Goal: Task Accomplishment & Management: Manage account settings

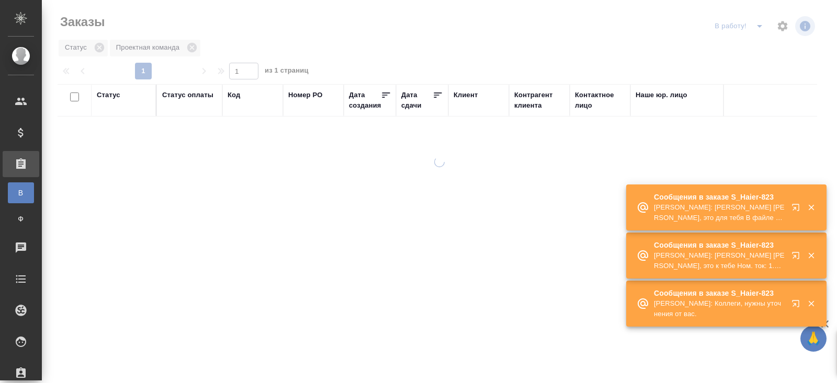
click at [795, 313] on div "Сообщения в заказе S_Haier-823 Матвеева Мария: Я сейчас переделаю сама и выложу…" at bounding box center [726, 280] width 200 height 192
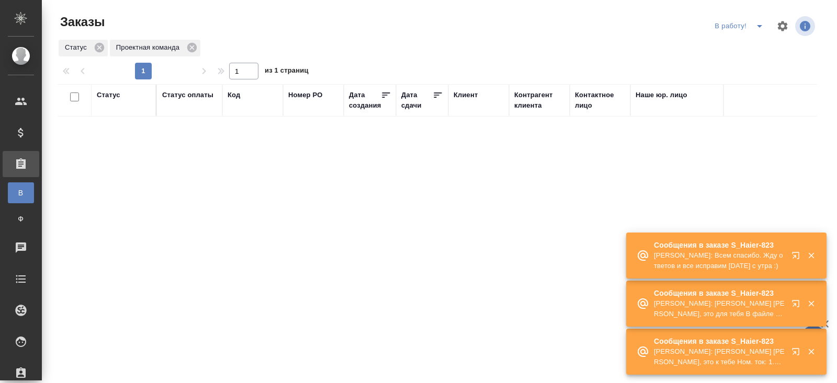
click at [795, 313] on div "Сообщения в заказе S_Haier-823 Матвеева Мария: Коллеги, нужны уточнения от вас.…" at bounding box center [726, 304] width 200 height 144
click at [795, 313] on button "button" at bounding box center [797, 305] width 25 height 25
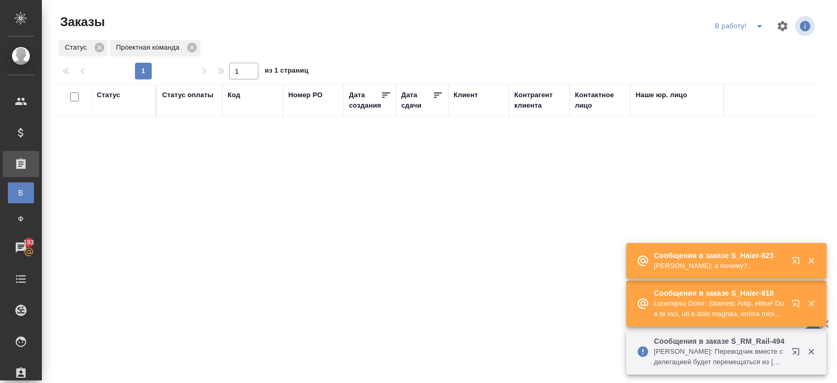
click at [785, 267] on div "Сообщения в заказе S_RM_Rail-494 Усманова Ольга: Федотова Ирина тут требуется п…" at bounding box center [726, 309] width 200 height 134
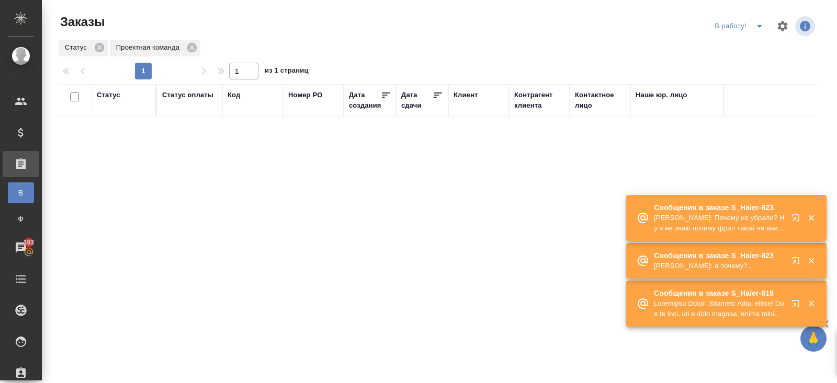
click at [785, 267] on div "Сообщения в заказе S_Haier-823 Усманова Ольга: а почему?.." at bounding box center [726, 261] width 200 height 36
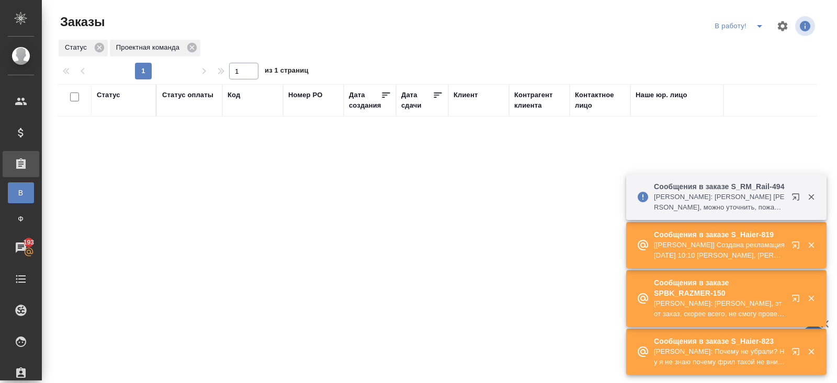
click at [765, 252] on p "[Усманова Ольга] Создана рекламация 15 августа 2025 г., 10:10 Малофеева Екатери…" at bounding box center [719, 250] width 131 height 21
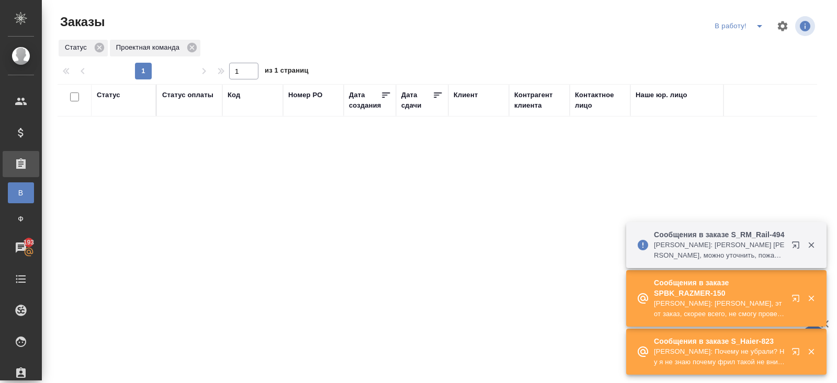
click at [768, 27] on button "split button" at bounding box center [759, 26] width 21 height 17
click at [746, 46] on li "ПМ" at bounding box center [740, 47] width 58 height 17
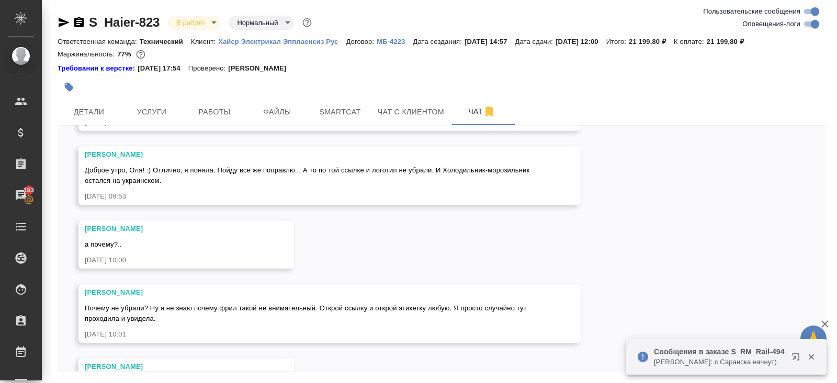
click at [753, 23] on input "Оповещения-логи" at bounding box center [815, 24] width 38 height 13
checkbox input "false"
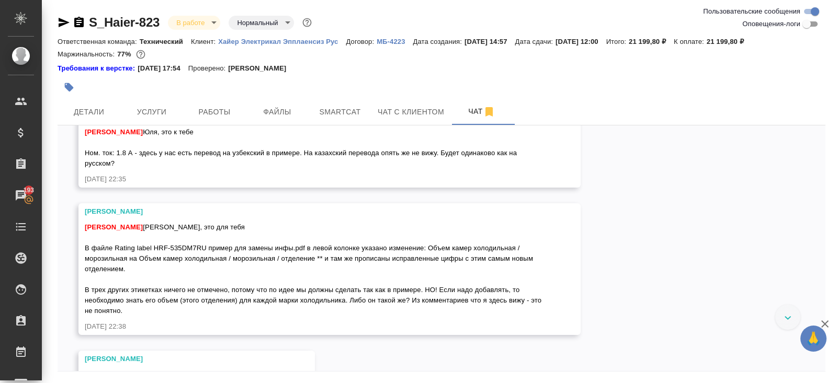
scroll to position [3034, 0]
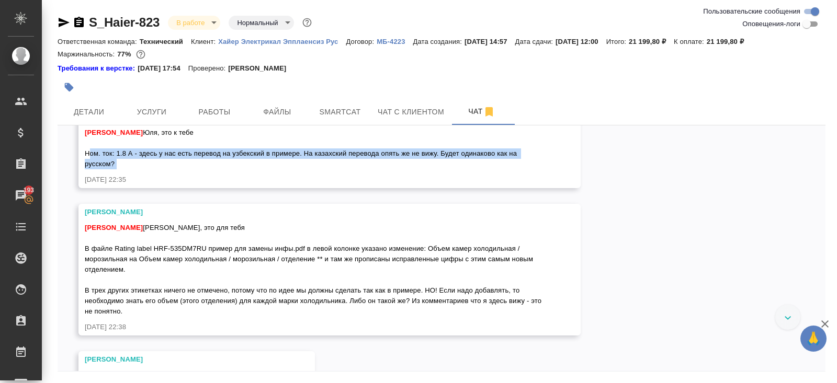
drag, startPoint x: 86, startPoint y: 277, endPoint x: 134, endPoint y: 297, distance: 52.4
copy span "Ном. ток: 1.8 А - здесь у нас есть перевод на узбекский в примере. На казахский…"
click at [59, 20] on icon "button" at bounding box center [64, 22] width 11 height 9
copy span "Ном. ток: 1.8 А - здесь у нас есть перевод на узбекский в примере. На казахский…"
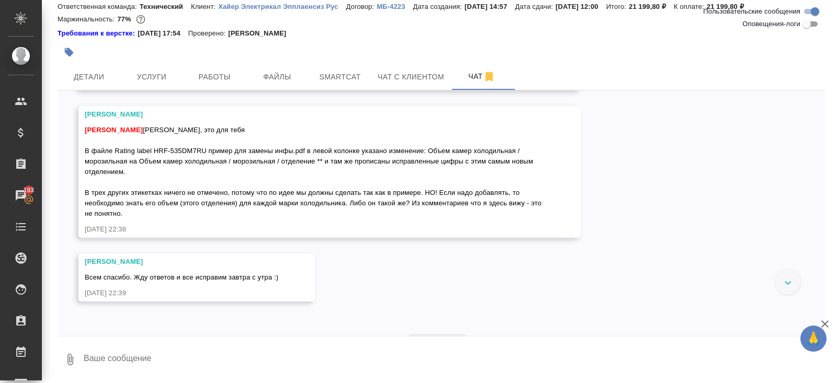
scroll to position [3074, 0]
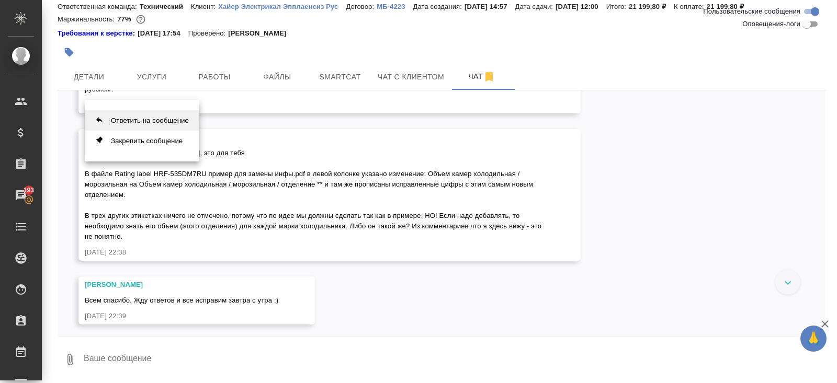
click at [156, 122] on button "Ответить на сообщение" at bounding box center [142, 120] width 115 height 20
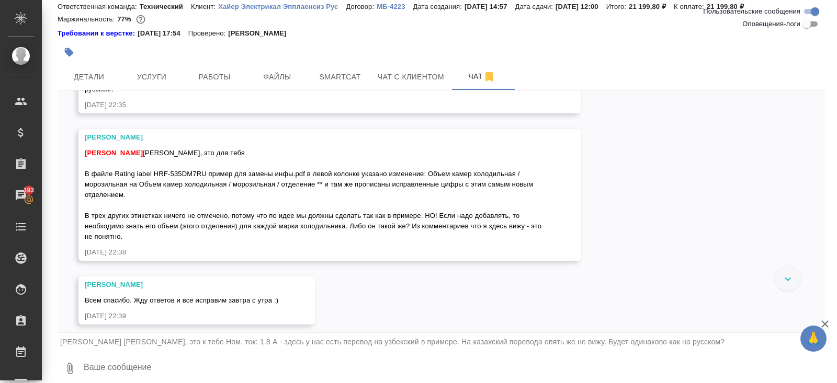
click at [117, 345] on textarea at bounding box center [454, 369] width 743 height 36
type textarea "да"
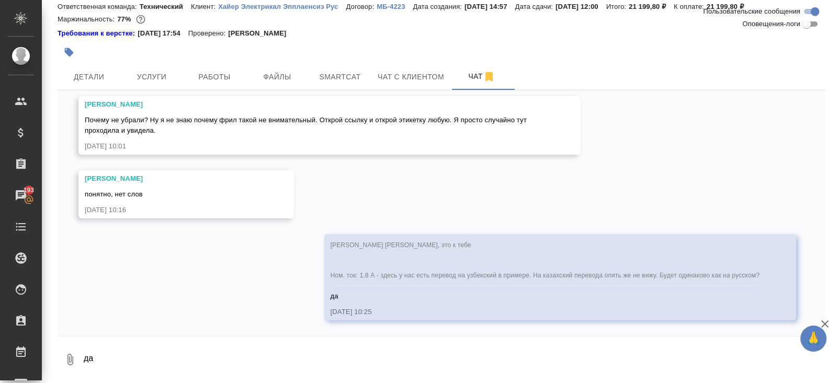
scroll to position [4005, 0]
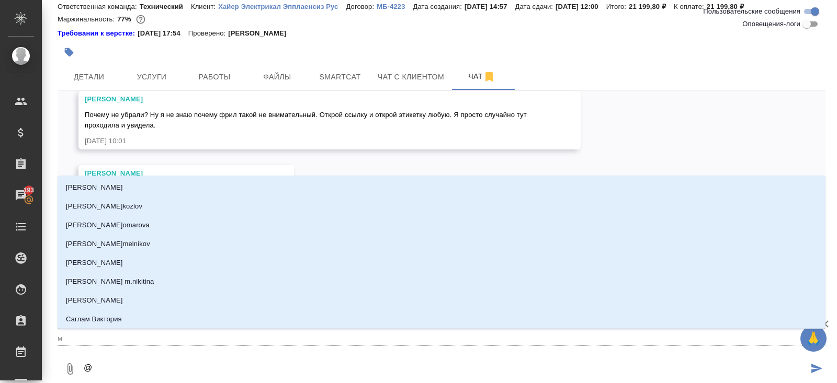
type textarea "@м"
type input "м"
type textarea "@ма"
type input "ма"
type textarea "@мат"
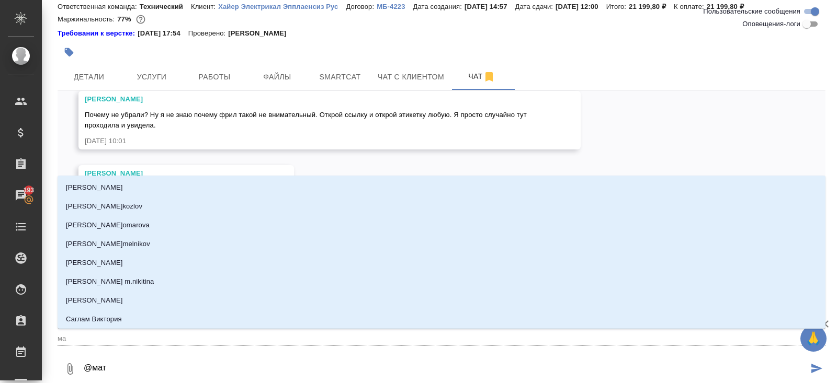
type input "мат"
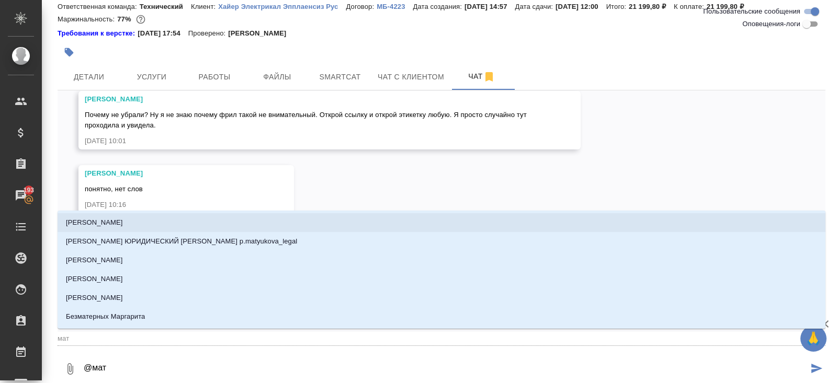
type textarea "@матв"
type input "матв"
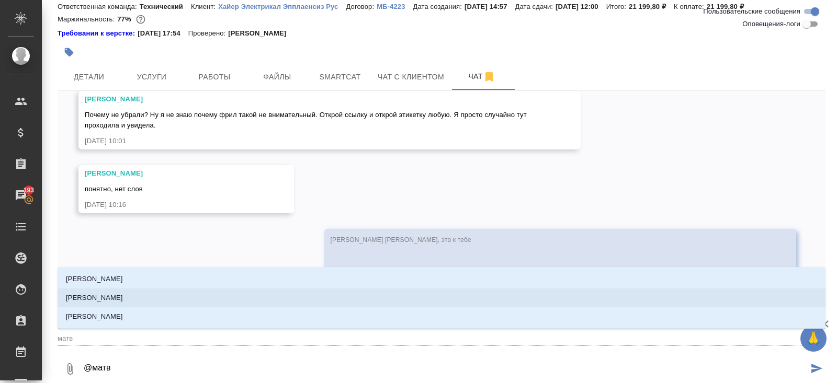
click at [85, 293] on p "Матвеева Мария" at bounding box center [94, 298] width 57 height 10
type textarea "@Матвеева Мария"
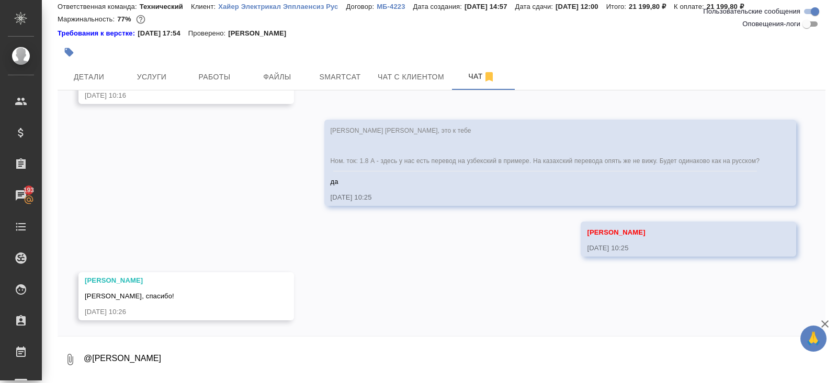
scroll to position [4119, 0]
click at [199, 345] on textarea "@Матвеева Мария" at bounding box center [454, 360] width 743 height 36
type textarea "тебе спасибо..."
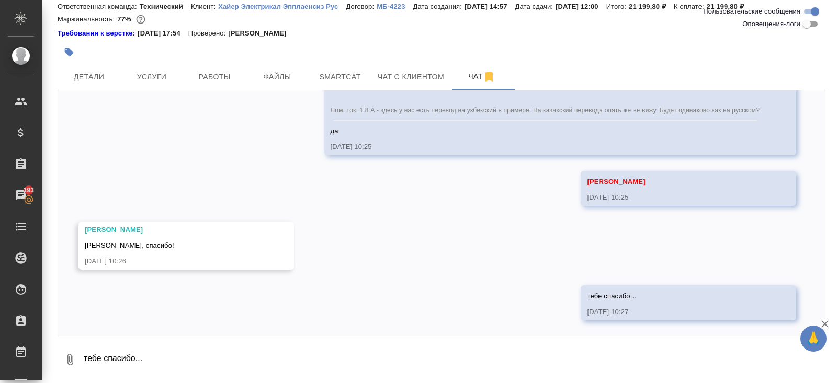
scroll to position [4170, 0]
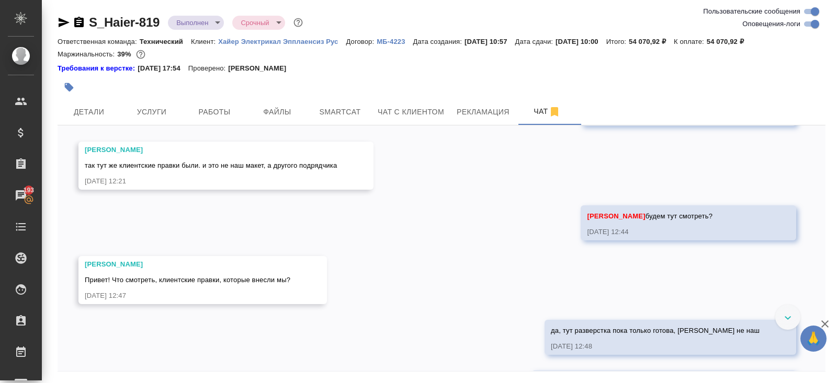
scroll to position [11075, 0]
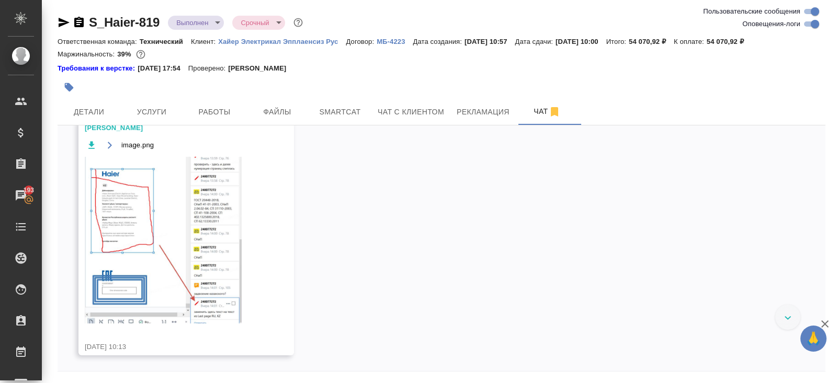
click at [812, 24] on input "Оповещения-логи" at bounding box center [815, 24] width 38 height 13
checkbox input "false"
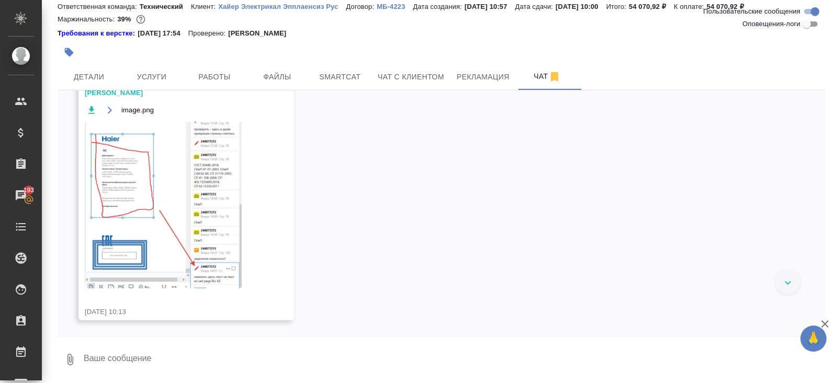
scroll to position [5700, 0]
click at [129, 359] on textarea at bounding box center [454, 360] width 743 height 36
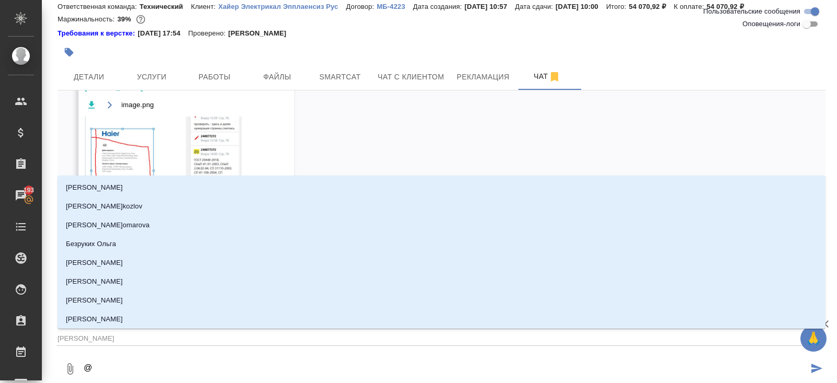
type textarea "@а"
type input "а"
type textarea "@ар"
type input "ар"
type textarea "@арс"
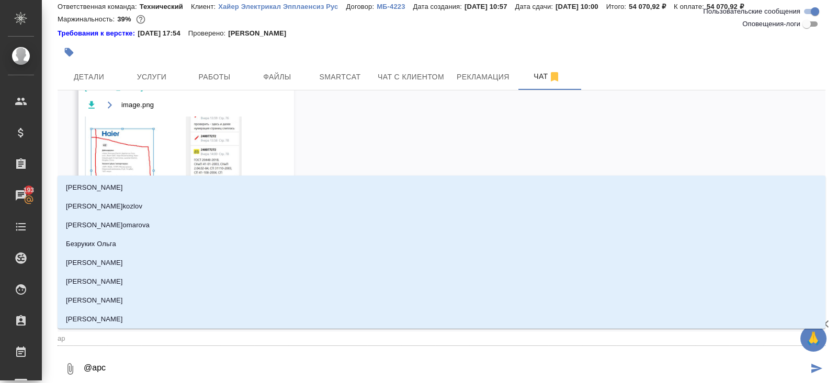
type input "арс"
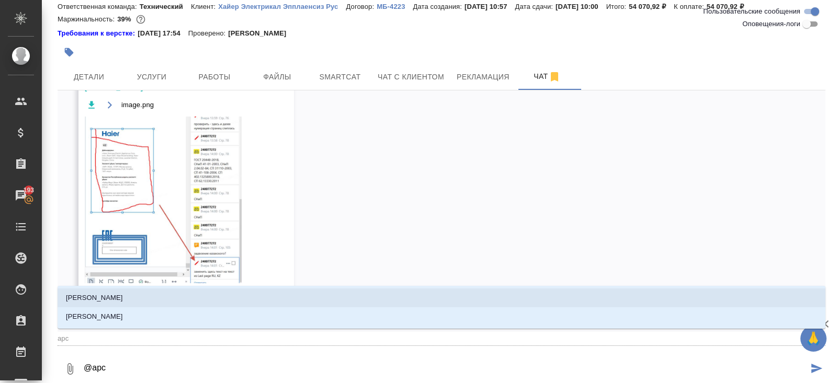
click at [103, 300] on p "Арсеньева Вера" at bounding box center [94, 298] width 57 height 10
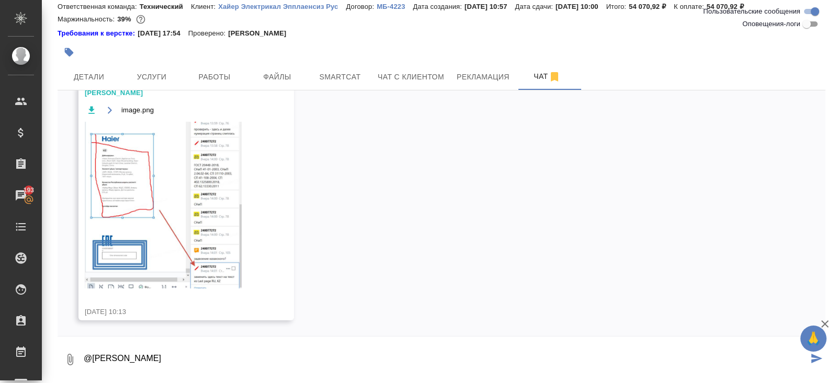
type textarea "@Арсеньева Вера"
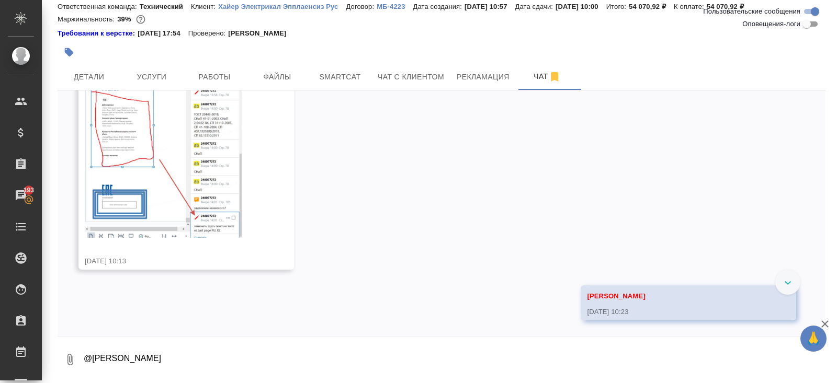
scroll to position [5750, 0]
click at [124, 194] on img at bounding box center [163, 154] width 157 height 167
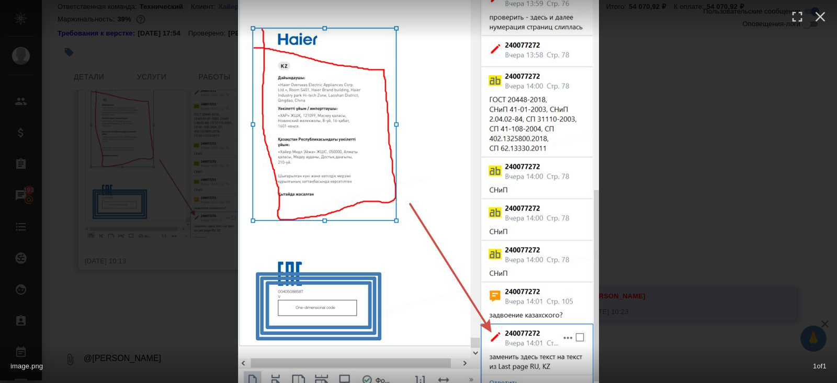
click at [163, 248] on div "image.png 1 of 1" at bounding box center [418, 191] width 837 height 383
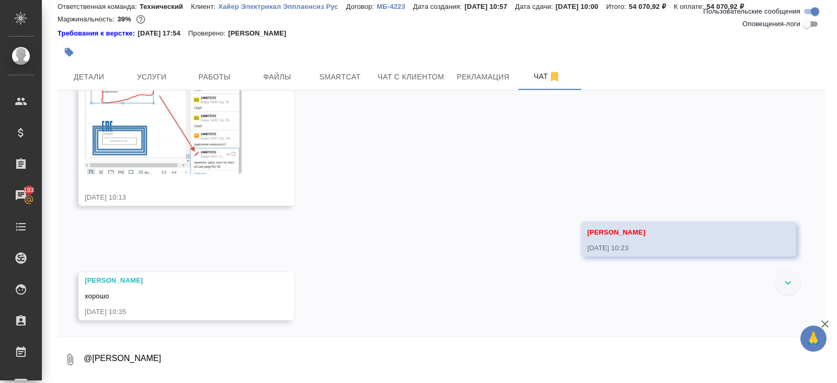
scroll to position [5814, 0]
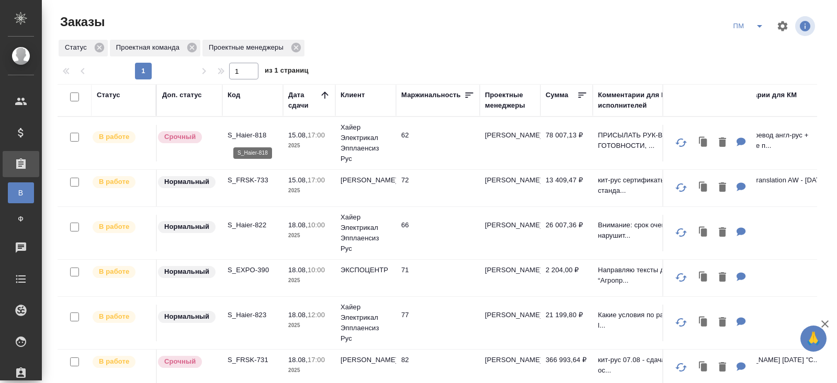
click at [246, 134] on p "S_Haier-818" at bounding box center [253, 135] width 50 height 10
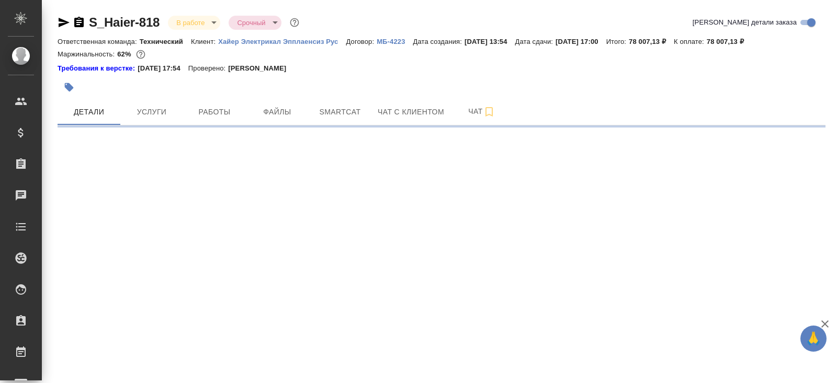
select select "RU"
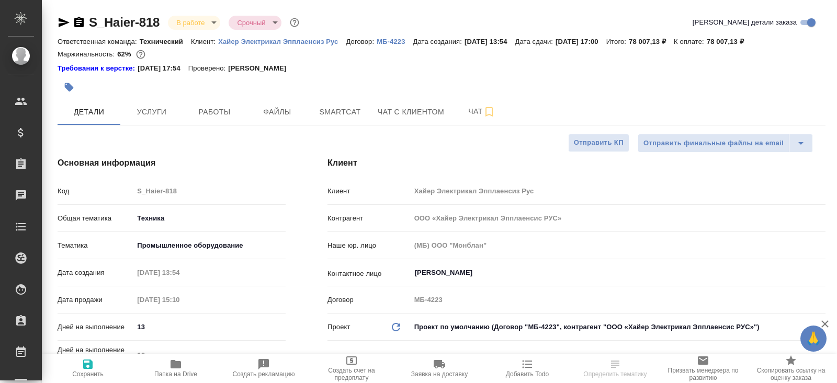
type textarea "x"
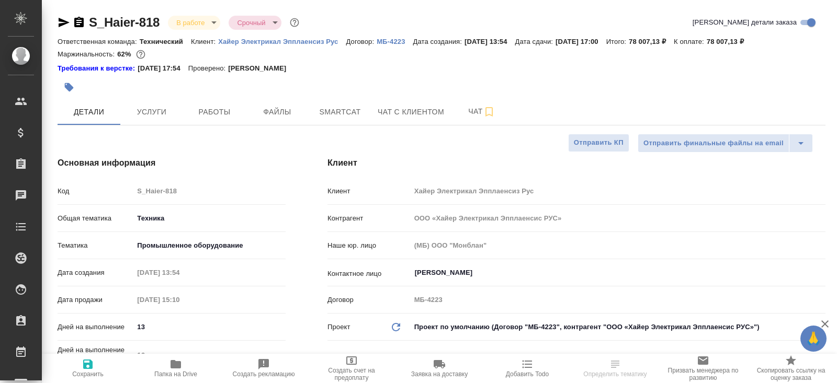
type textarea "x"
click at [469, 107] on span "Чат" at bounding box center [482, 111] width 50 height 13
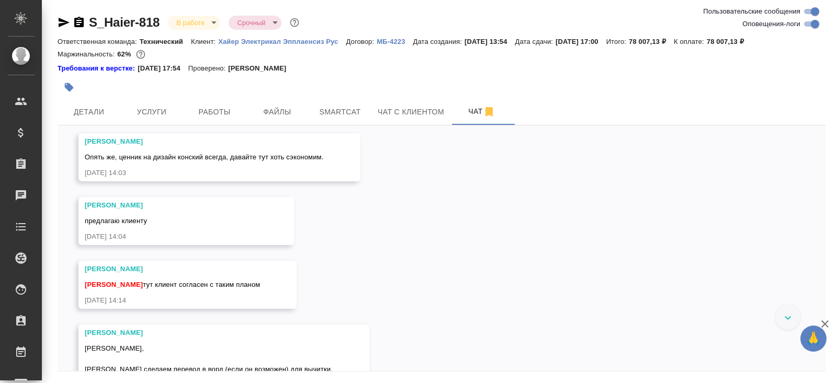
click at [813, 23] on input "Оповещения-логи" at bounding box center [815, 24] width 38 height 13
checkbox input "false"
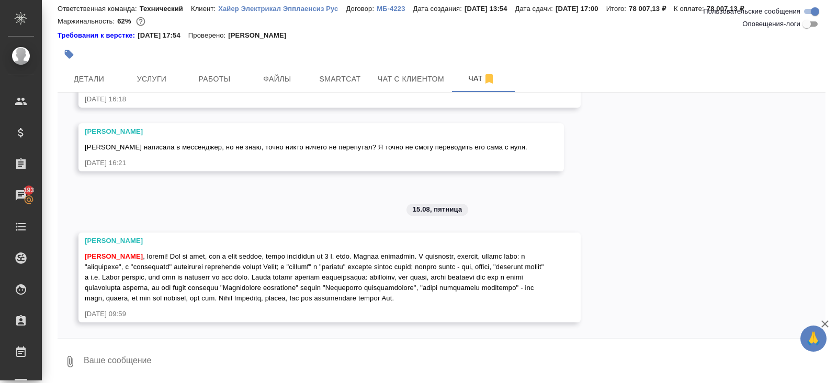
scroll to position [35, 0]
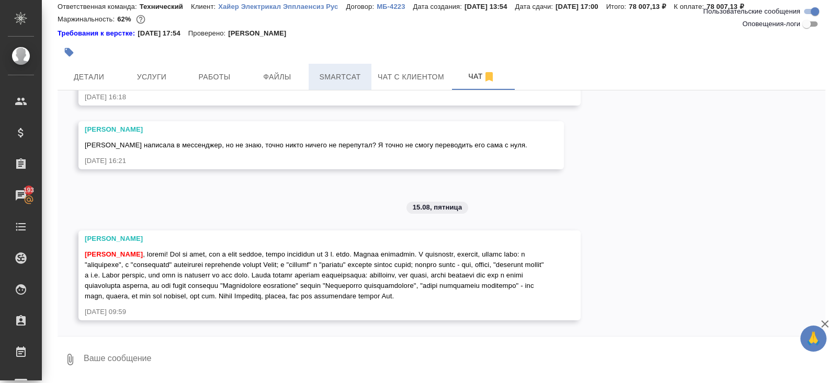
click at [340, 76] on span "Smartcat" at bounding box center [340, 77] width 50 height 13
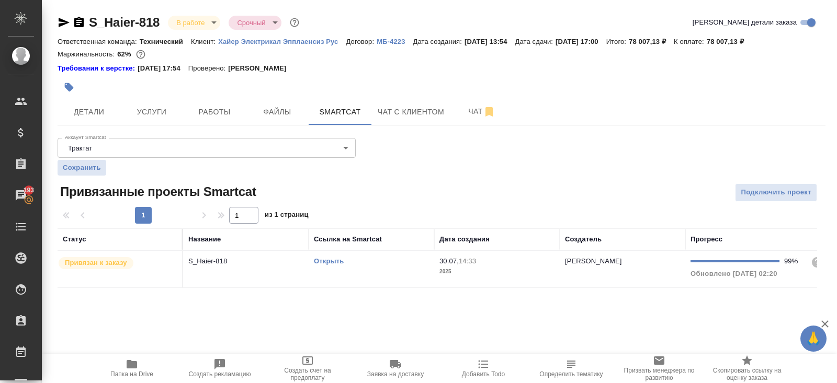
click at [324, 262] on link "Открыть" at bounding box center [329, 261] width 30 height 8
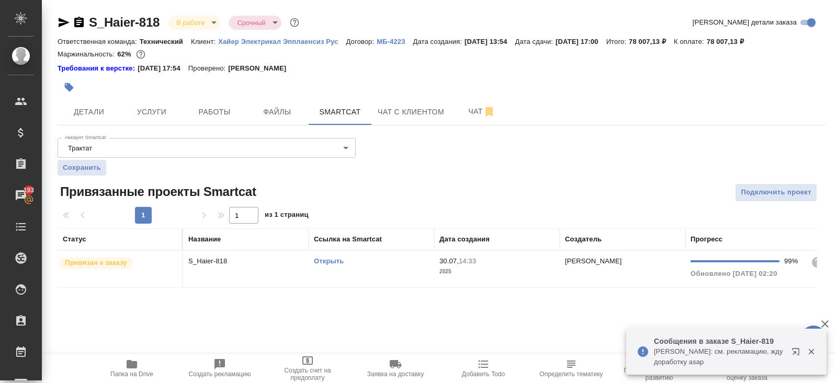
click at [128, 369] on icon "button" at bounding box center [132, 364] width 10 height 8
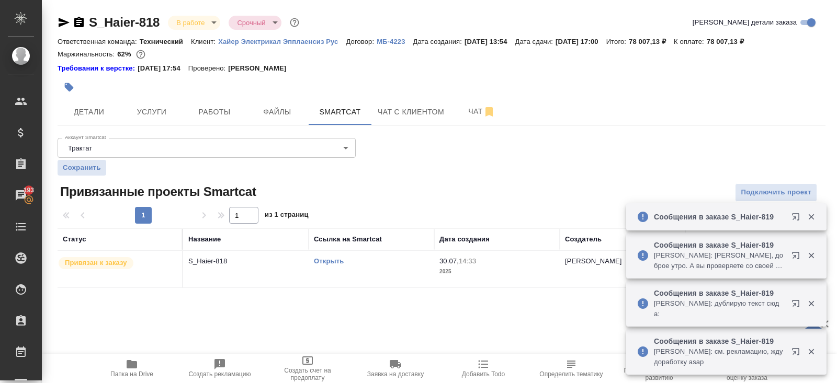
click at [62, 24] on icon "button" at bounding box center [64, 22] width 11 height 9
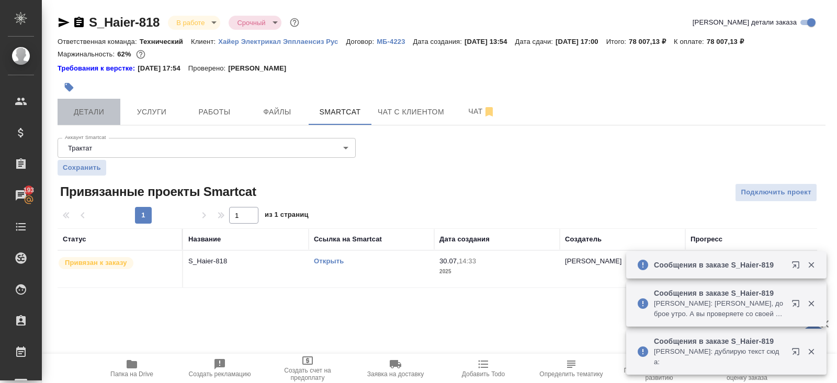
click at [90, 117] on span "Детали" at bounding box center [89, 112] width 50 height 13
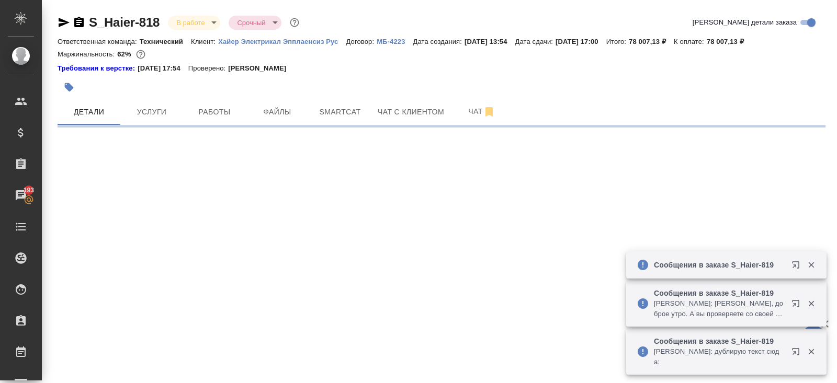
select select "RU"
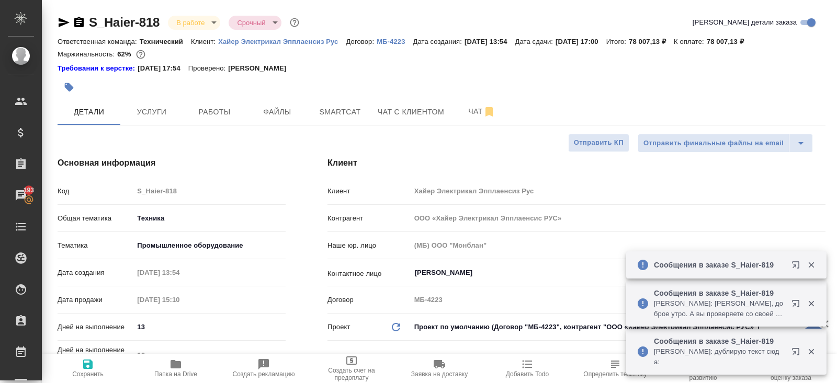
type textarea "x"
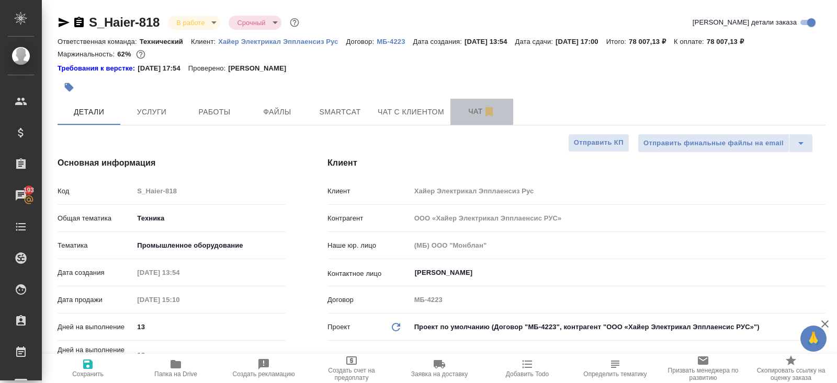
click at [482, 104] on button "Чат" at bounding box center [481, 112] width 63 height 26
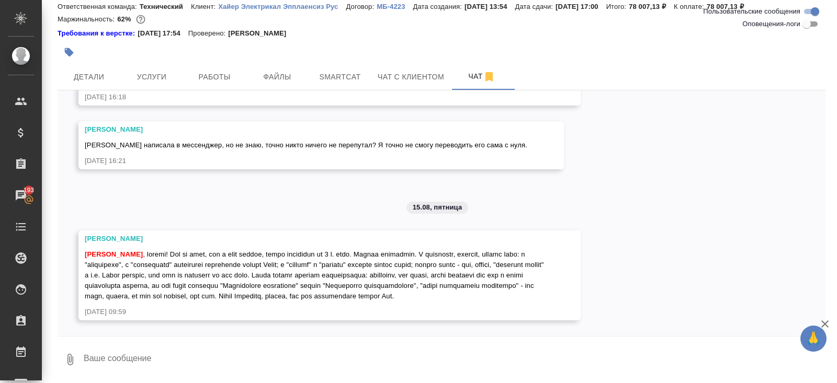
scroll to position [35, 0]
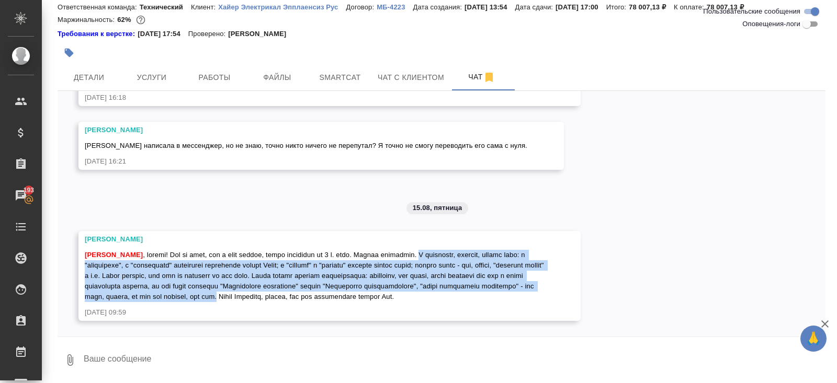
drag, startPoint x: 449, startPoint y: 243, endPoint x: 449, endPoint y: 286, distance: 43.4
click at [449, 286] on span "[PERSON_NAME]" at bounding box center [315, 276] width 461 height 50
copy span "В оригинале, конечно, ошибок куча: и "однофазное", и "трехфазное" исполнение на…"
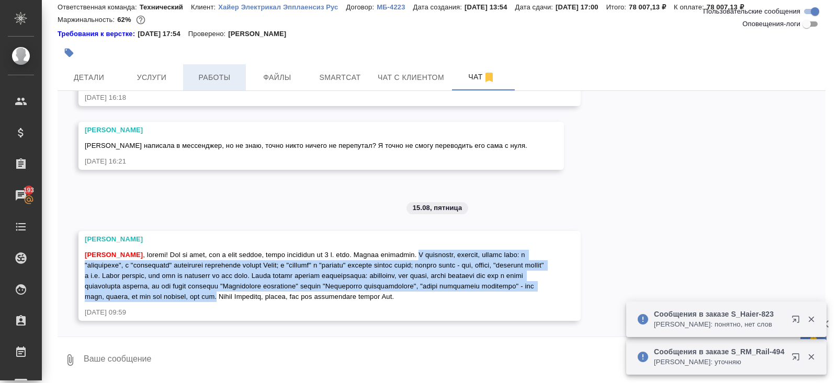
click at [223, 78] on span "Работы" at bounding box center [214, 77] width 50 height 13
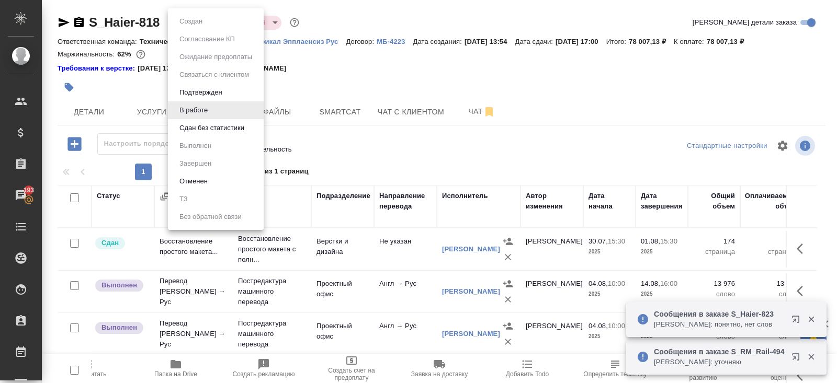
click at [198, 17] on body "🙏 .cls-1 fill:#fff; AWATERA Belyakova Yulia Клиенты Спецификации Заказы 193 Чат…" at bounding box center [418, 191] width 837 height 383
click at [191, 132] on button "Сдан без статистики" at bounding box center [211, 128] width 71 height 12
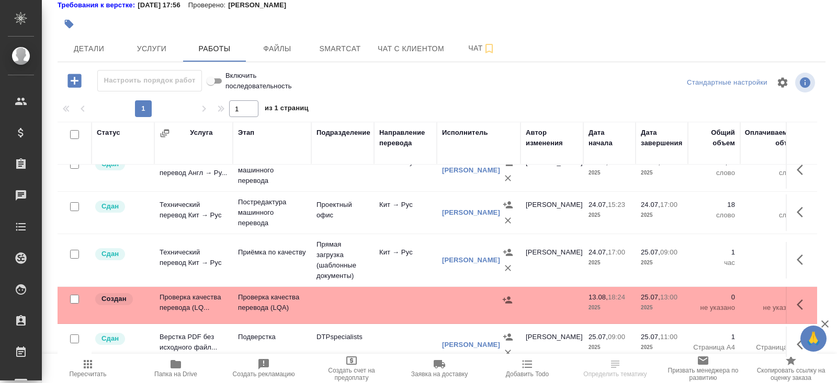
scroll to position [65, 0]
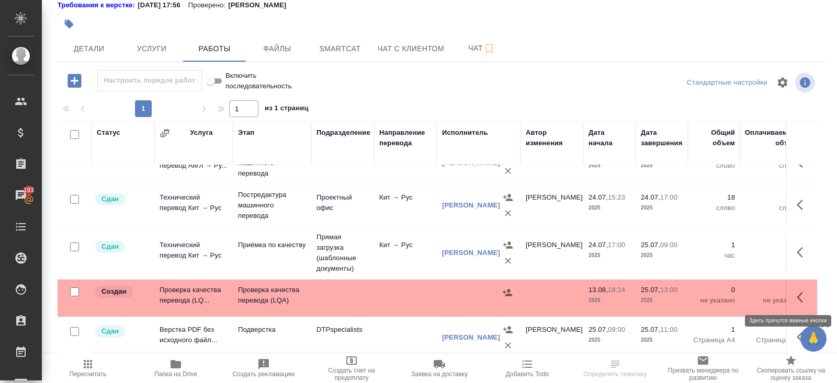
click at [802, 291] on icon "button" at bounding box center [803, 297] width 13 height 13
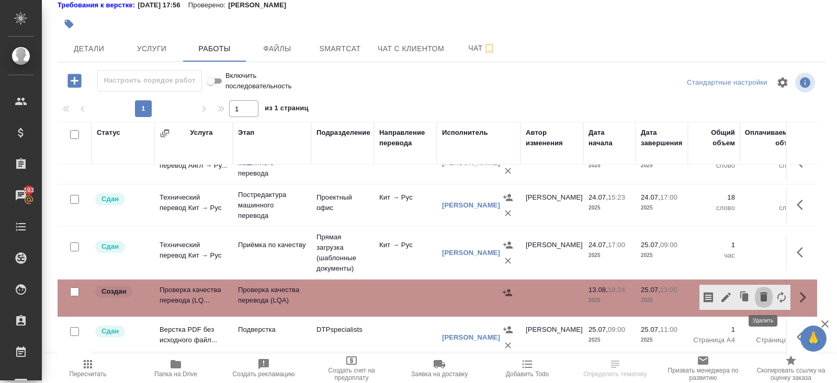
click at [765, 296] on icon "button" at bounding box center [763, 296] width 7 height 9
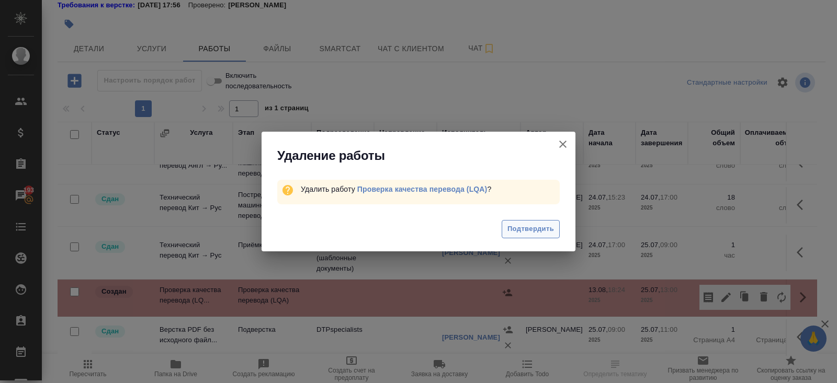
click at [534, 231] on span "Подтвердить" at bounding box center [530, 229] width 47 height 12
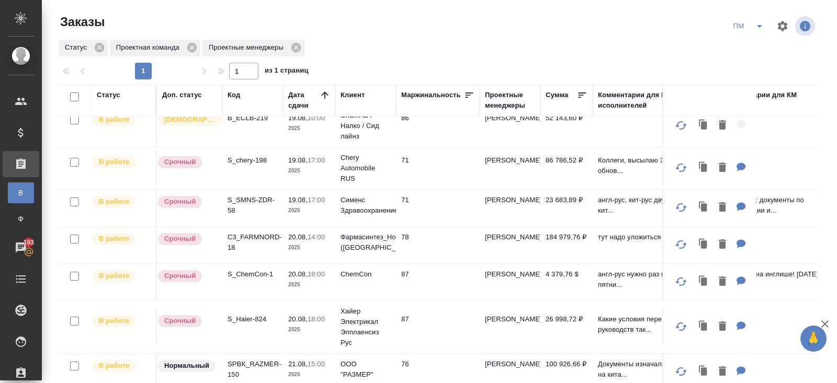
scroll to position [297, 0]
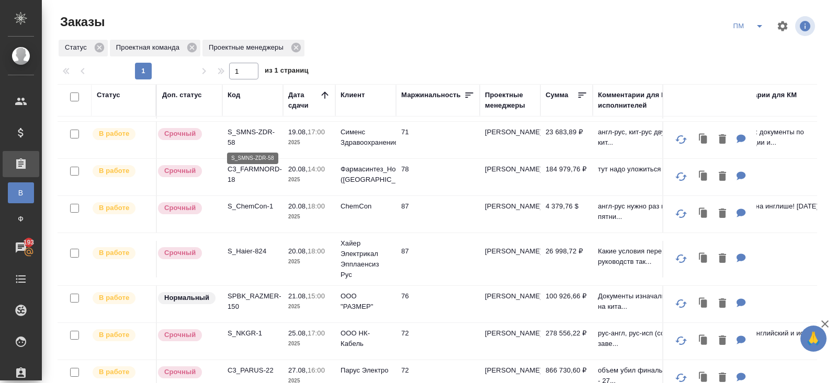
click at [235, 132] on p "S_SMNS-ZDR-58" at bounding box center [253, 137] width 50 height 21
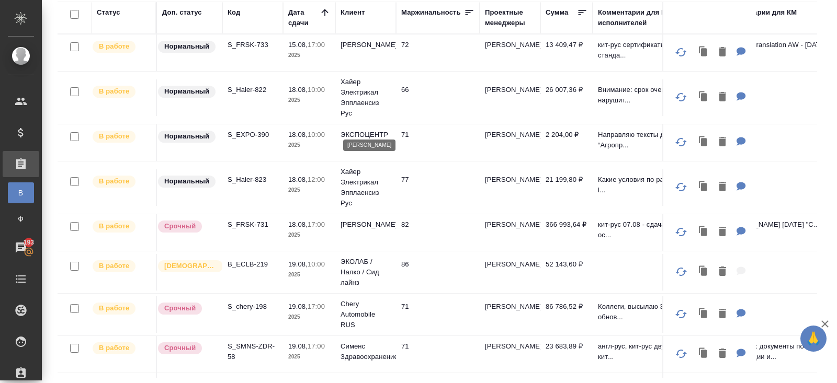
scroll to position [0, 0]
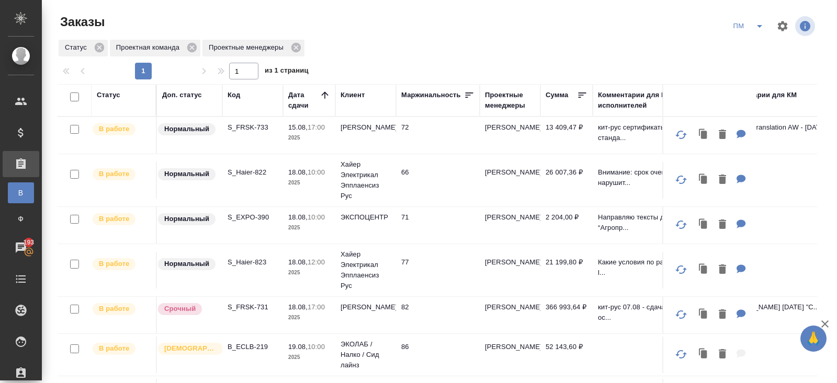
click at [762, 30] on icon "split button" at bounding box center [759, 26] width 13 height 13
click at [239, 125] on p "S_FRSK-733" at bounding box center [253, 127] width 50 height 10
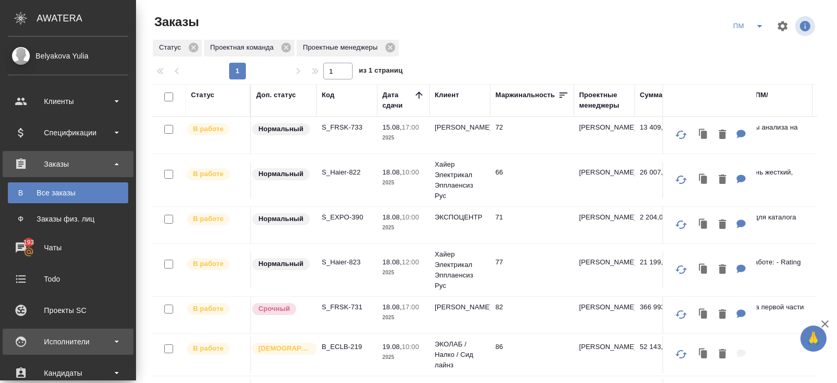
click at [48, 337] on div "Исполнители" at bounding box center [68, 342] width 120 height 16
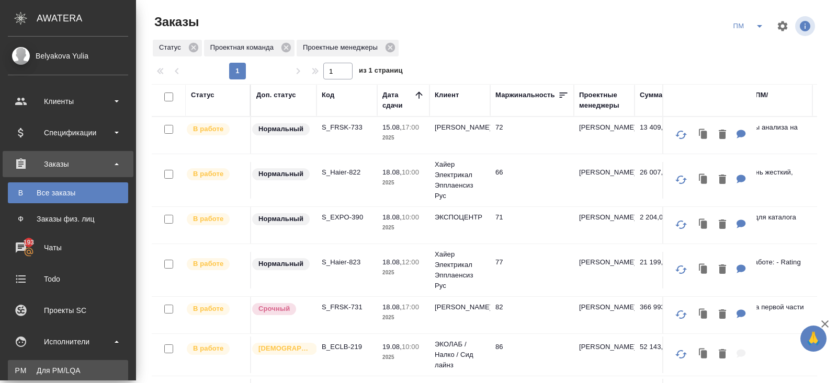
click at [55, 367] on div "Для PM/LQA" at bounding box center [68, 371] width 110 height 10
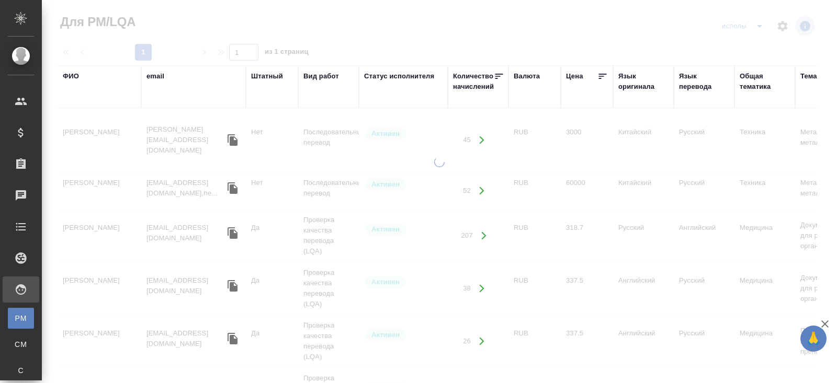
click at [629, 88] on div "Язык оригинала" at bounding box center [643, 81] width 50 height 21
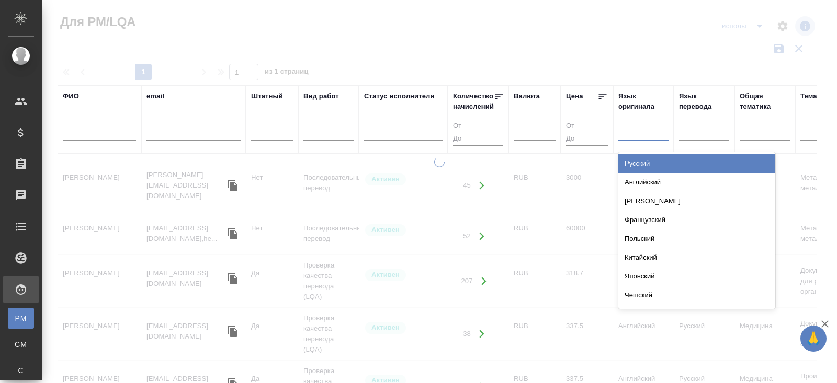
click at [631, 129] on div at bounding box center [643, 130] width 50 height 15
type input "рус"
click at [632, 167] on div "Русский" at bounding box center [696, 163] width 157 height 19
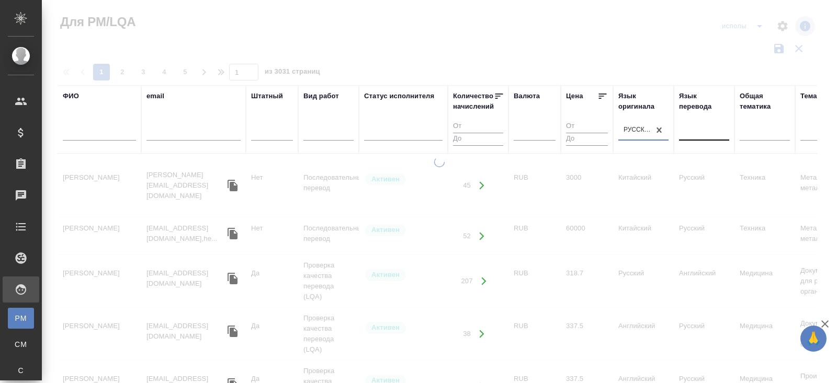
click at [691, 140] on div at bounding box center [704, 131] width 50 height 20
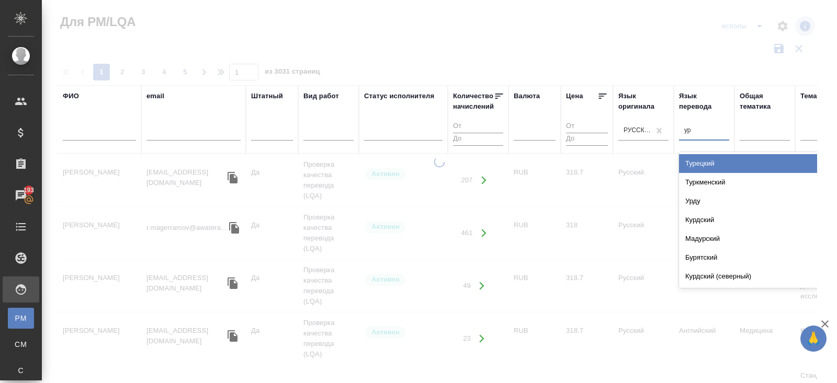
type input "урд"
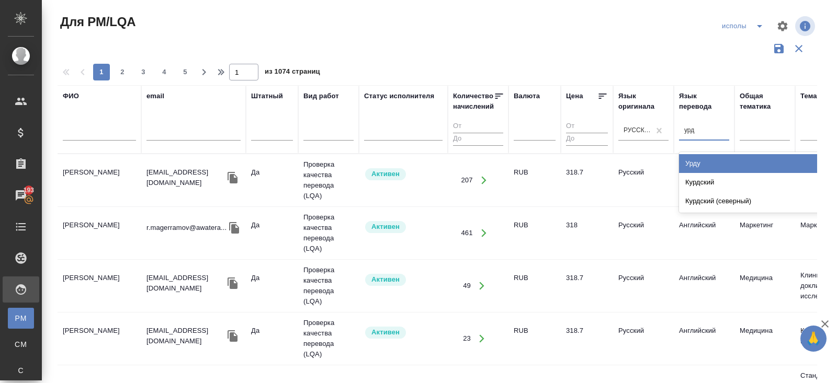
click at [704, 163] on div "Урду" at bounding box center [757, 163] width 157 height 19
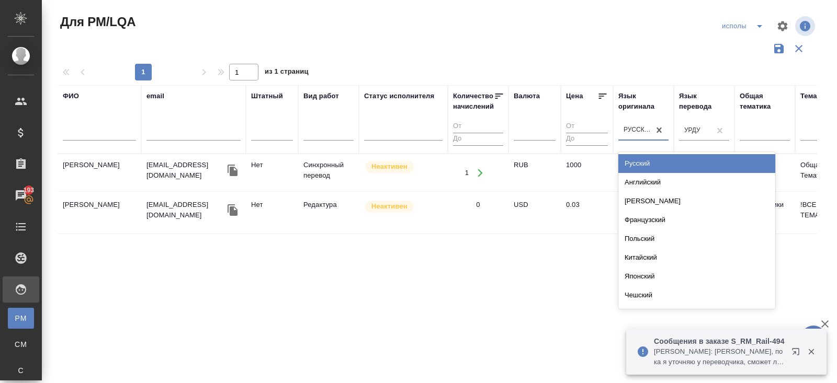
click at [640, 131] on div "Русский" at bounding box center [636, 130] width 27 height 9
type input "урду"
click at [647, 162] on div "Урду" at bounding box center [696, 163] width 157 height 19
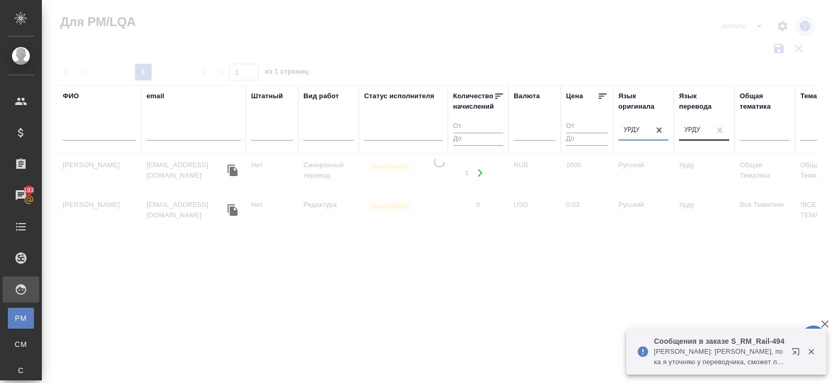
click at [693, 130] on div "Урду" at bounding box center [692, 130] width 16 height 9
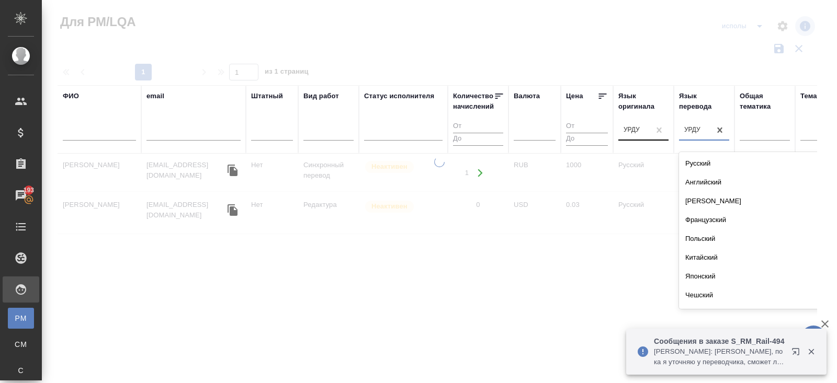
scroll to position [924, 0]
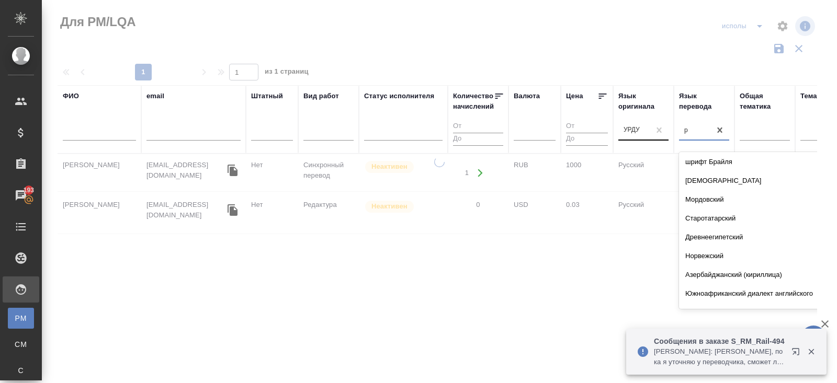
type input "ру"
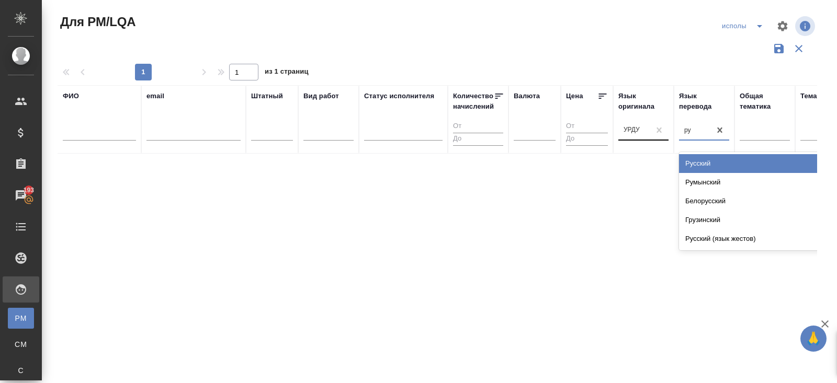
click at [704, 164] on div "Русский" at bounding box center [757, 163] width 157 height 19
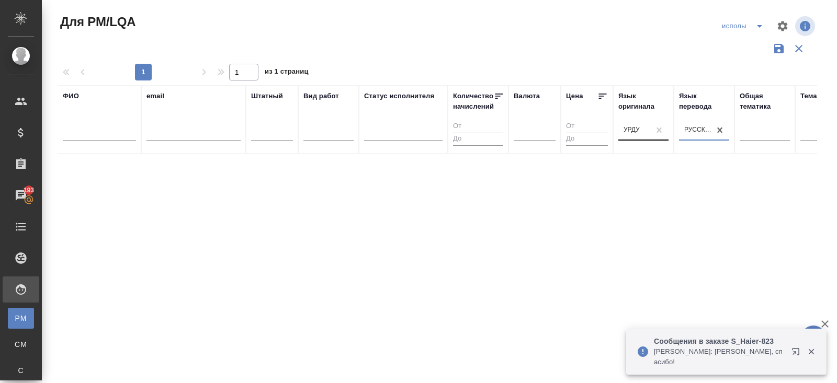
click at [627, 132] on div "Урду" at bounding box center [631, 130] width 16 height 9
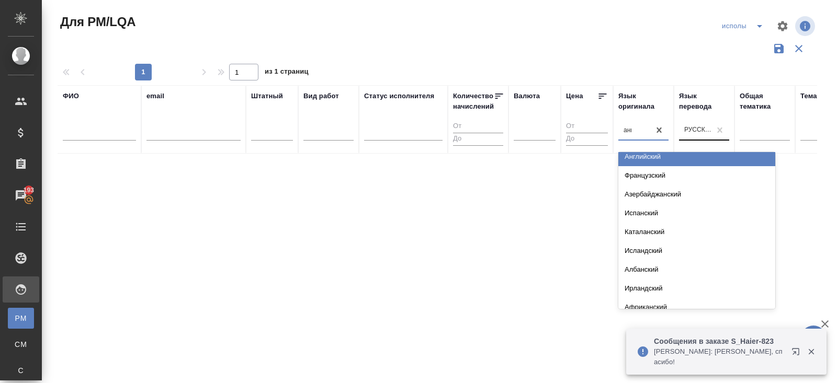
type input "англ"
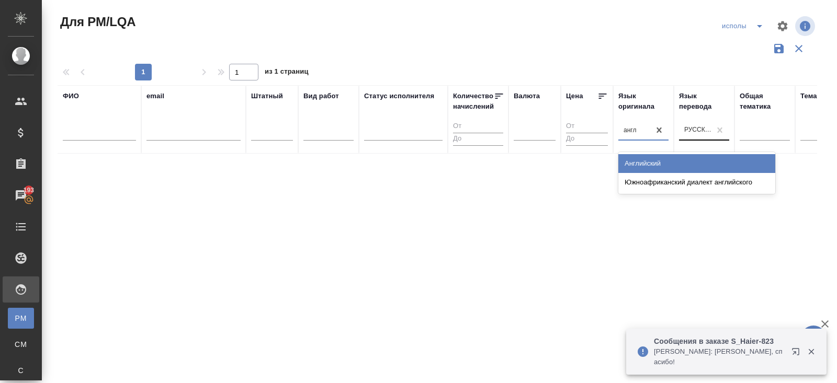
click at [640, 165] on div "Английский" at bounding box center [696, 163] width 157 height 19
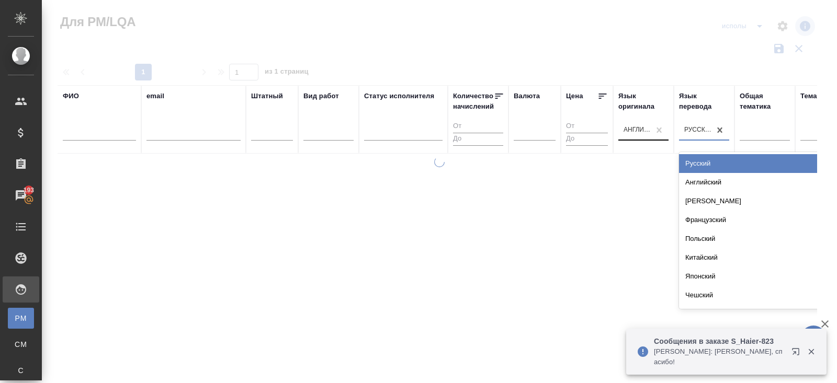
click at [703, 123] on div "Русский" at bounding box center [694, 130] width 31 height 15
type input "уз"
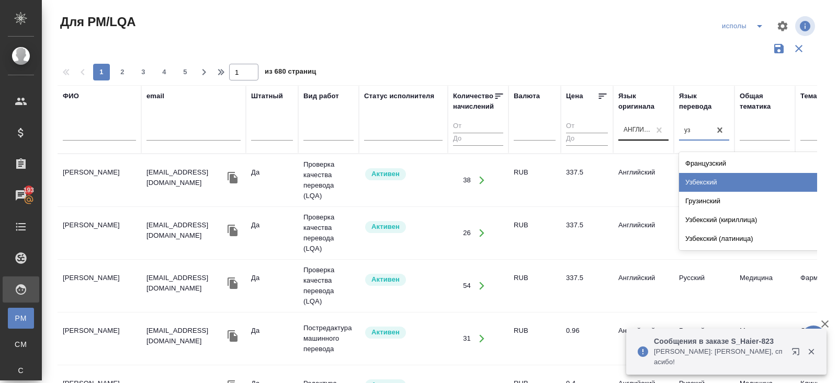
click at [695, 183] on div "Узбекский" at bounding box center [757, 182] width 157 height 19
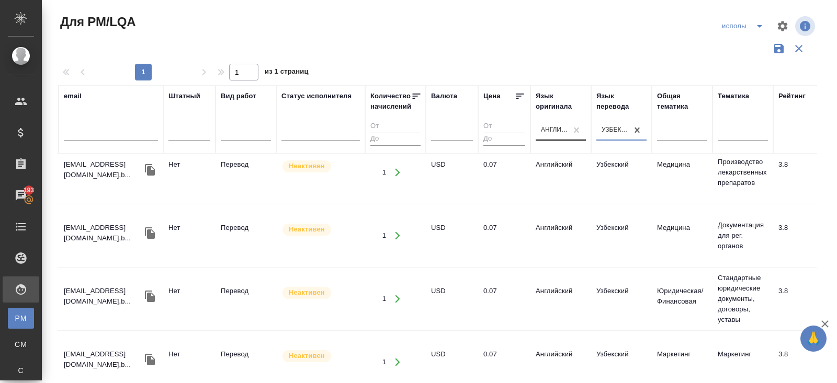
scroll to position [990, 83]
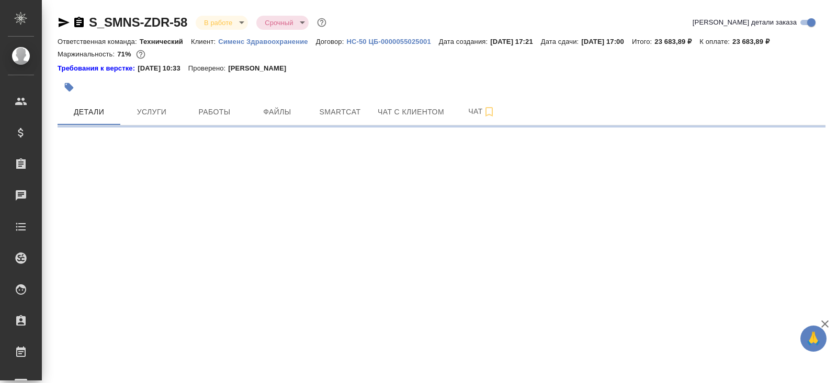
select select "RU"
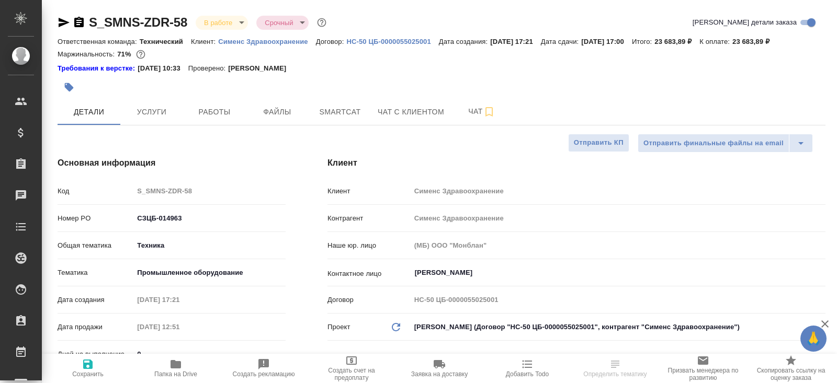
type textarea "x"
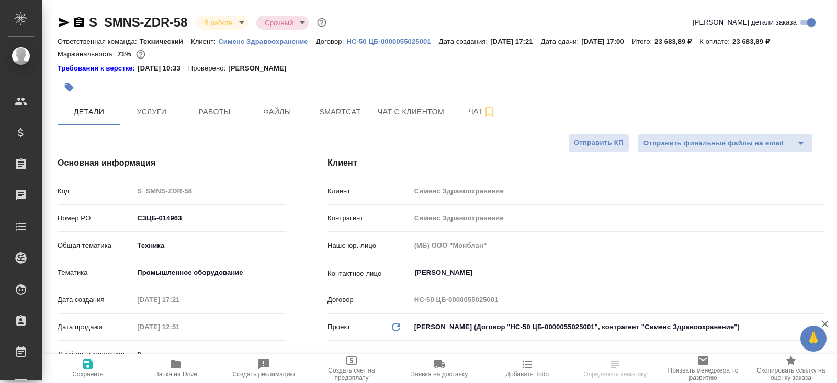
type textarea "x"
select select "RU"
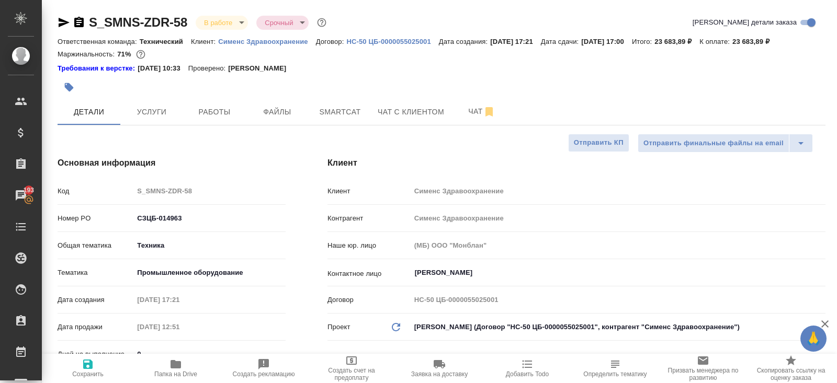
type textarea "x"
click at [229, 115] on span "Работы" at bounding box center [214, 112] width 50 height 13
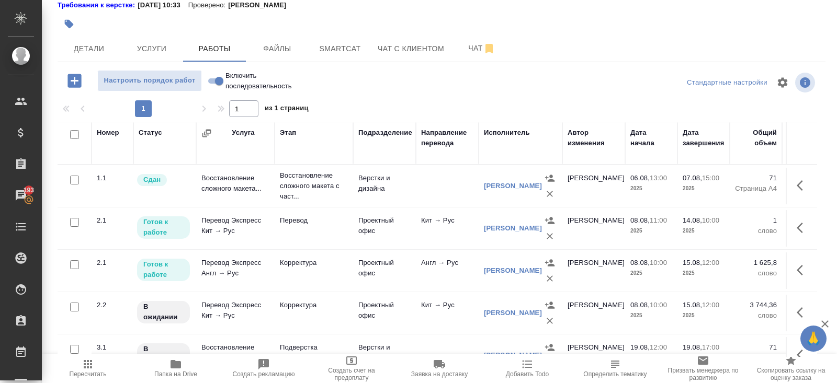
scroll to position [18, 0]
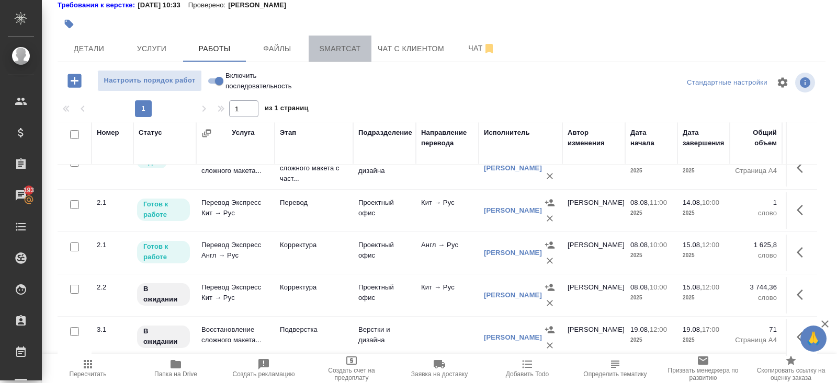
click at [331, 52] on span "Smartcat" at bounding box center [340, 48] width 50 height 13
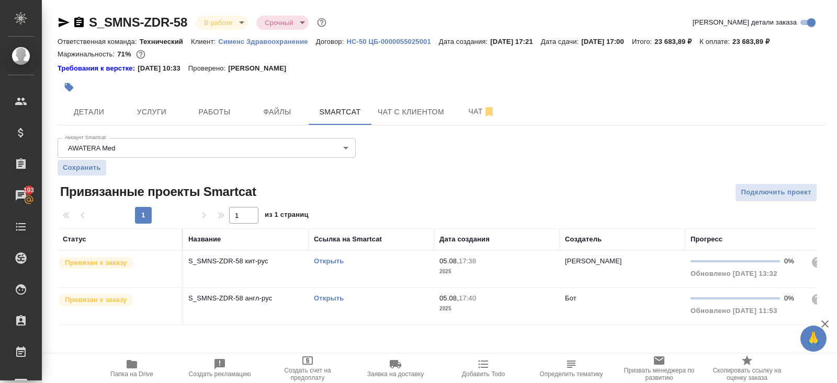
click at [332, 261] on link "Открыть" at bounding box center [329, 261] width 30 height 8
click at [219, 112] on span "Работы" at bounding box center [214, 112] width 50 height 13
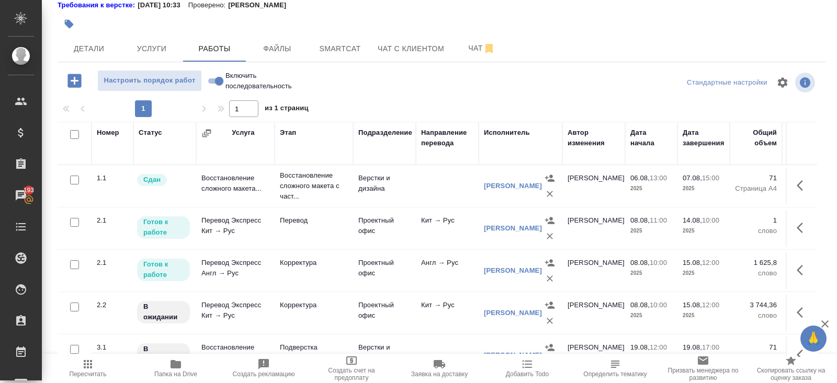
scroll to position [18, 0]
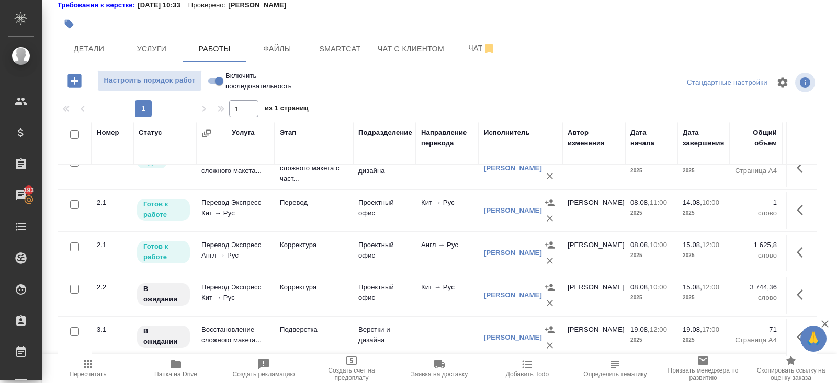
click at [58, 78] on div "Настроить порядок работ Включить последовательность" at bounding box center [186, 80] width 256 height 21
click at [65, 80] on button "button" at bounding box center [74, 80] width 29 height 21
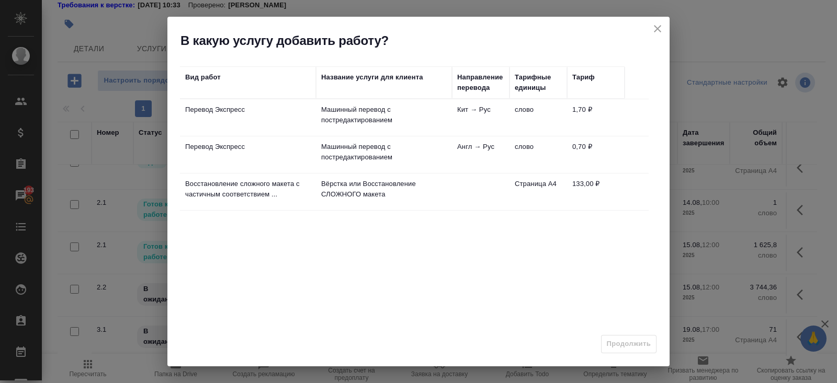
click at [496, 122] on td "Кит → Рус" at bounding box center [481, 117] width 58 height 37
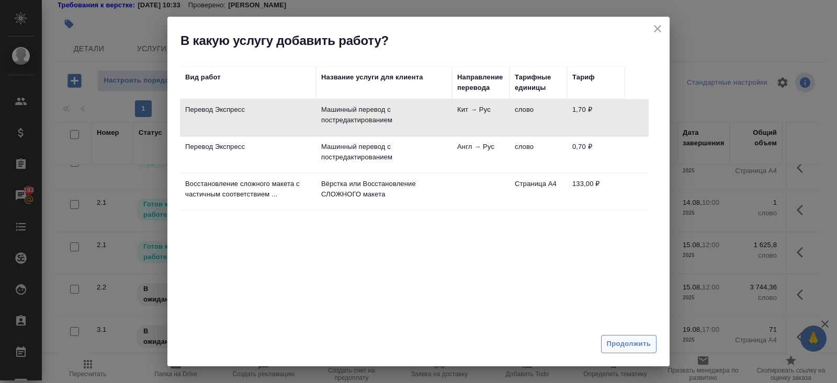
click at [616, 347] on span "Продолжить" at bounding box center [629, 344] width 44 height 12
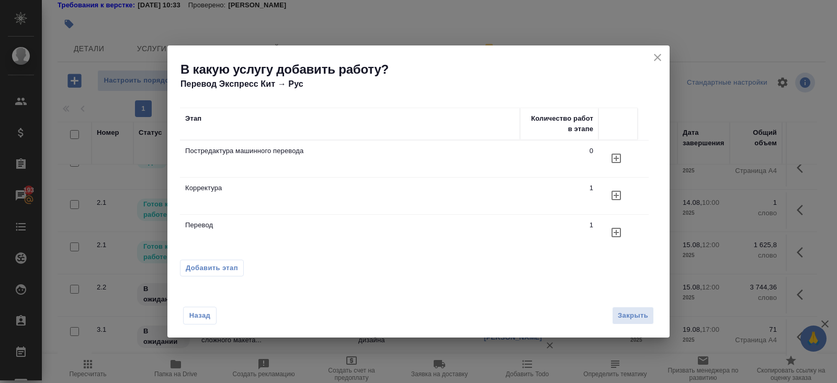
click at [611, 158] on icon "button" at bounding box center [616, 158] width 13 height 13
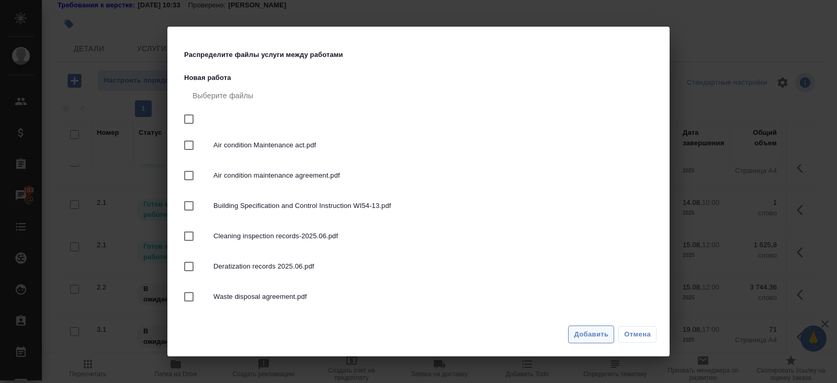
click at [608, 336] on span "Добавить" at bounding box center [591, 335] width 35 height 12
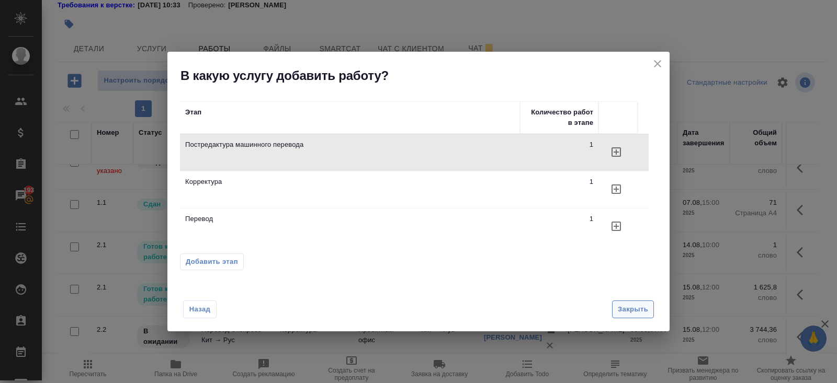
click at [622, 308] on span "Закрыть" at bounding box center [633, 310] width 30 height 12
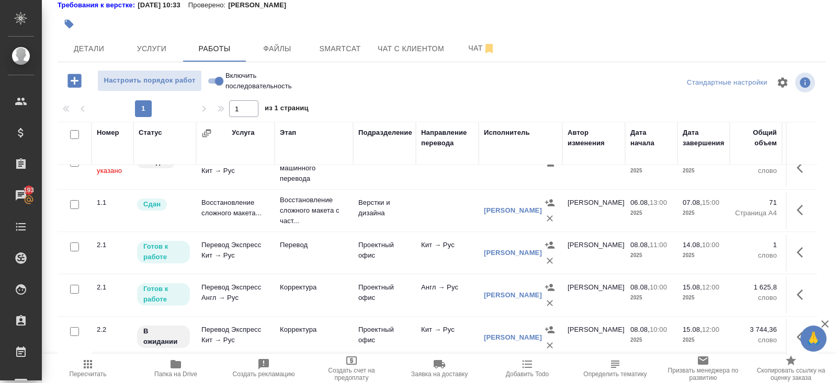
scroll to position [0, 0]
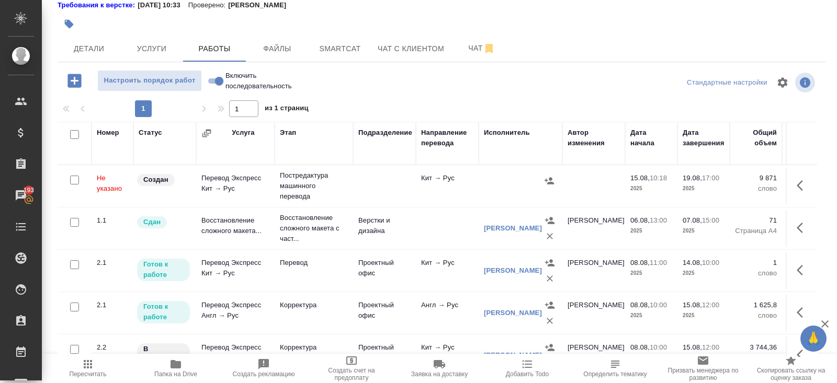
click at [798, 182] on icon "button" at bounding box center [803, 185] width 13 height 13
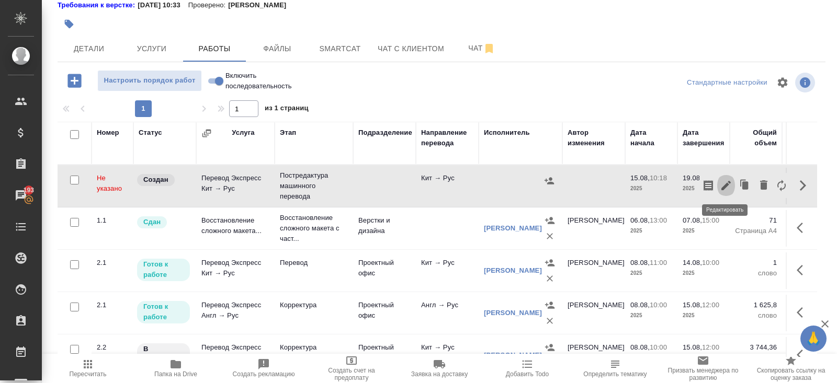
click at [727, 187] on icon "button" at bounding box center [726, 185] width 13 height 13
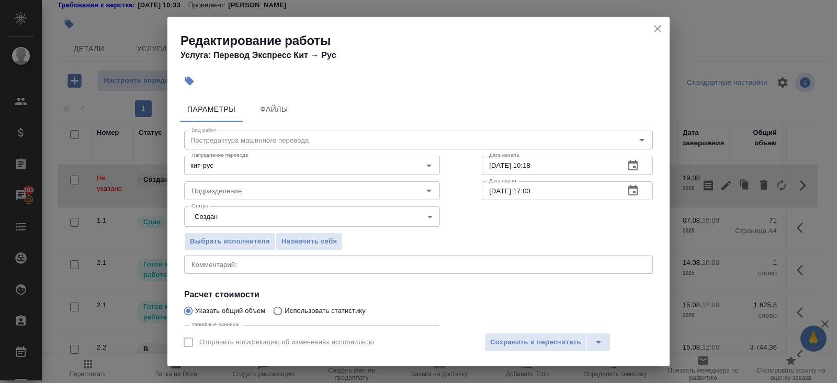
click at [628, 190] on icon "button" at bounding box center [632, 190] width 9 height 10
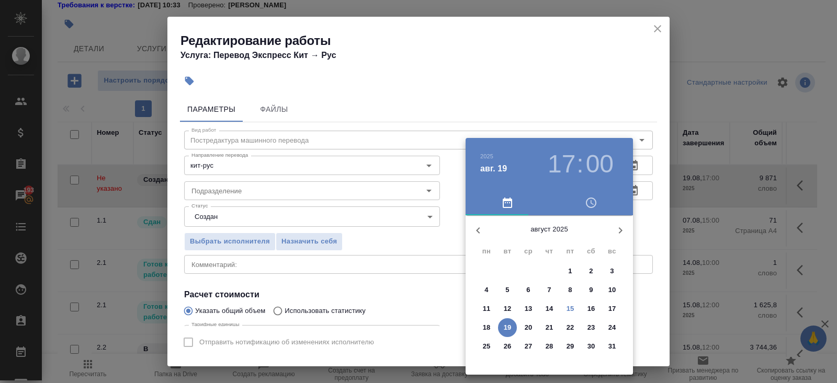
click at [507, 325] on p "19" at bounding box center [508, 328] width 8 height 10
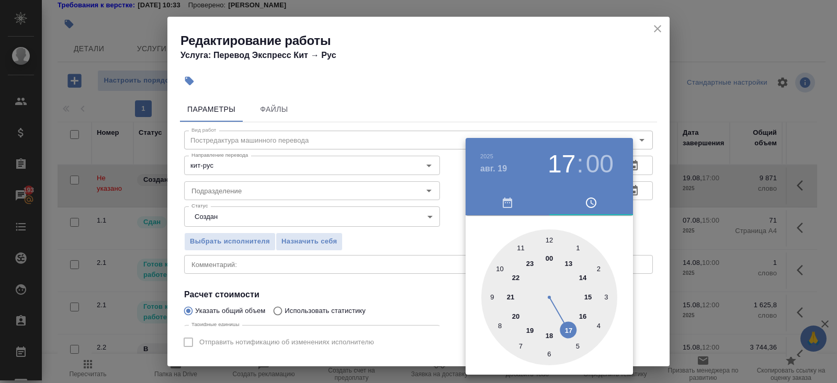
type input "19.08.2025 12:00"
click at [550, 236] on div at bounding box center [549, 298] width 136 height 136
click at [614, 83] on div at bounding box center [418, 191] width 837 height 383
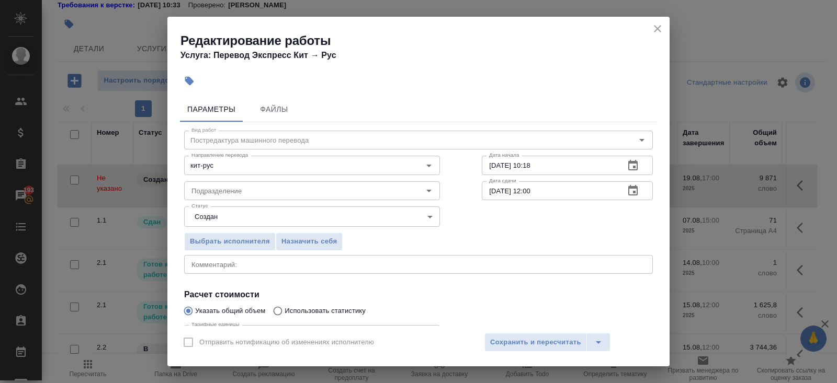
click at [638, 168] on icon "button" at bounding box center [633, 166] width 13 height 13
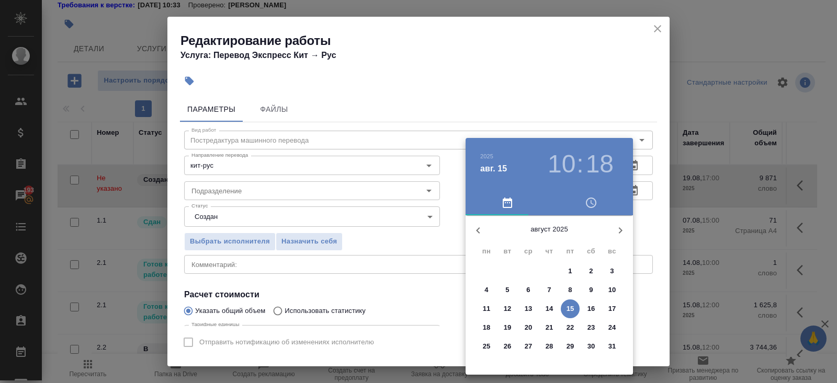
click at [353, 285] on div at bounding box center [418, 191] width 837 height 383
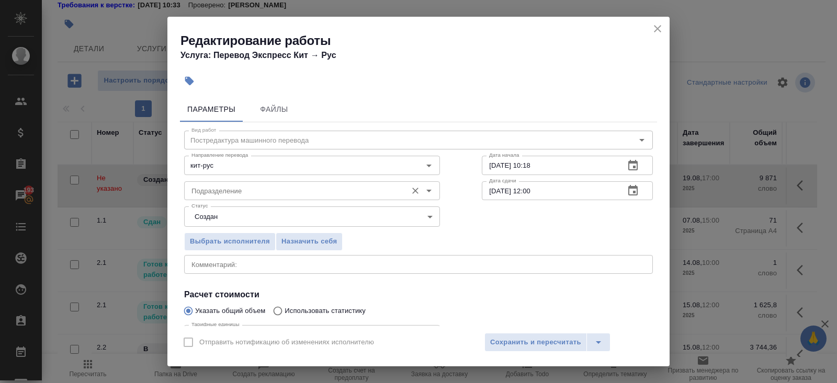
click at [231, 184] on div "Подразделение" at bounding box center [312, 191] width 256 height 19
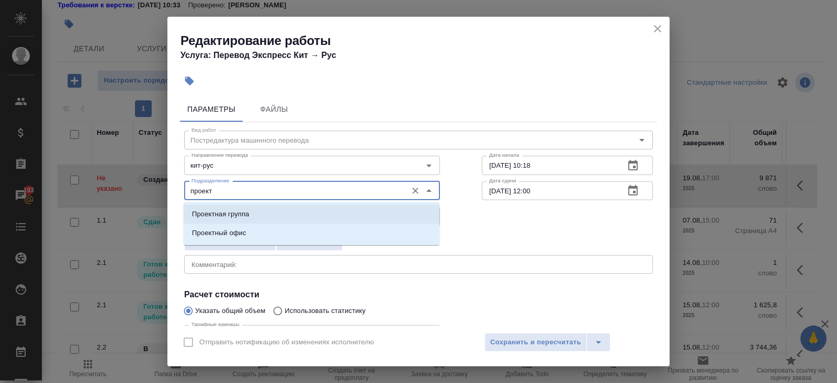
click at [222, 233] on p "Проектный офис" at bounding box center [219, 233] width 54 height 10
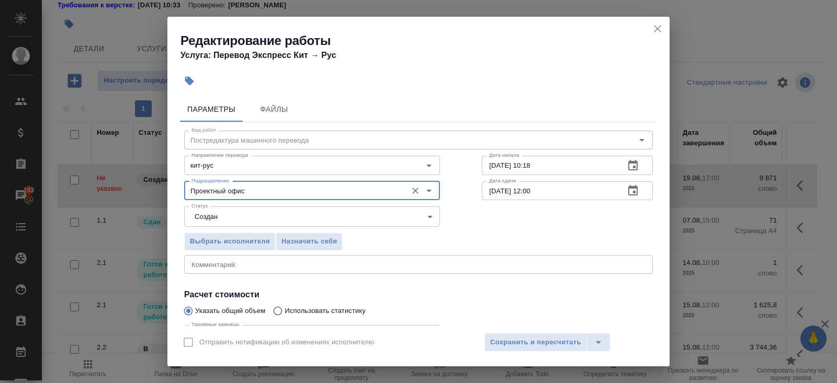
type input "Проектный офис"
click at [219, 225] on body "🙏 .cls-1 fill:#fff; AWATERA Belyakova Yulia Клиенты Спецификации Заказы 193 Чат…" at bounding box center [418, 191] width 837 height 383
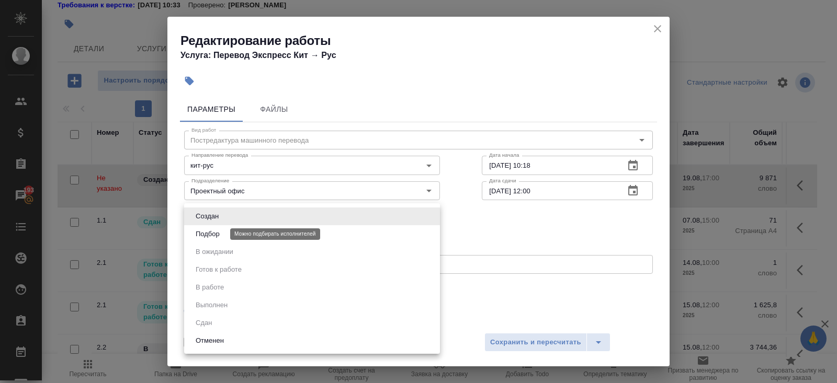
click at [221, 234] on button "Подбор" at bounding box center [207, 235] width 30 height 12
type input "recruiting"
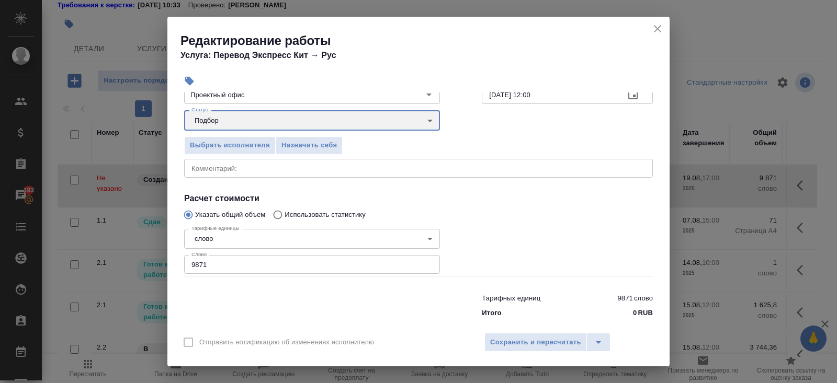
scroll to position [108, 0]
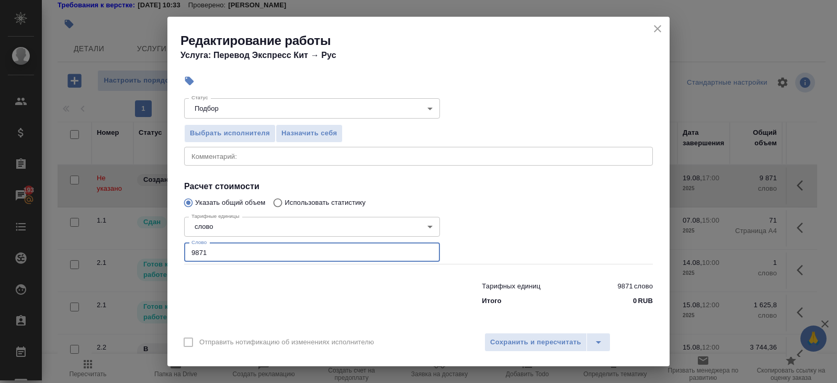
drag, startPoint x: 219, startPoint y: 251, endPoint x: 108, endPoint y: 242, distance: 111.2
click at [108, 242] on div "Редактирование работы Услуга: Перевод Экспресс Кит → Рус Параметры Файлы Вид ра…" at bounding box center [418, 191] width 837 height 383
type input "3406"
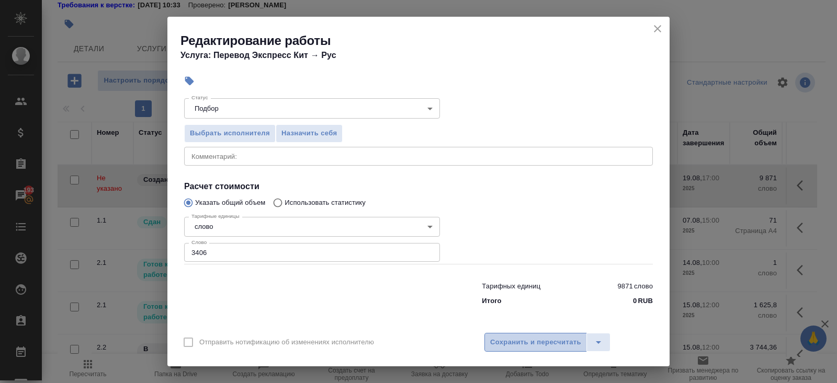
click at [503, 343] on span "Сохранить и пересчитать" at bounding box center [535, 343] width 91 height 12
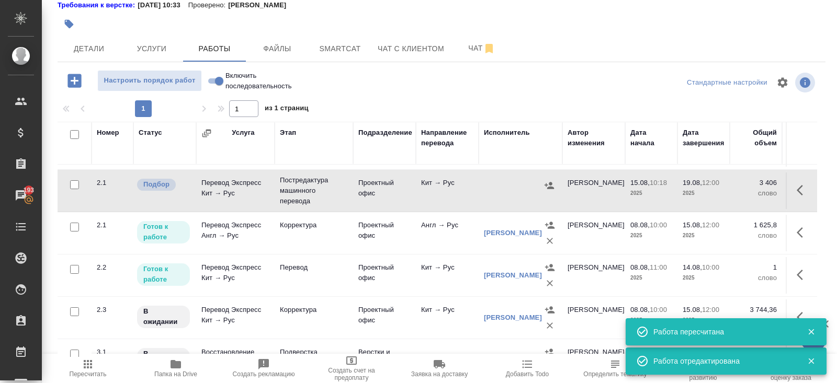
scroll to position [37, 0]
click at [551, 187] on icon "button" at bounding box center [549, 186] width 9 height 7
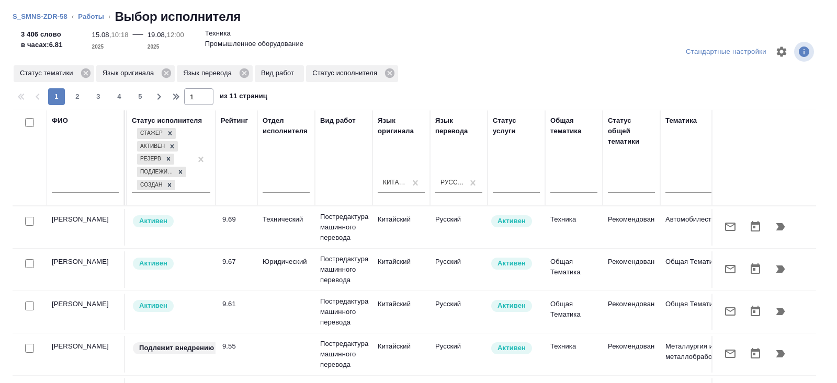
scroll to position [0, 716]
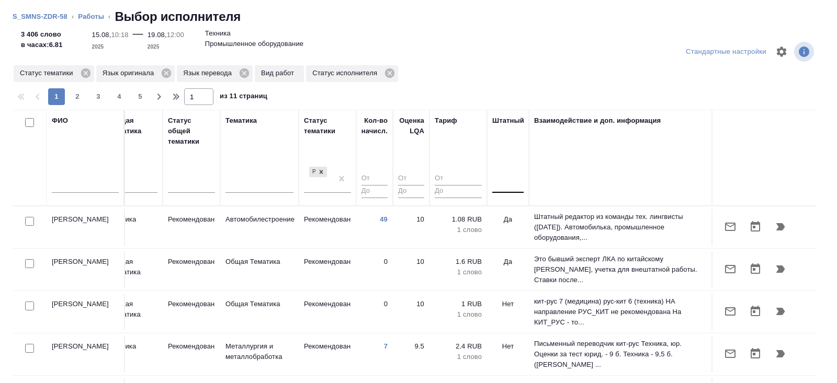
click at [507, 188] on div at bounding box center [507, 182] width 31 height 15
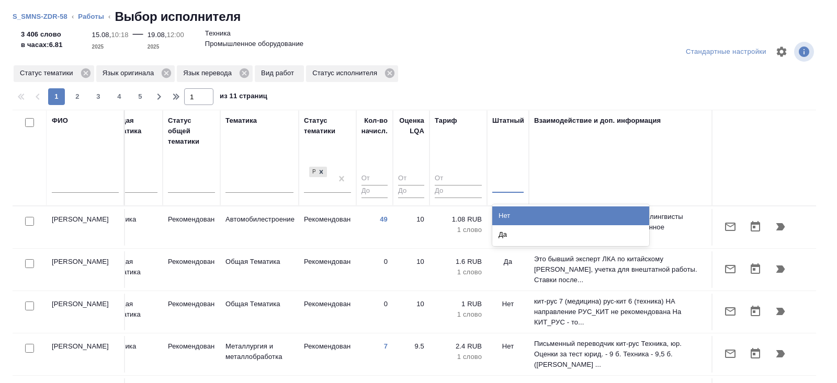
drag, startPoint x: 507, startPoint y: 210, endPoint x: 467, endPoint y: 188, distance: 46.3
click at [507, 211] on div "Нет" at bounding box center [570, 216] width 157 height 19
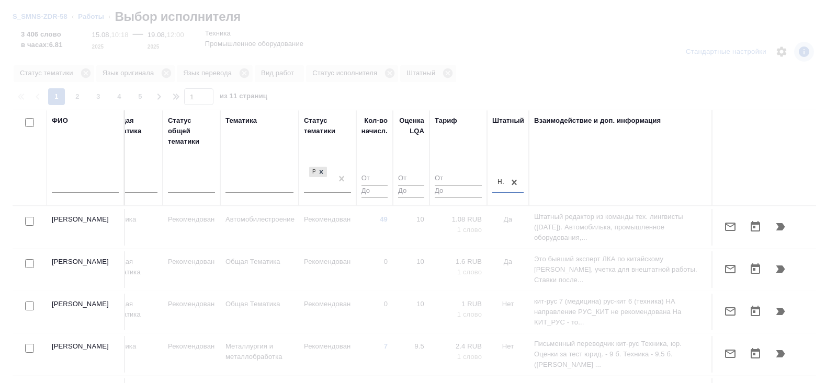
type input "1"
click at [478, 188] on input "1" at bounding box center [458, 191] width 47 height 13
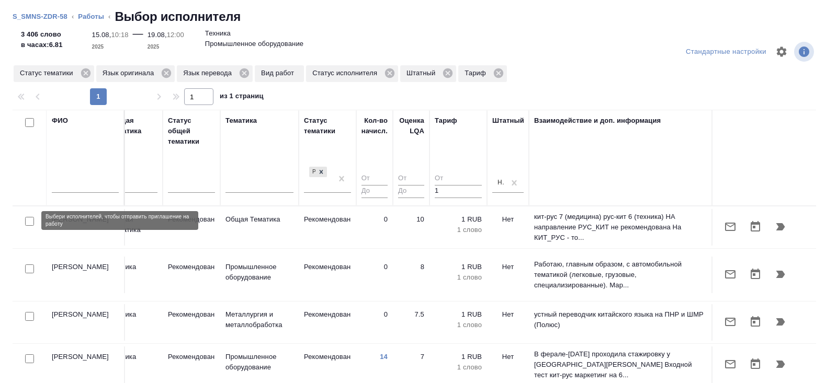
click at [29, 220] on input "checkbox" at bounding box center [29, 221] width 9 height 9
checkbox input "true"
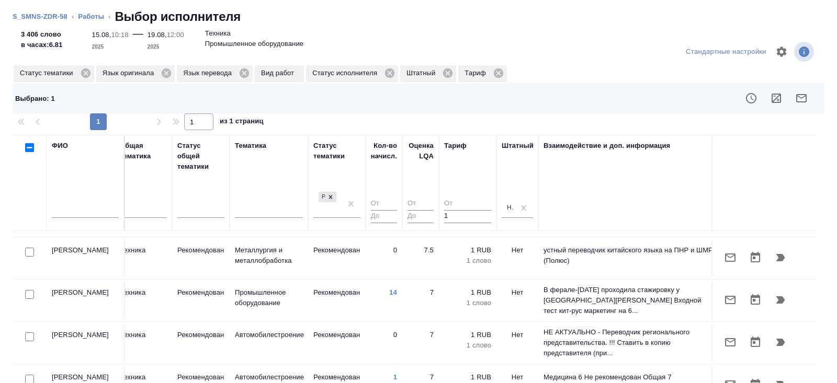
scroll to position [90, 706]
click at [28, 290] on input "checkbox" at bounding box center [29, 294] width 9 height 9
checkbox input "true"
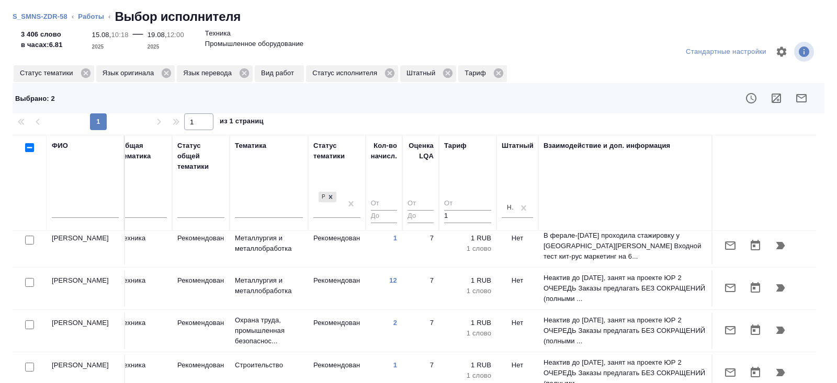
scroll to position [356, 706]
click at [89, 73] on icon at bounding box center [85, 73] width 9 height 9
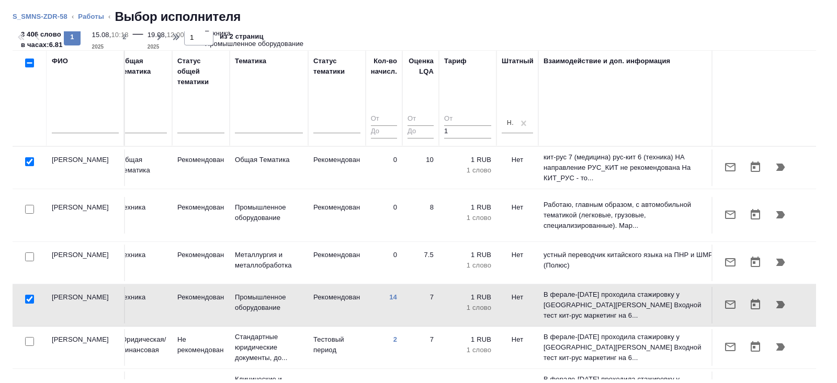
scroll to position [0, 0]
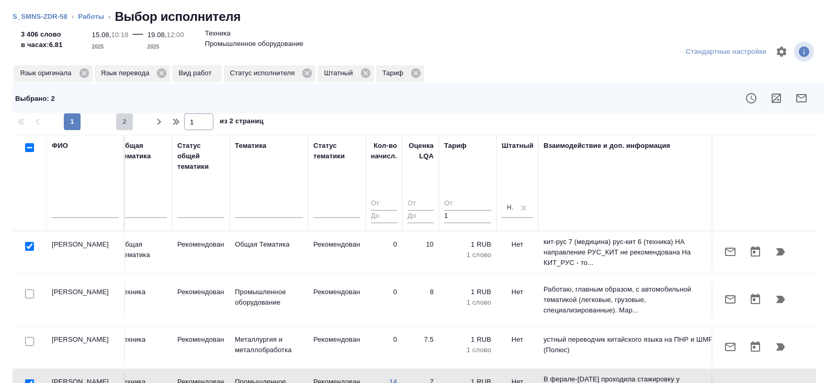
drag, startPoint x: 121, startPoint y: 120, endPoint x: 104, endPoint y: 212, distance: 94.2
click at [121, 120] on span "2" at bounding box center [124, 122] width 17 height 10
type input "2"
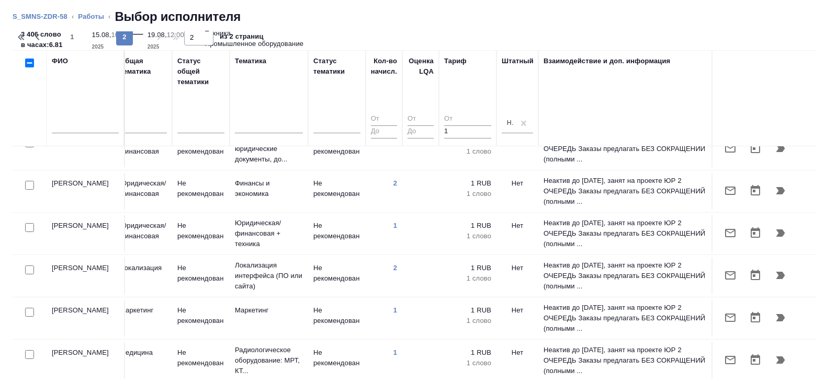
scroll to position [0, 706]
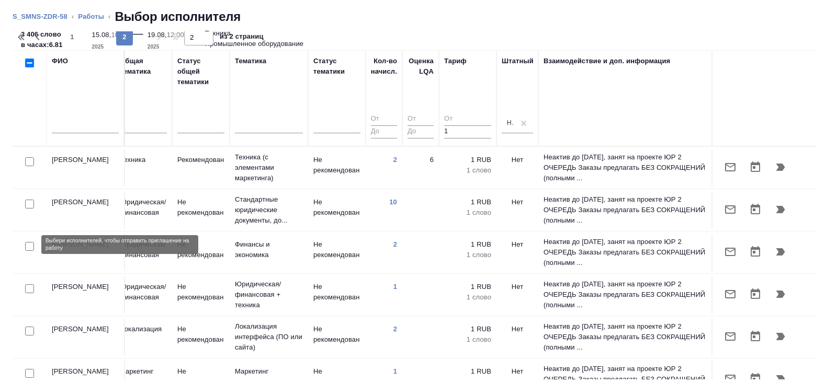
click at [31, 245] on input "checkbox" at bounding box center [29, 246] width 9 height 9
checkbox input "true"
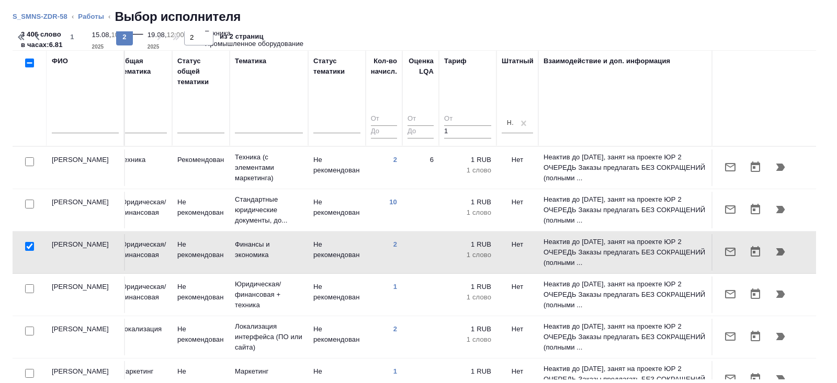
scroll to position [0, 0]
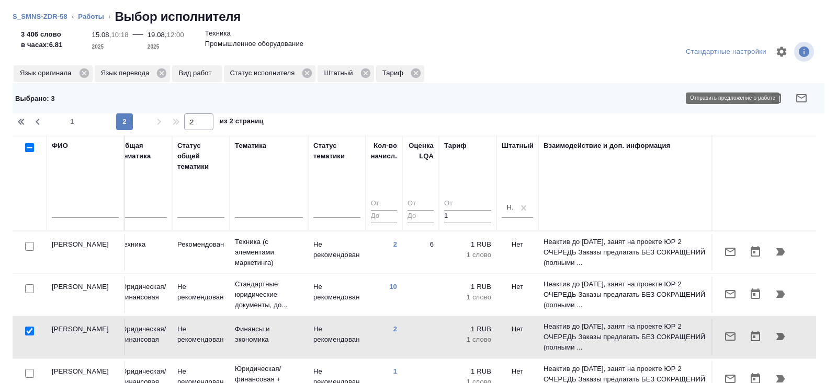
click at [804, 96] on icon "button" at bounding box center [801, 98] width 10 height 8
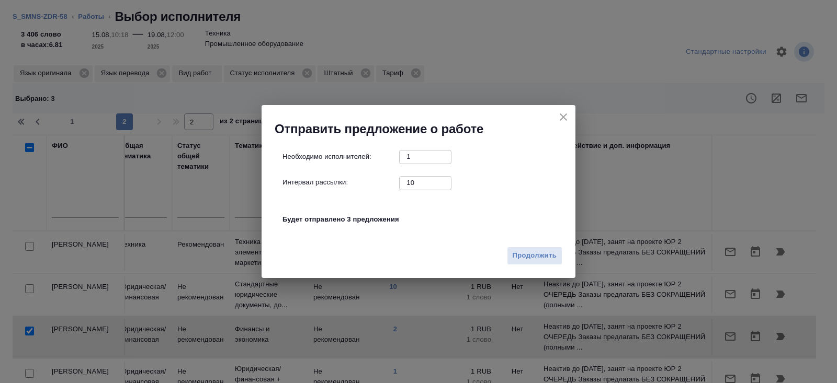
drag, startPoint x: 417, startPoint y: 186, endPoint x: 385, endPoint y: 186, distance: 31.9
click at [385, 186] on div "Интервал рассылки: 10 ​" at bounding box center [422, 182] width 280 height 13
type input "0"
click at [526, 255] on span "Продолжить" at bounding box center [535, 256] width 44 height 12
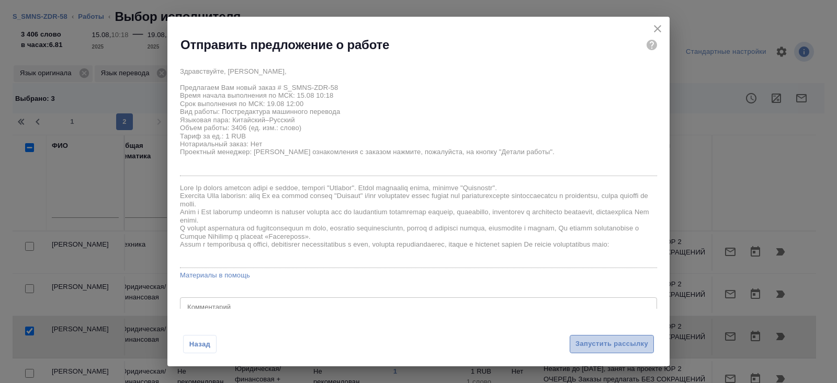
click at [609, 337] on button "Запустить рассылку" at bounding box center [612, 344] width 84 height 18
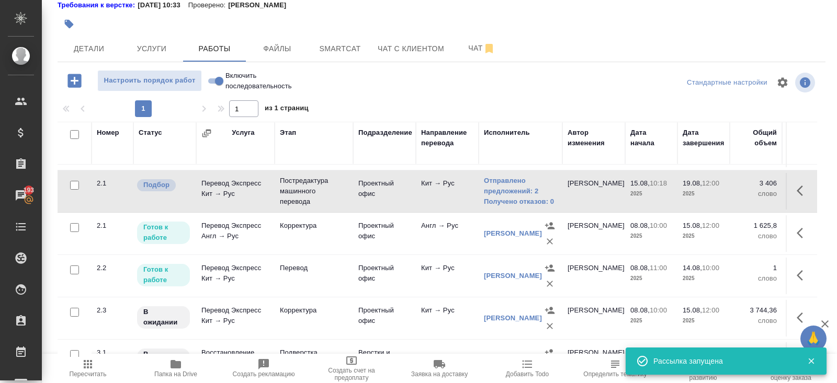
click at [84, 377] on span "Пересчитать" at bounding box center [88, 374] width 37 height 7
click at [94, 379] on button "Пересчитать" at bounding box center [88, 368] width 88 height 29
click at [506, 191] on link "Отправлено предложений: 3" at bounding box center [520, 186] width 73 height 21
click at [92, 372] on span "Пересчитать" at bounding box center [88, 374] width 37 height 7
click at [96, 370] on span "Пересчитать" at bounding box center [87, 368] width 75 height 20
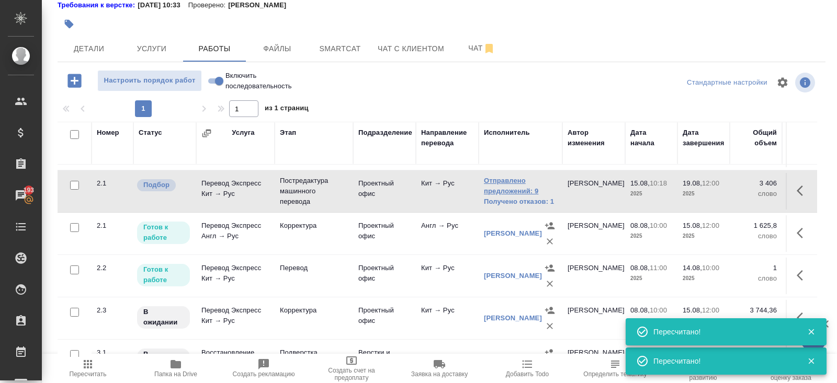
click at [516, 186] on link "Отправлено предложений: 9" at bounding box center [520, 186] width 73 height 21
click at [98, 371] on span "Пересчитать" at bounding box center [88, 374] width 37 height 7
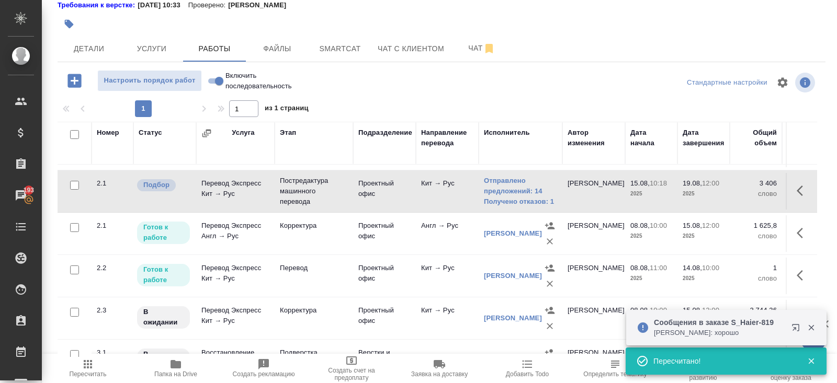
click at [91, 368] on icon "button" at bounding box center [88, 364] width 8 height 8
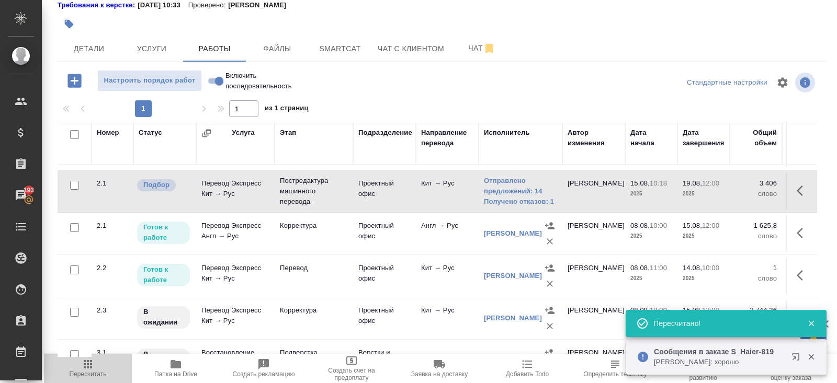
click at [86, 376] on span "Пересчитать" at bounding box center [88, 374] width 37 height 7
click at [98, 363] on span "Пересчитать" at bounding box center [87, 368] width 75 height 20
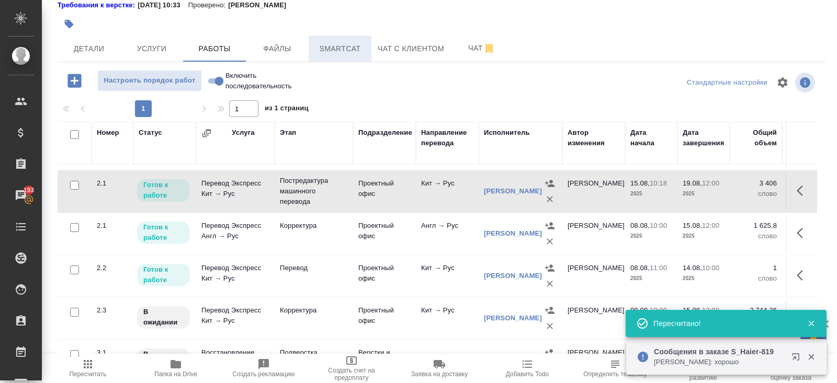
click at [324, 51] on span "Smartcat" at bounding box center [340, 48] width 50 height 13
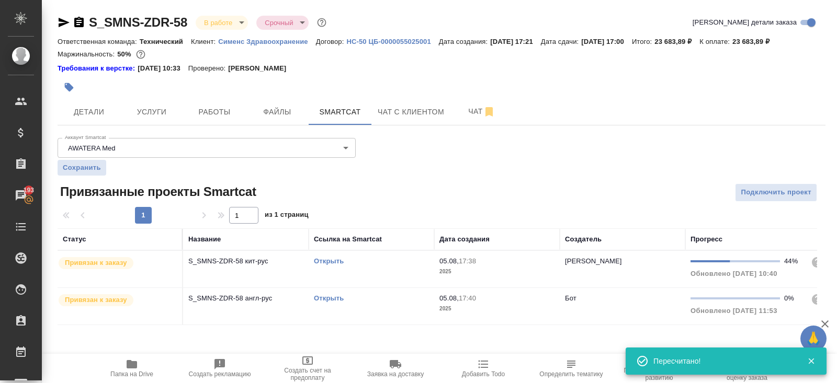
click at [325, 259] on link "Открыть" at bounding box center [329, 261] width 30 height 8
click at [212, 115] on span "Работы" at bounding box center [214, 112] width 50 height 13
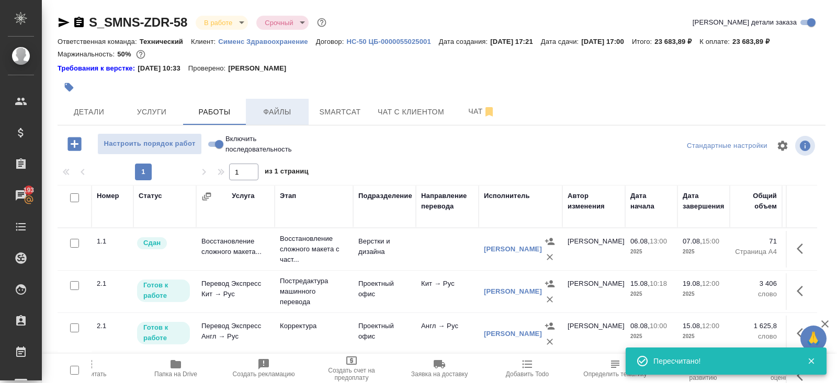
scroll to position [63, 0]
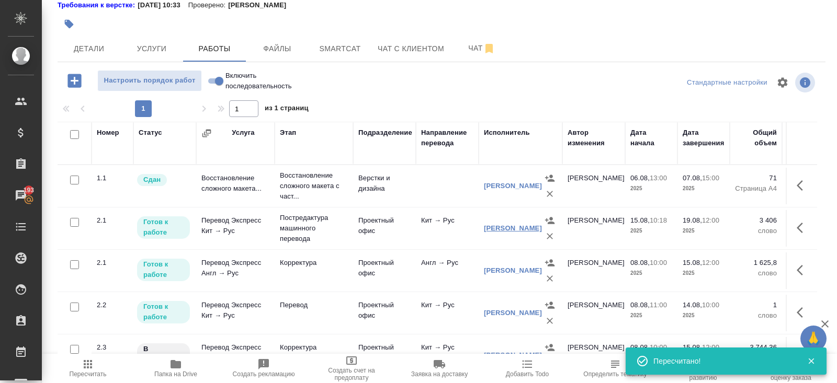
click at [491, 224] on link "Евдокимова Елена Сергеевна" at bounding box center [513, 228] width 58 height 8
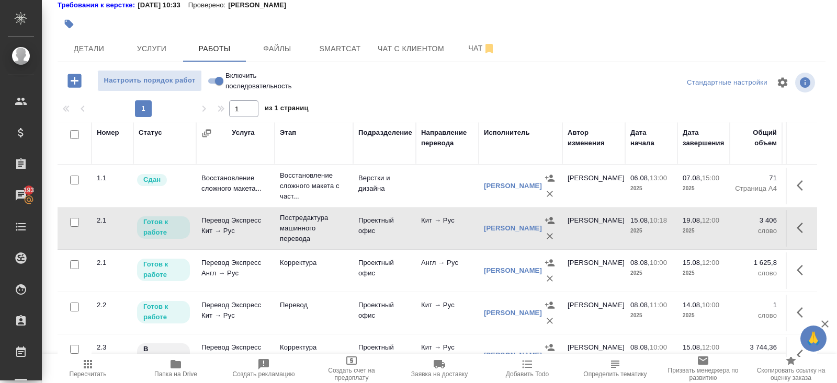
scroll to position [0, 0]
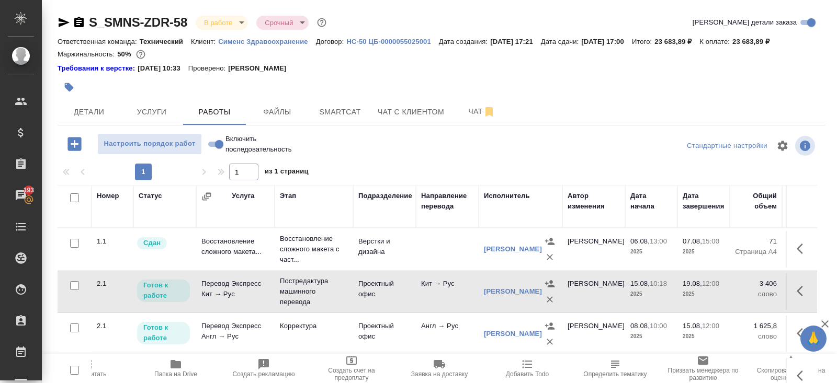
click at [80, 19] on icon "button" at bounding box center [78, 22] width 9 height 10
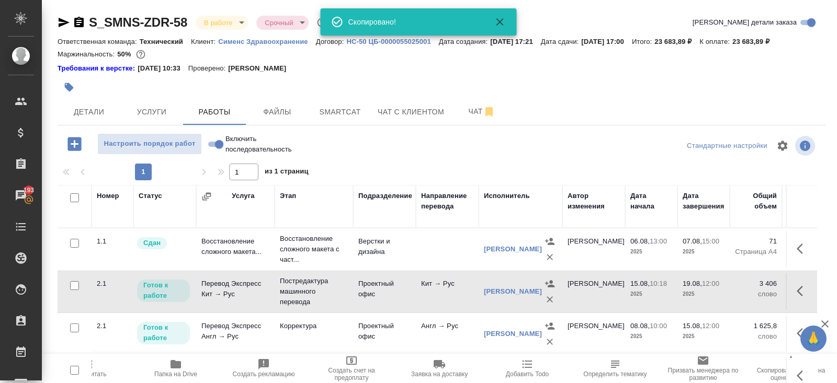
click at [173, 365] on icon "button" at bounding box center [176, 364] width 10 height 8
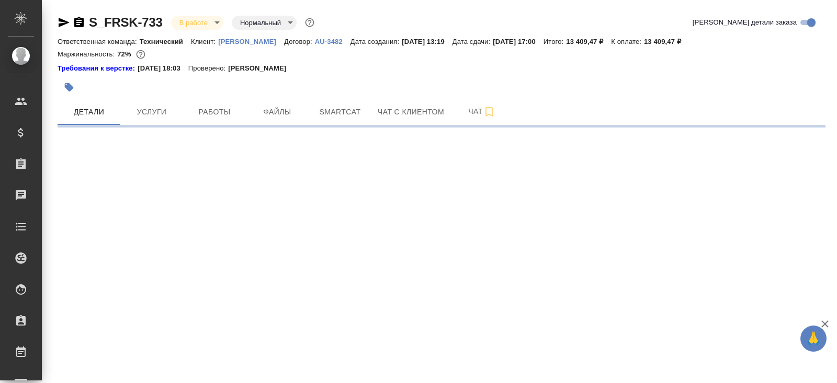
click at [203, 105] on button "Работы" at bounding box center [214, 112] width 63 height 26
select select "RU"
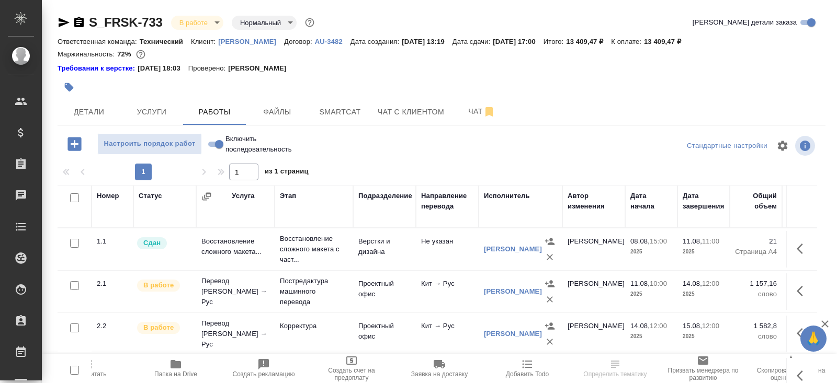
scroll to position [63, 0]
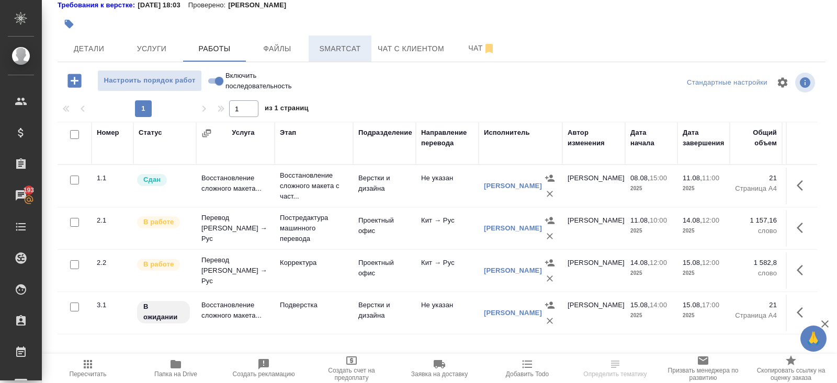
click at [342, 50] on span "Smartcat" at bounding box center [340, 48] width 50 height 13
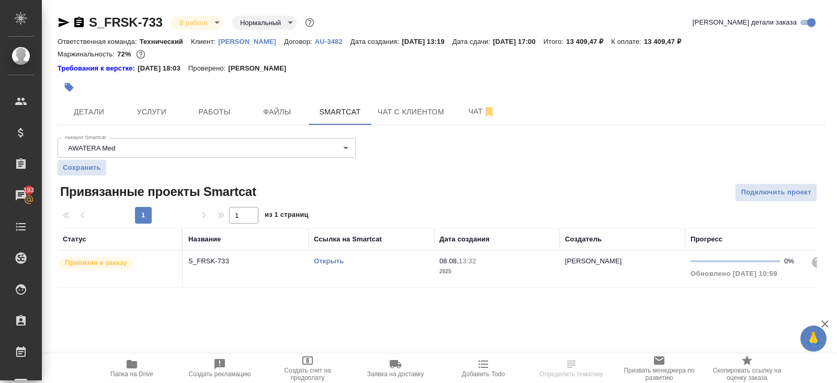
click at [335, 259] on link "Открыть" at bounding box center [329, 261] width 30 height 8
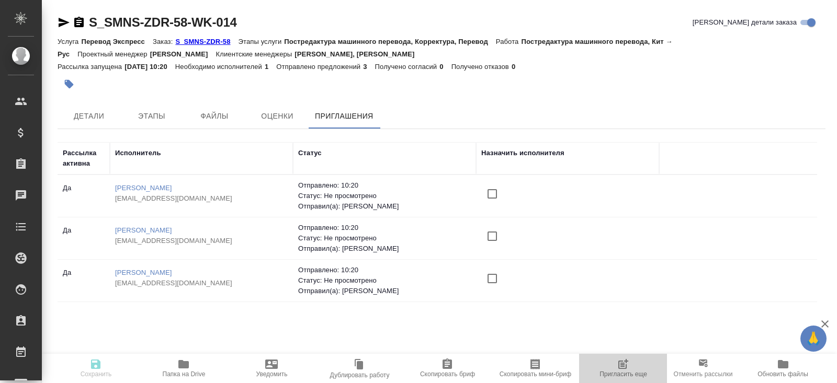
click at [625, 368] on icon "button" at bounding box center [622, 365] width 8 height 8
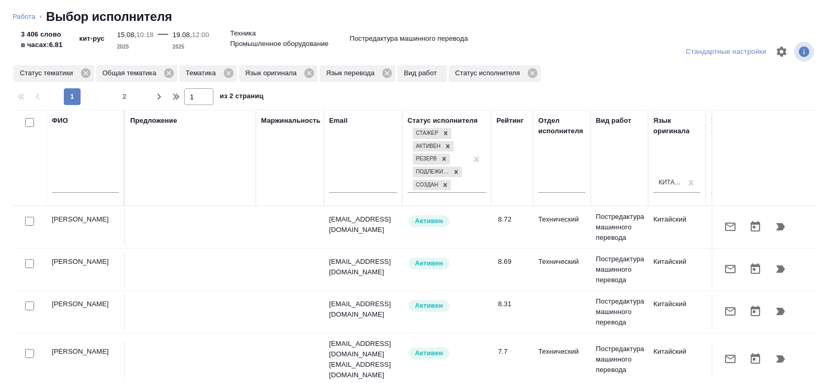
scroll to position [0, 716]
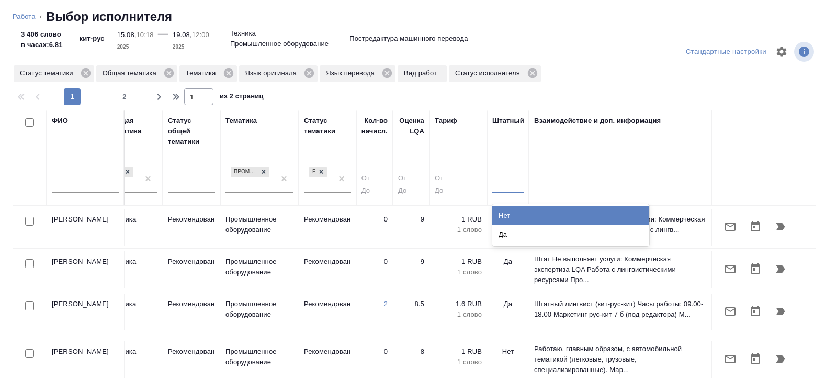
click at [504, 183] on div at bounding box center [507, 182] width 31 height 15
click at [504, 208] on div "Нет" at bounding box center [570, 216] width 157 height 19
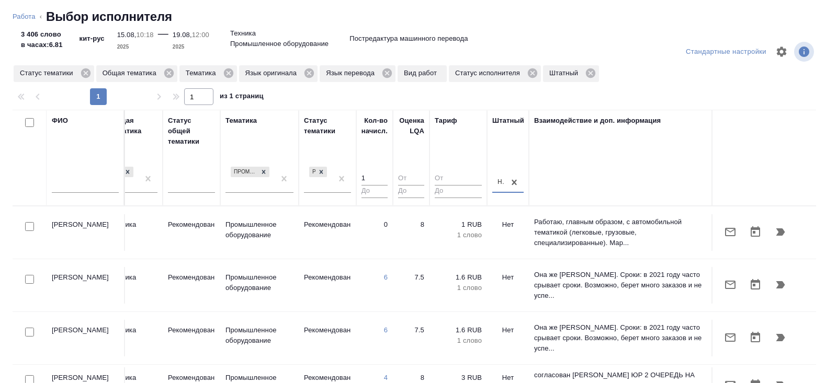
type input "1"
click at [382, 175] on input "1" at bounding box center [374, 179] width 26 height 13
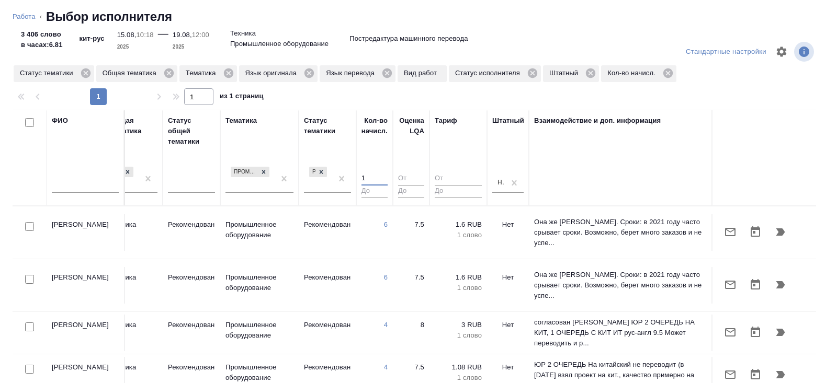
click at [452, 191] on input "number" at bounding box center [458, 191] width 47 height 13
type input "1"
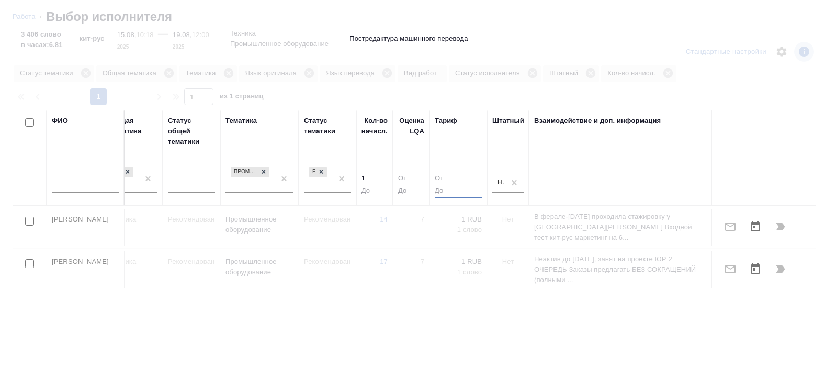
type input "1"
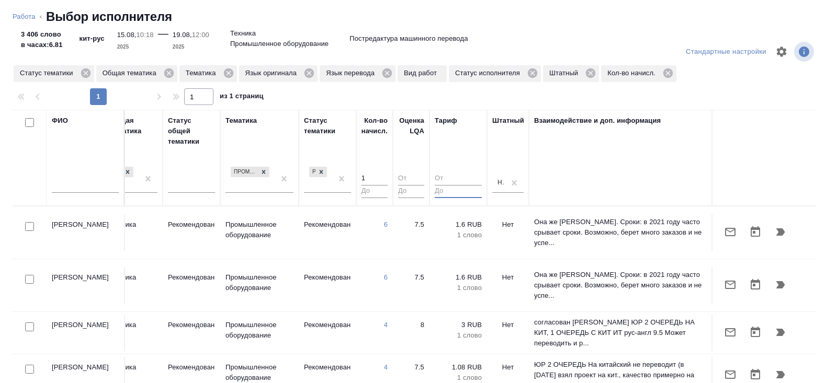
type input "1"
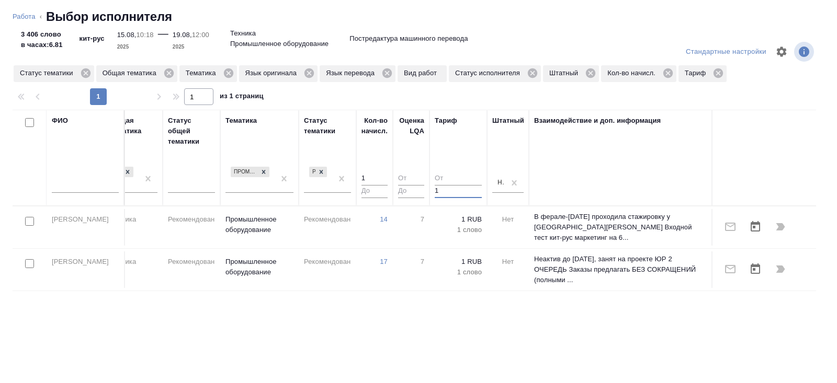
type input "1"
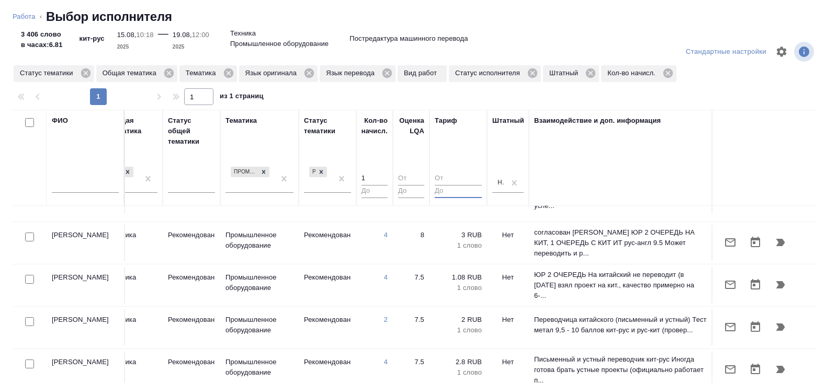
scroll to position [98, 716]
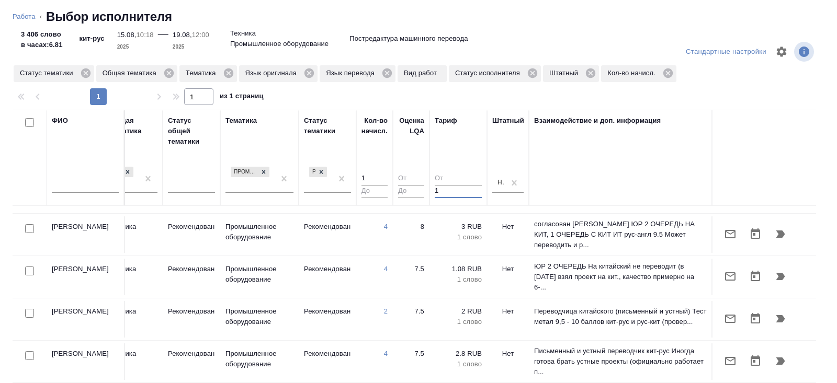
click at [477, 188] on input "1" at bounding box center [458, 191] width 47 height 13
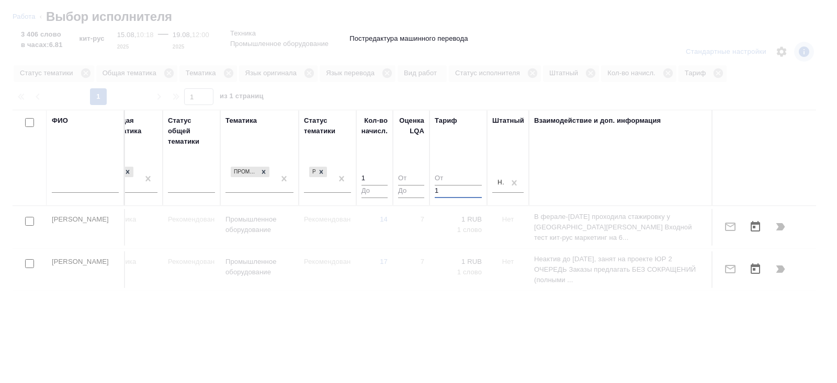
scroll to position [0, 716]
type input "2"
click at [477, 188] on input "2" at bounding box center [458, 191] width 47 height 13
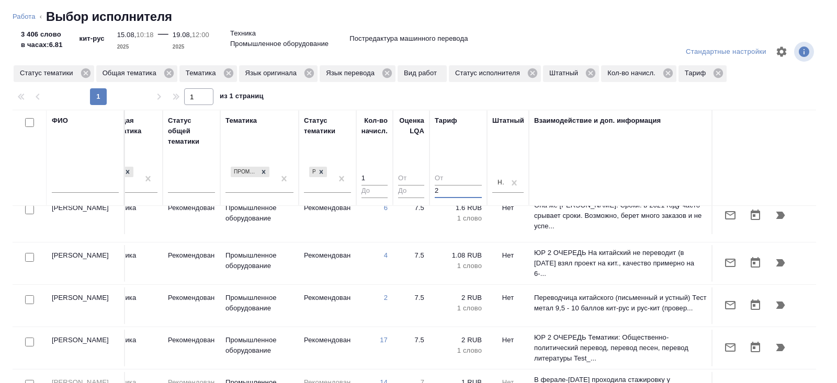
scroll to position [80, 716]
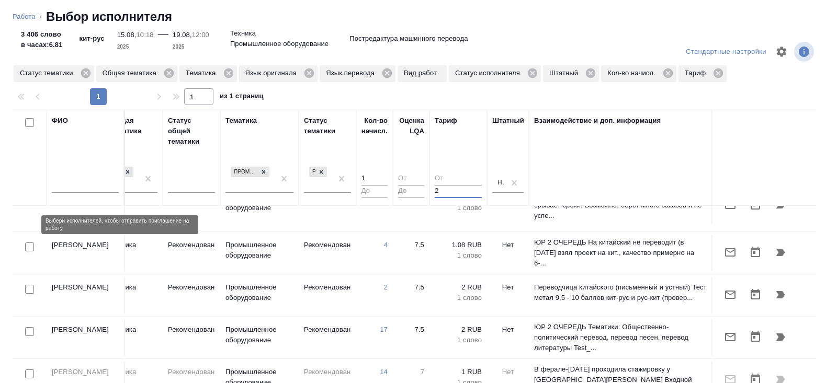
click at [29, 243] on input "checkbox" at bounding box center [29, 247] width 9 height 9
checkbox input "true"
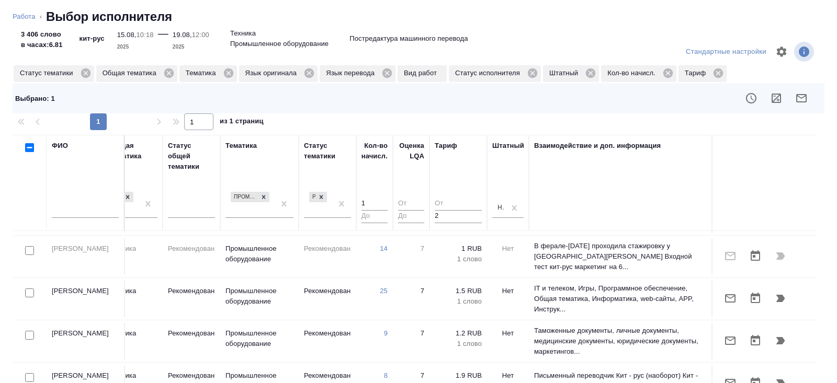
scroll to position [235, 716]
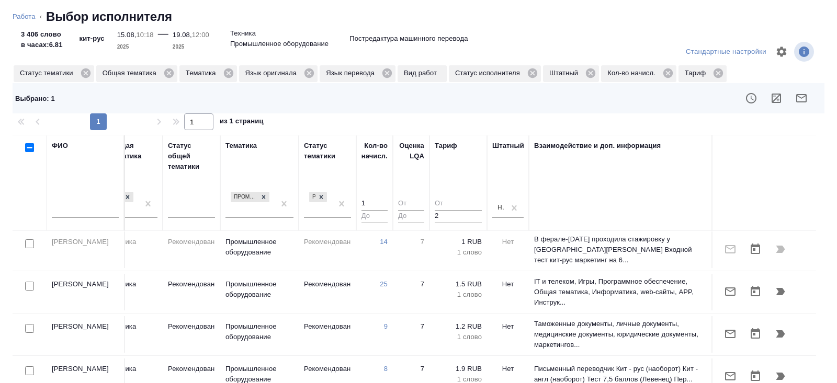
click at [31, 282] on input "checkbox" at bounding box center [29, 286] width 9 height 9
checkbox input "true"
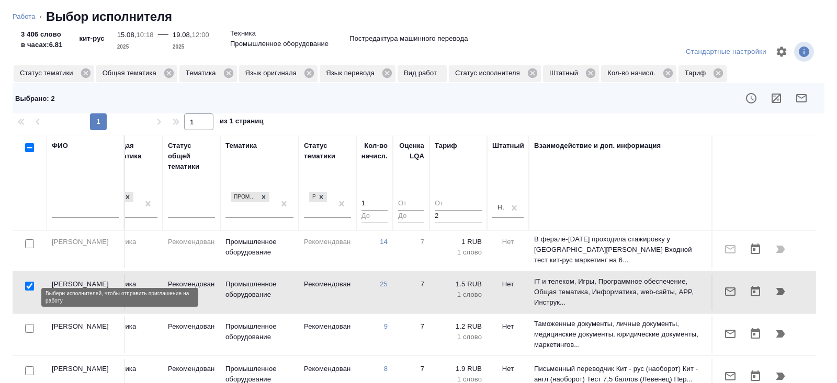
scroll to position [254, 716]
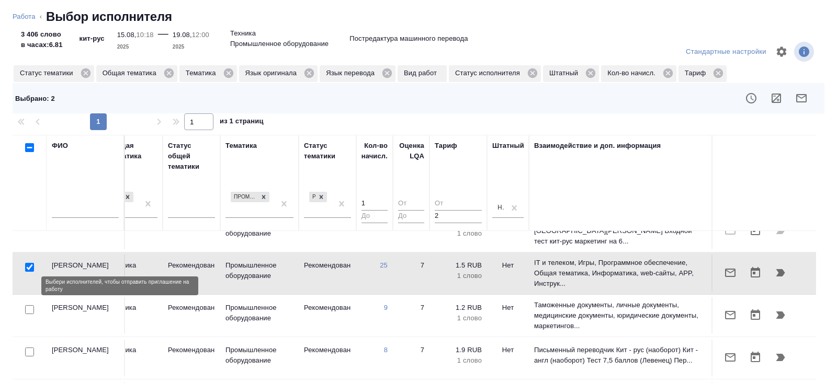
click at [28, 305] on input "checkbox" at bounding box center [29, 309] width 9 height 9
checkbox input "true"
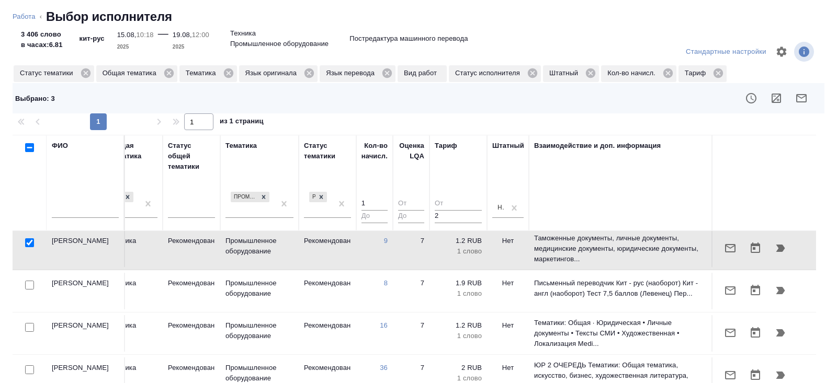
scroll to position [328, 716]
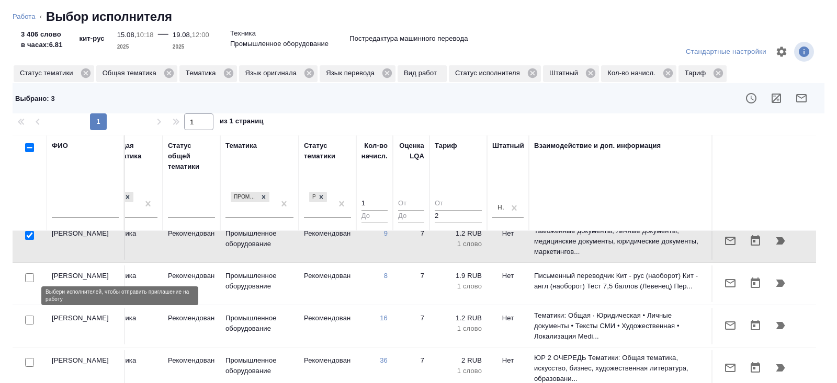
click at [29, 316] on input "checkbox" at bounding box center [29, 320] width 9 height 9
checkbox input "true"
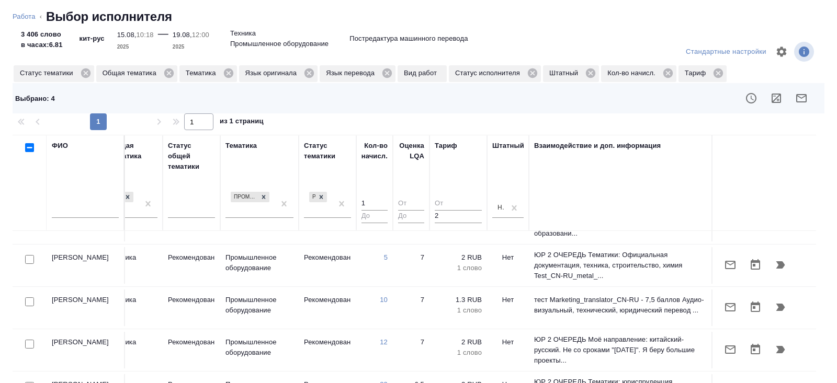
scroll to position [482, 716]
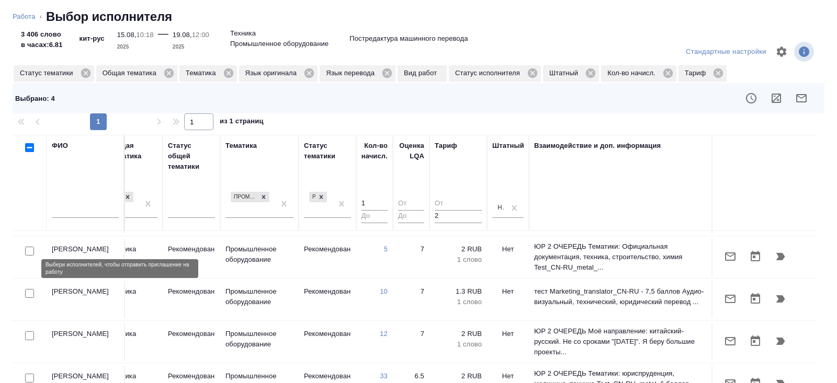
click at [30, 289] on input "checkbox" at bounding box center [29, 293] width 9 height 9
checkbox input "true"
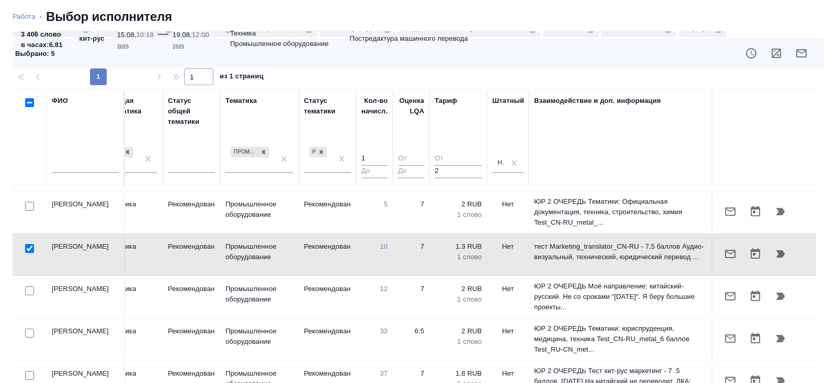
scroll to position [85, 0]
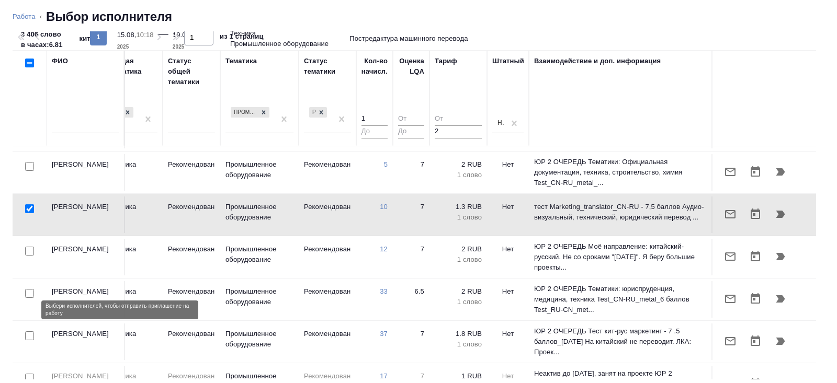
click at [29, 332] on input "checkbox" at bounding box center [29, 336] width 9 height 9
checkbox input "true"
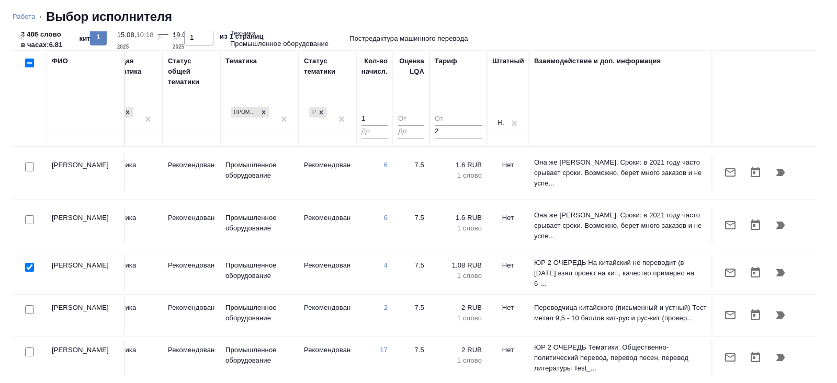
scroll to position [0, 0]
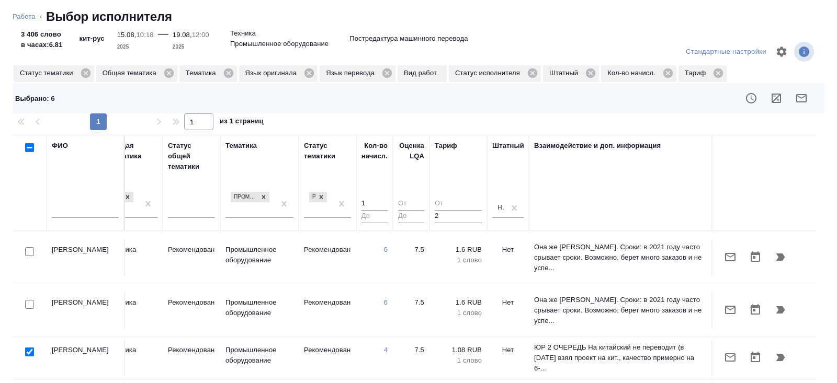
click at [799, 101] on icon "button" at bounding box center [801, 98] width 13 height 13
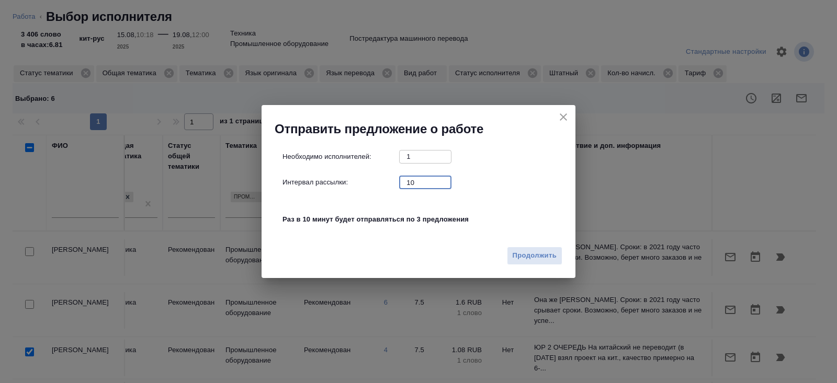
drag, startPoint x: 427, startPoint y: 186, endPoint x: 353, endPoint y: 184, distance: 73.8
click at [353, 184] on div "Интервал рассылки: 10 ​" at bounding box center [422, 182] width 280 height 13
type input "0"
click at [550, 253] on span "Продолжить" at bounding box center [535, 256] width 44 height 12
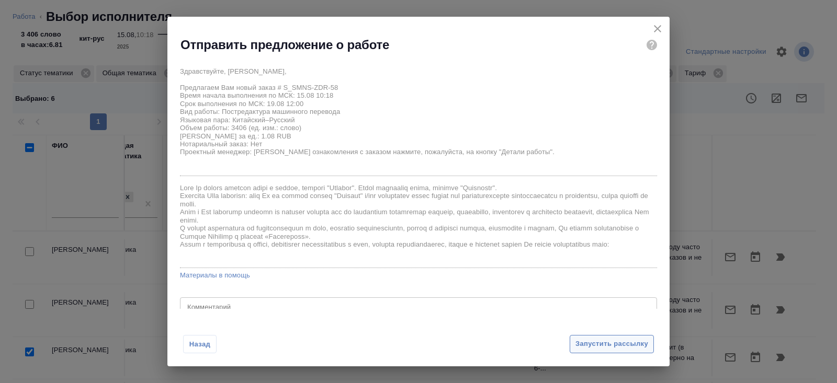
click at [591, 346] on span "Запустить рассылку" at bounding box center [611, 344] width 73 height 12
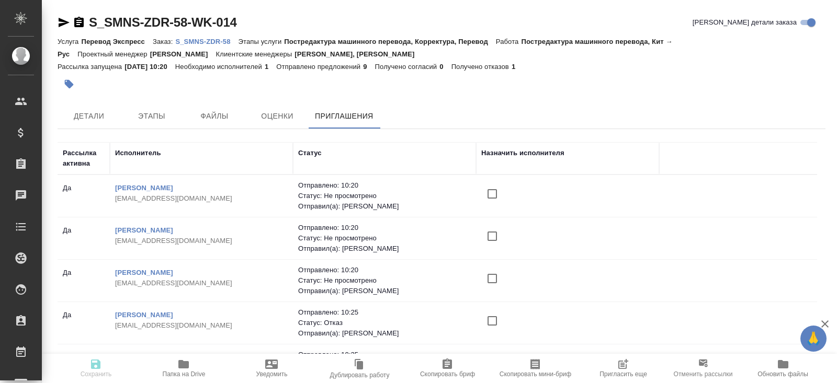
click at [620, 366] on icon "button" at bounding box center [623, 364] width 13 height 13
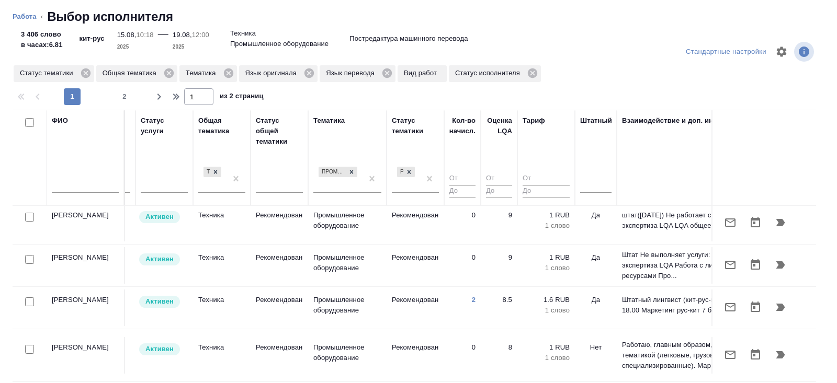
scroll to position [4, 716]
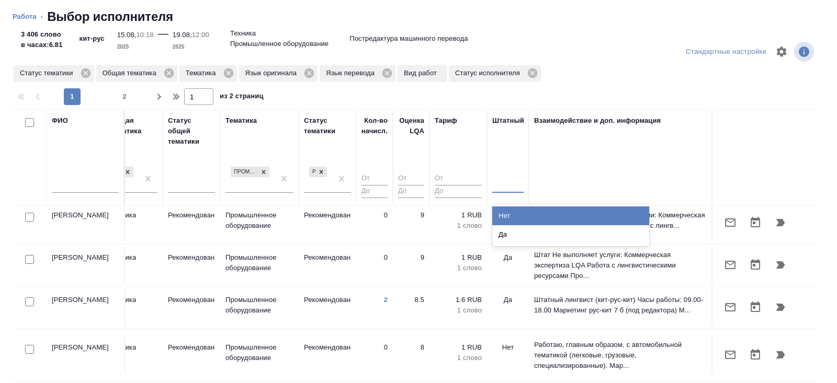
click at [507, 185] on div at bounding box center [507, 182] width 31 height 15
click at [506, 213] on div "Нет" at bounding box center [570, 216] width 157 height 19
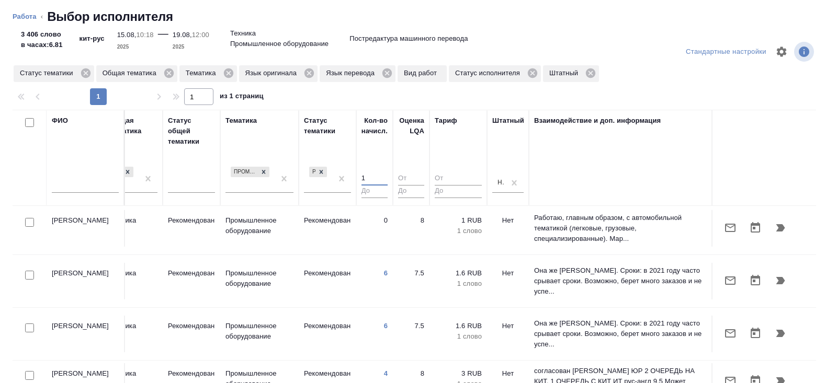
type input "1"
click at [382, 175] on input "1" at bounding box center [374, 179] width 26 height 13
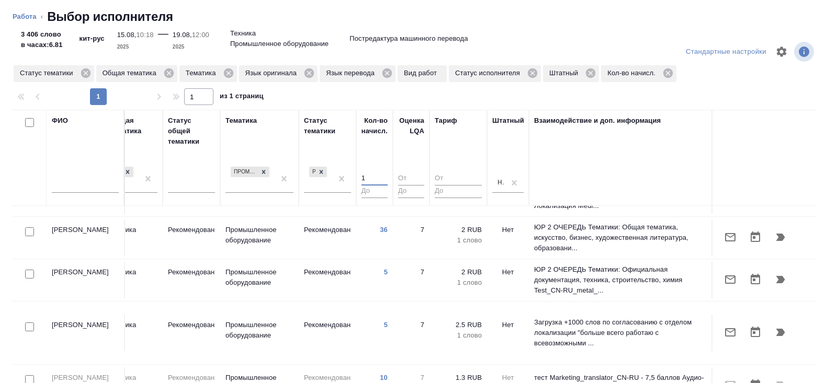
scroll to position [598, 716]
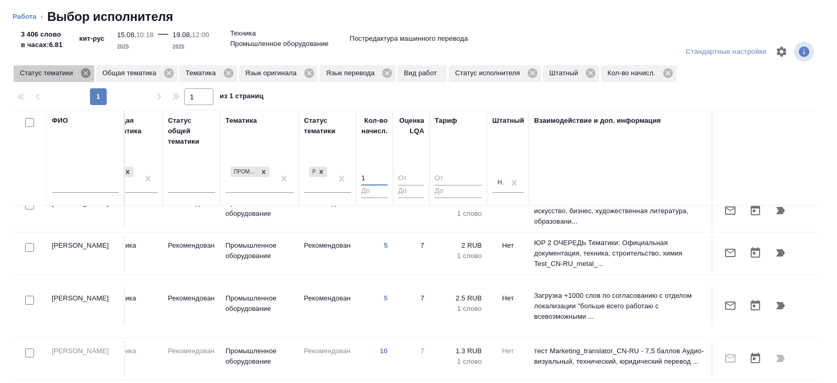
click at [88, 76] on icon at bounding box center [85, 73] width 9 height 9
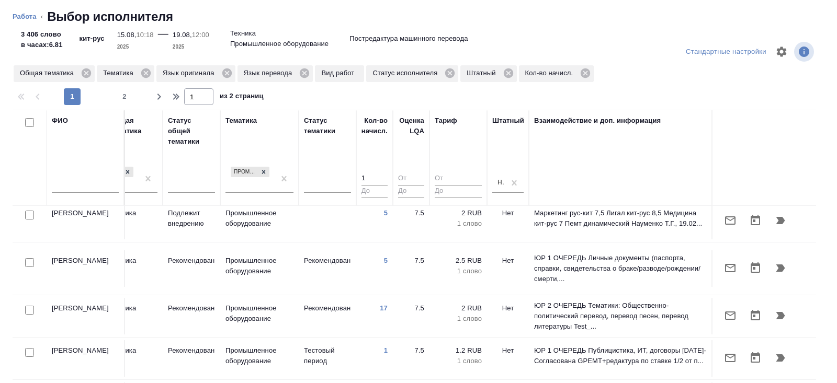
scroll to position [394, 716]
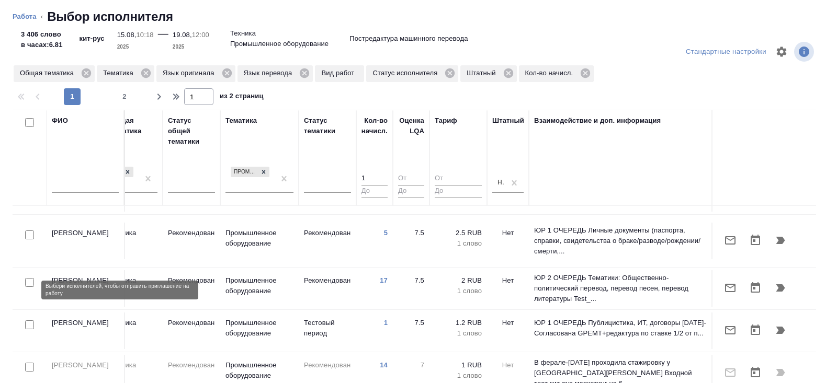
click at [29, 321] on input "checkbox" at bounding box center [29, 325] width 9 height 9
checkbox input "true"
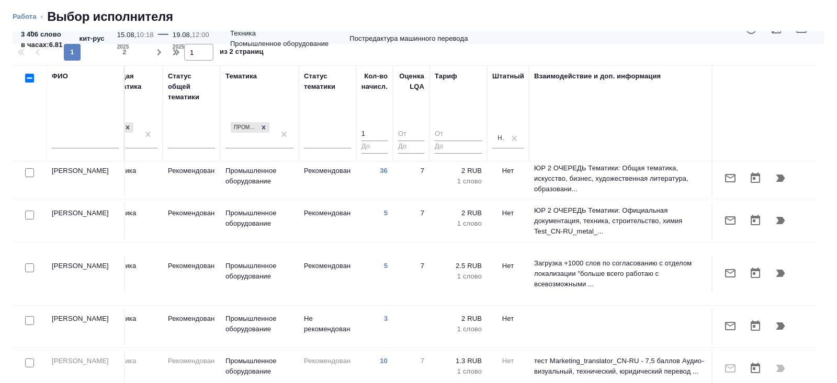
scroll to position [820, 716]
click at [120, 59] on button "2" at bounding box center [124, 52] width 17 height 17
type input "2"
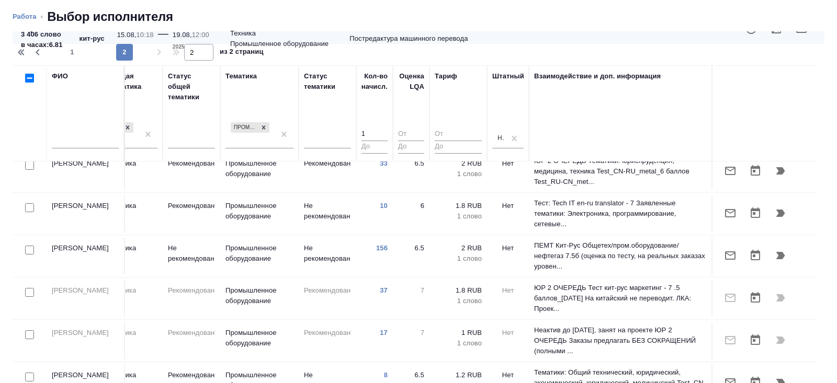
scroll to position [16, 716]
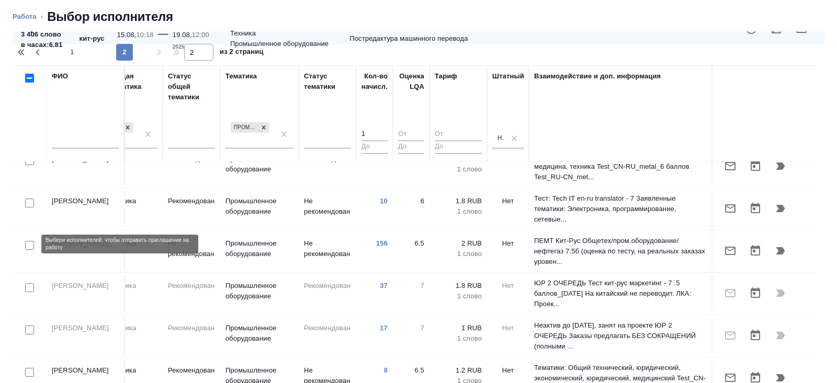
click at [31, 246] on input "checkbox" at bounding box center [29, 245] width 9 height 9
checkbox input "true"
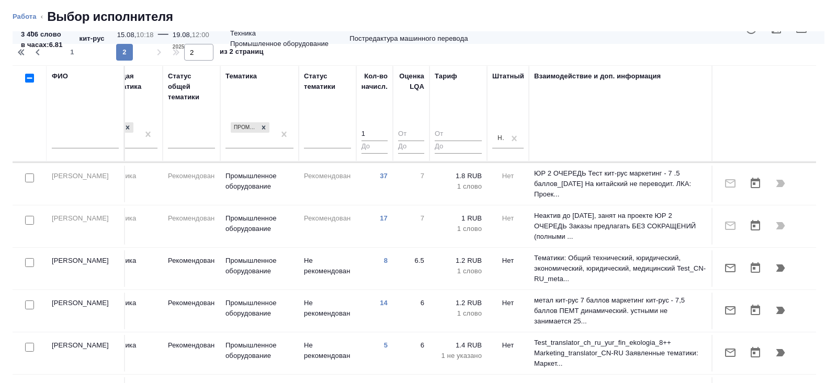
scroll to position [132, 716]
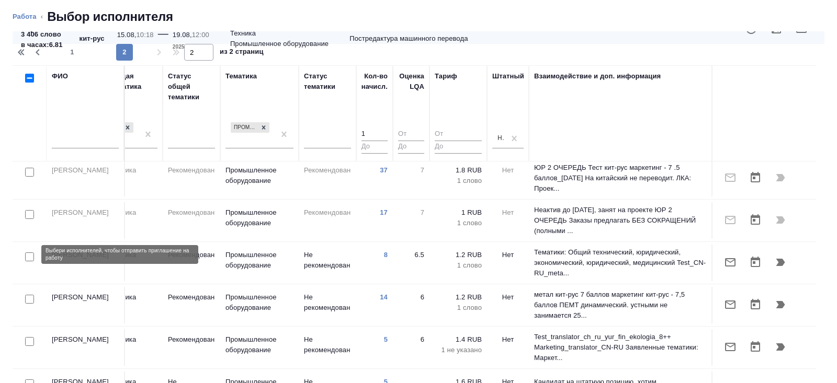
click at [30, 257] on input "checkbox" at bounding box center [29, 257] width 9 height 9
checkbox input "true"
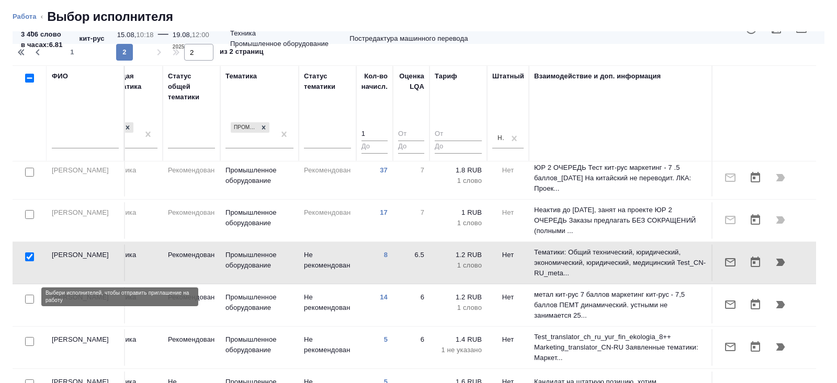
click at [29, 299] on input "checkbox" at bounding box center [29, 299] width 9 height 9
checkbox input "true"
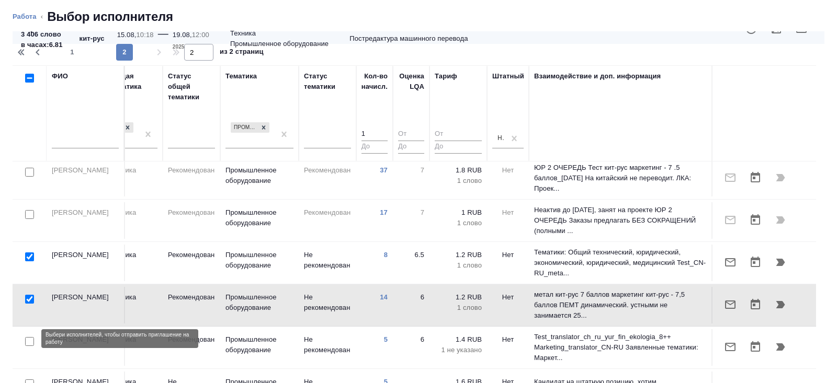
click at [30, 338] on input "checkbox" at bounding box center [29, 341] width 9 height 9
checkbox input "true"
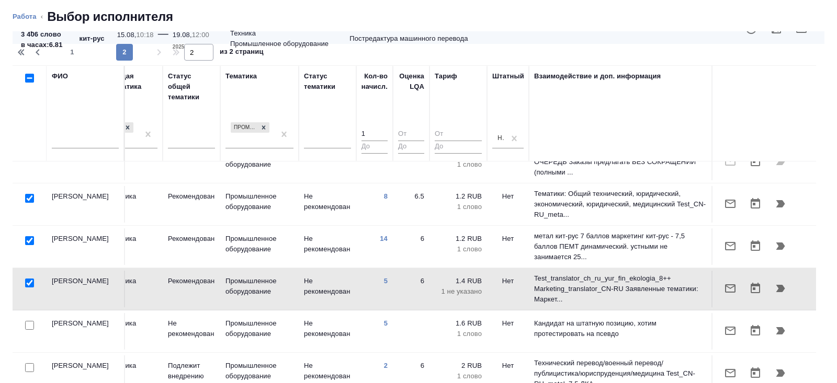
scroll to position [0, 0]
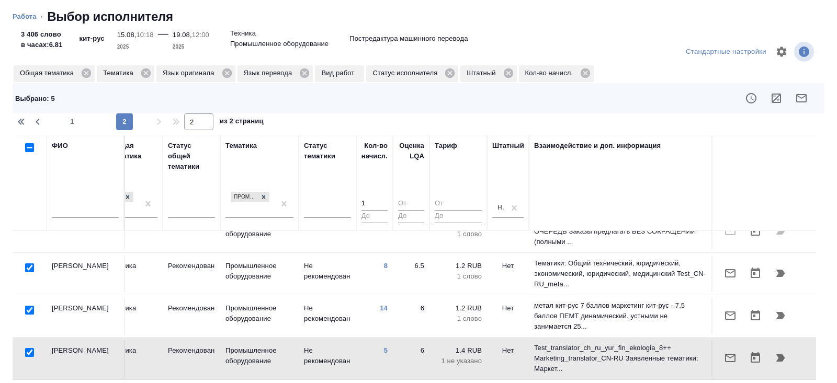
click at [797, 99] on icon "button" at bounding box center [801, 98] width 10 height 8
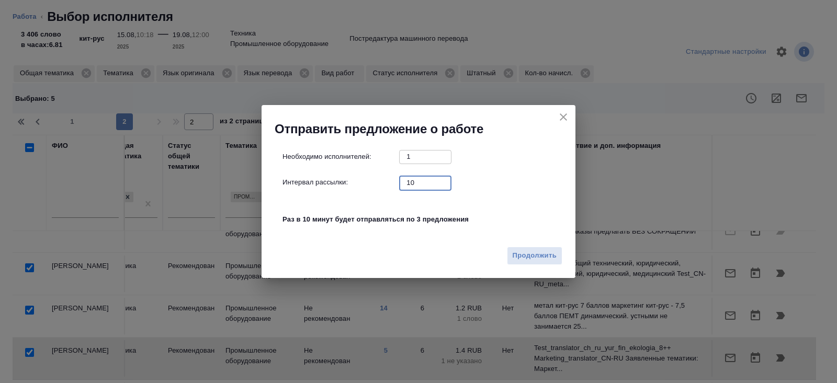
drag, startPoint x: 428, startPoint y: 180, endPoint x: 364, endPoint y: 180, distance: 64.3
click at [364, 180] on div "Интервал рассылки: 10 ​" at bounding box center [422, 182] width 280 height 13
type input "0"
click at [537, 252] on span "Продолжить" at bounding box center [535, 256] width 44 height 12
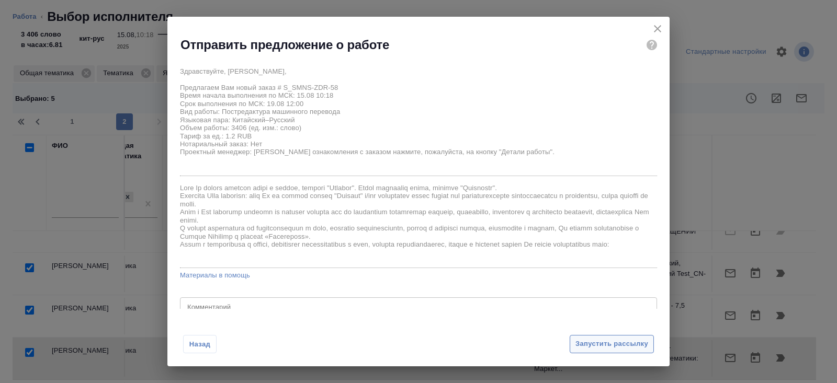
click at [609, 342] on span "Запустить рассылку" at bounding box center [611, 344] width 73 height 12
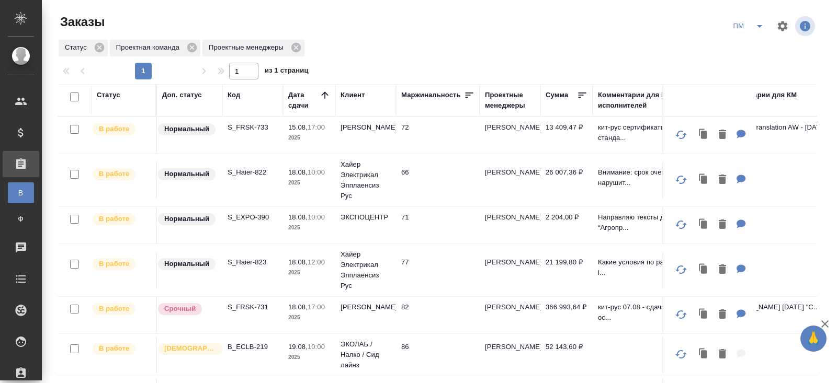
click at [234, 92] on div "Код" at bounding box center [234, 95] width 13 height 10
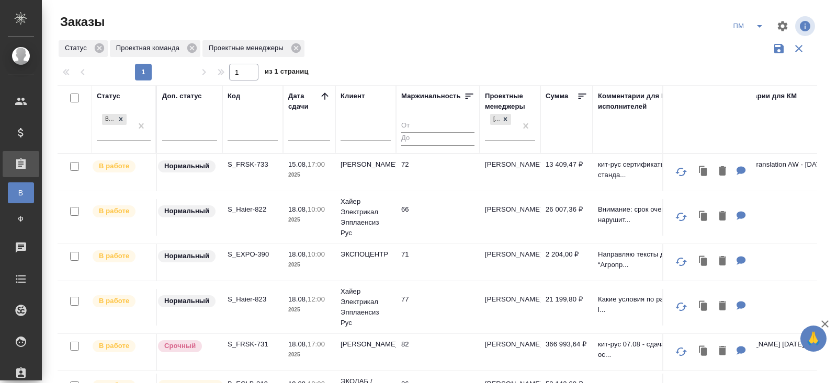
click at [245, 137] on input "text" at bounding box center [253, 133] width 50 height 13
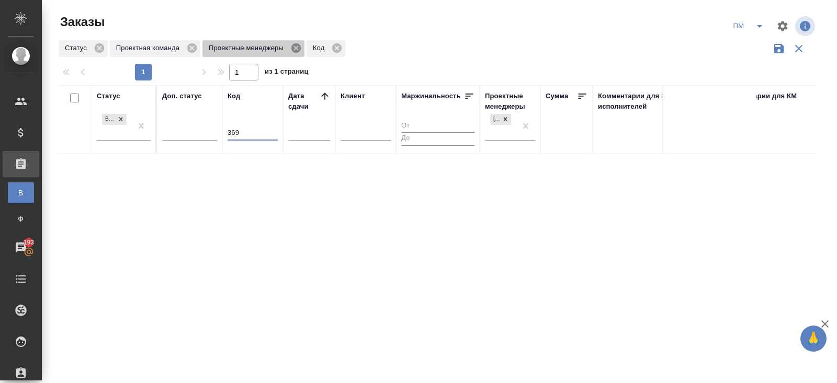
click at [298, 49] on icon at bounding box center [295, 47] width 9 height 9
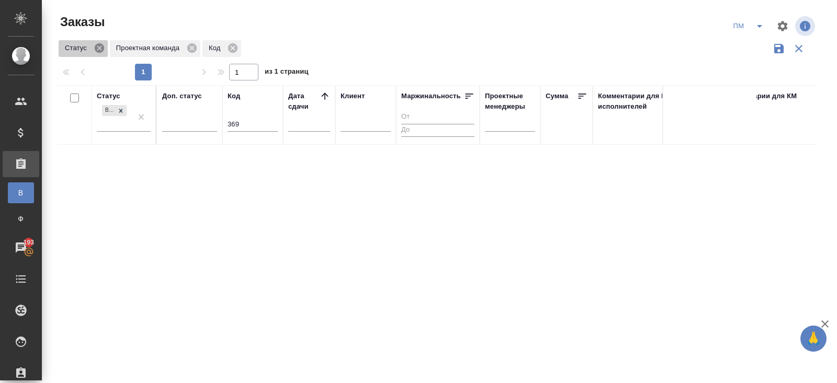
click at [100, 47] on icon at bounding box center [100, 48] width 12 height 12
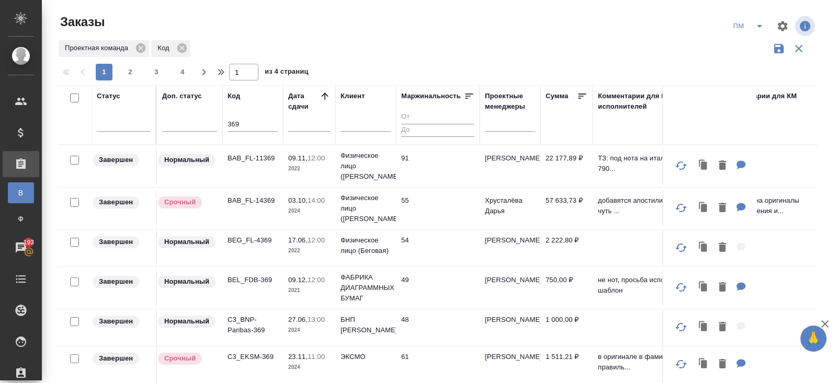
drag, startPoint x: 250, startPoint y: 125, endPoint x: 142, endPoint y: 76, distance: 117.7
click at [145, 81] on div "Заказы ПМ Проектная команда Код 1 2 3 4 1 из 4 страниц Статус Доп. статус Код 3…" at bounding box center [441, 234] width 779 height 468
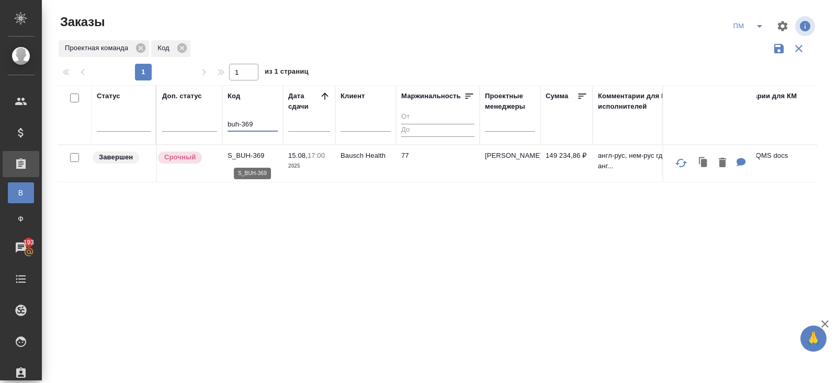
type input "buh-369"
click at [243, 156] on p "S_BUH-369" at bounding box center [253, 156] width 50 height 10
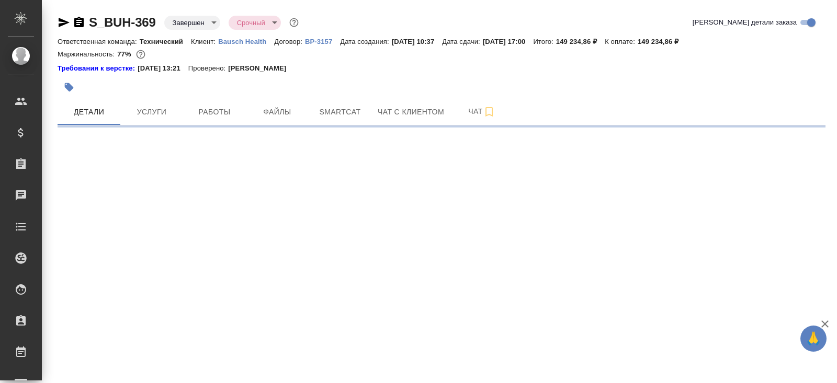
select select "RU"
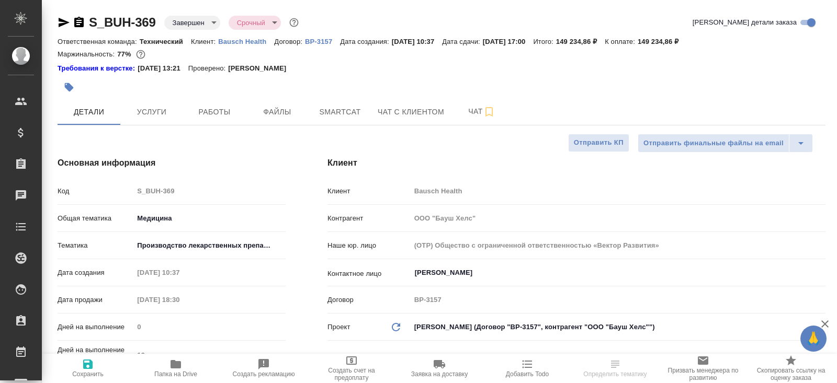
type textarea "x"
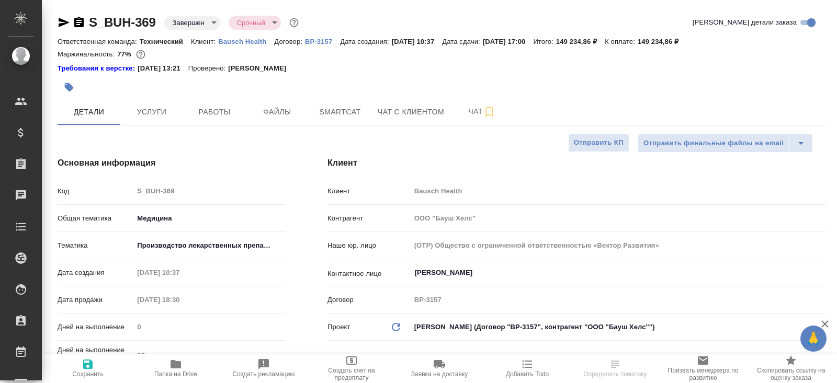
type textarea "x"
click at [59, 26] on icon "button" at bounding box center [64, 22] width 11 height 9
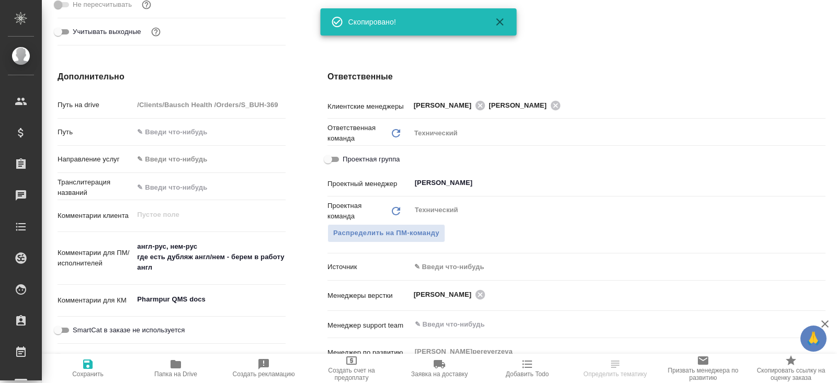
scroll to position [79, 0]
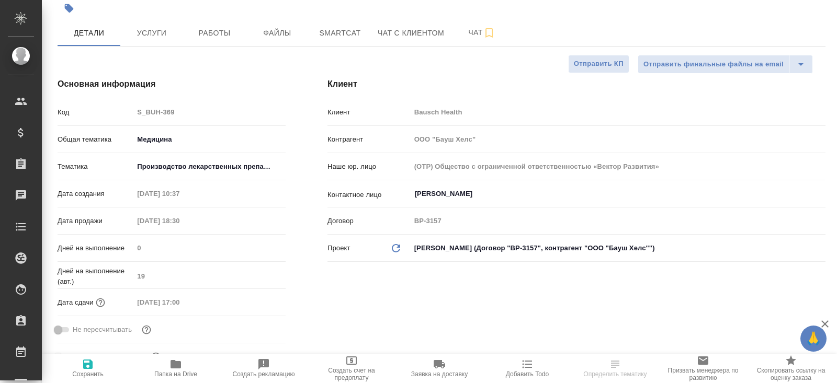
type textarea "x"
select select "RU"
type textarea "x"
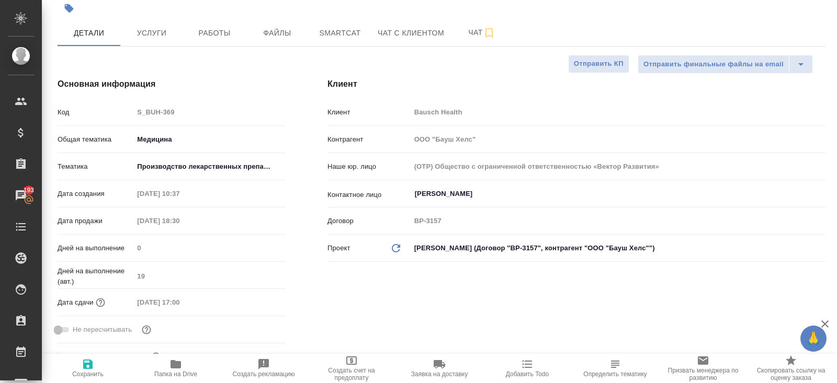
type textarea "x"
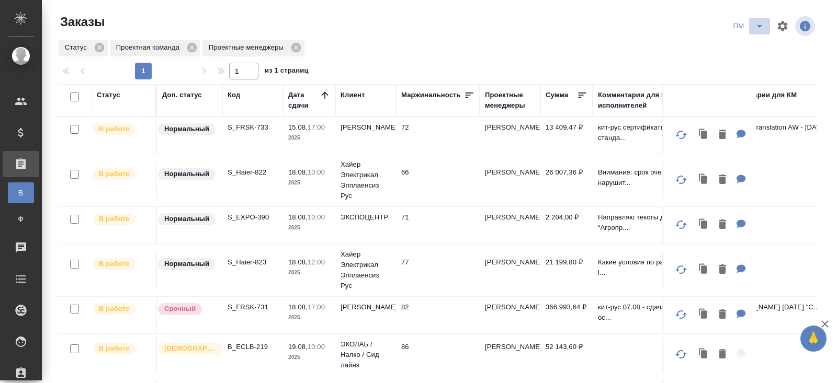
click at [758, 30] on icon "split button" at bounding box center [759, 26] width 13 height 13
click at [758, 43] on li "В работу!" at bounding box center [748, 47] width 53 height 17
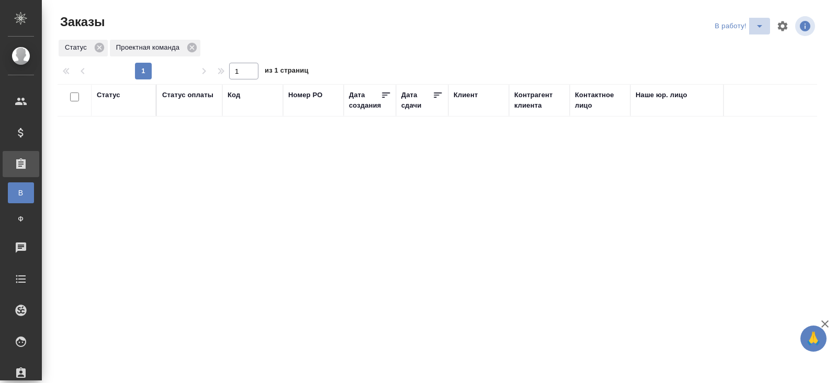
click at [759, 27] on icon "split button" at bounding box center [759, 26] width 13 height 13
click at [758, 42] on li "ПМ" at bounding box center [740, 47] width 58 height 17
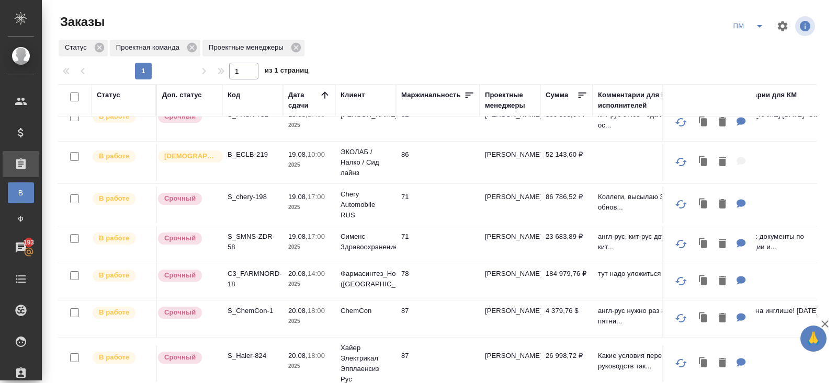
scroll to position [190, 0]
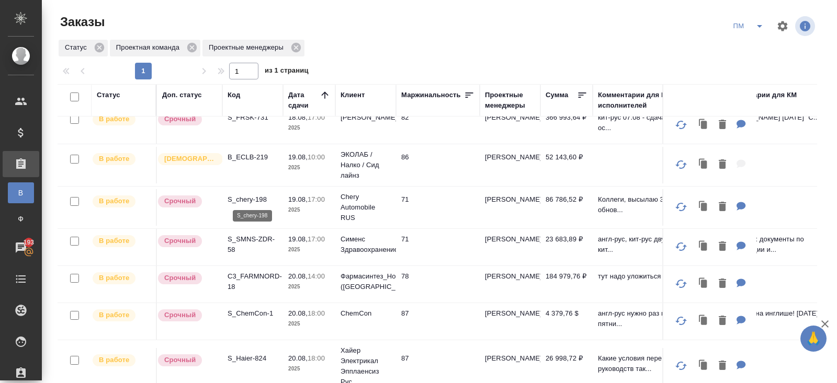
click at [236, 197] on p "S_chery-198" at bounding box center [253, 200] width 50 height 10
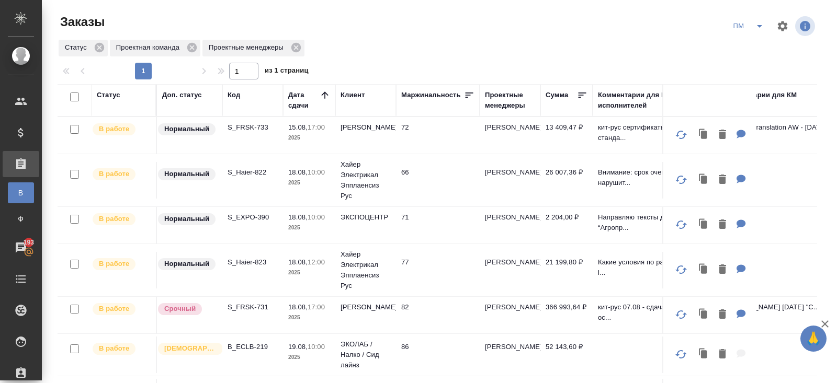
click at [756, 24] on icon "split button" at bounding box center [759, 26] width 13 height 13
click at [756, 41] on li "В работу!" at bounding box center [748, 47] width 53 height 17
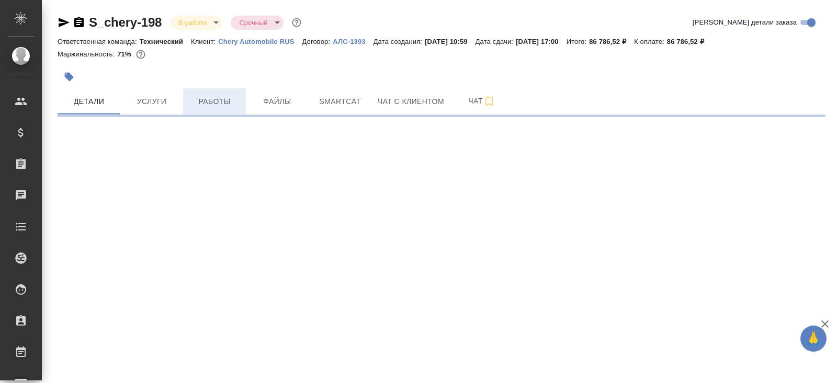
select select "RU"
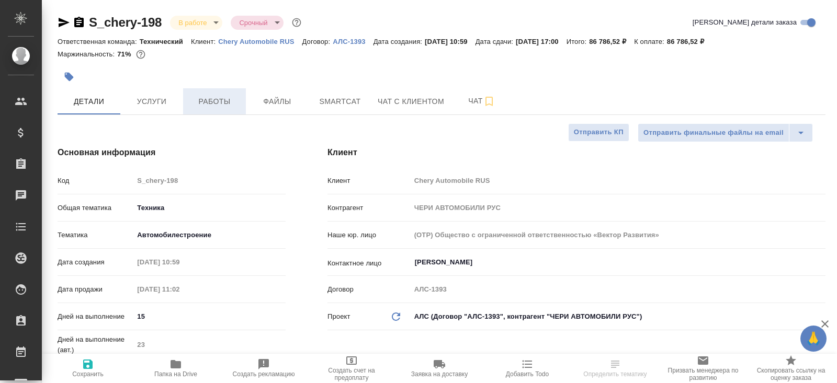
click at [219, 104] on span "Работы" at bounding box center [214, 101] width 50 height 13
type textarea "x"
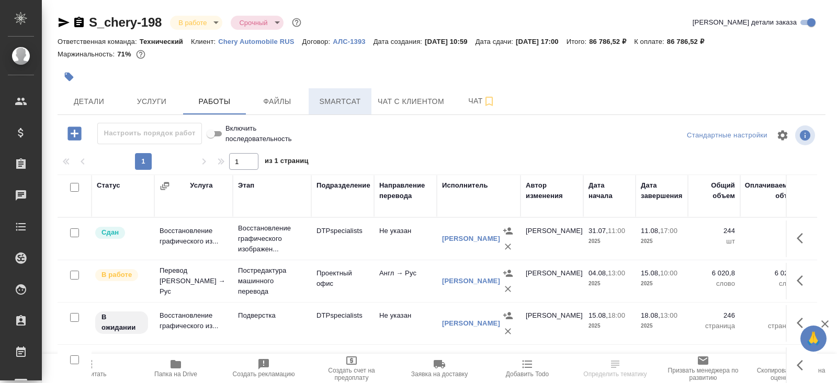
click at [346, 102] on span "Smartcat" at bounding box center [340, 101] width 50 height 13
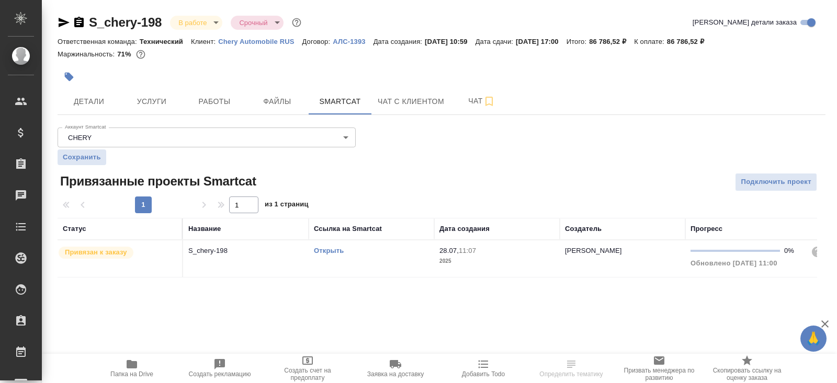
click at [320, 247] on link "Открыть" at bounding box center [329, 251] width 30 height 8
click at [130, 372] on span "Папка на Drive" at bounding box center [131, 374] width 43 height 7
click at [211, 105] on span "Работы" at bounding box center [214, 101] width 50 height 13
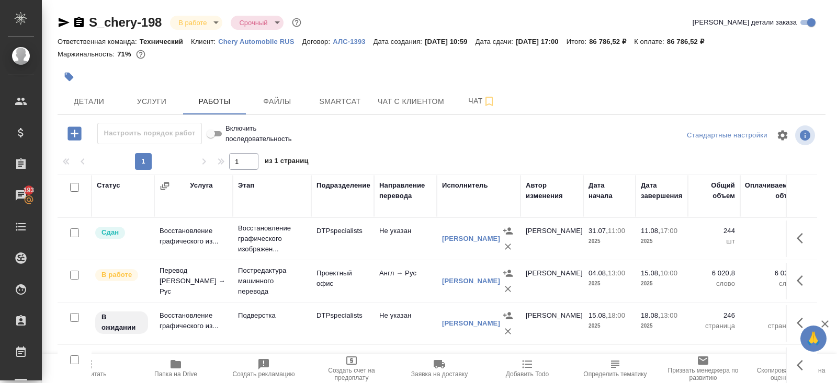
scroll to position [53, 0]
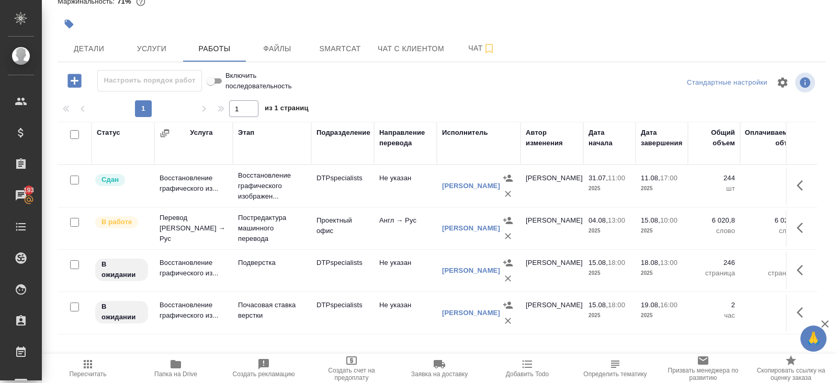
click at [797, 225] on icon "button" at bounding box center [803, 228] width 13 height 13
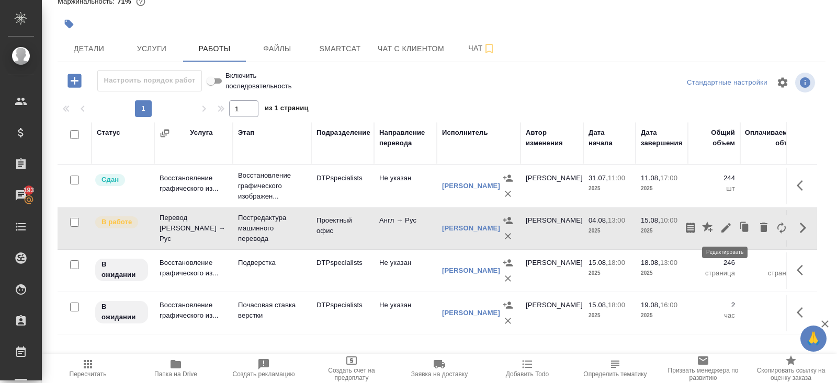
click at [732, 224] on button "button" at bounding box center [726, 228] width 18 height 25
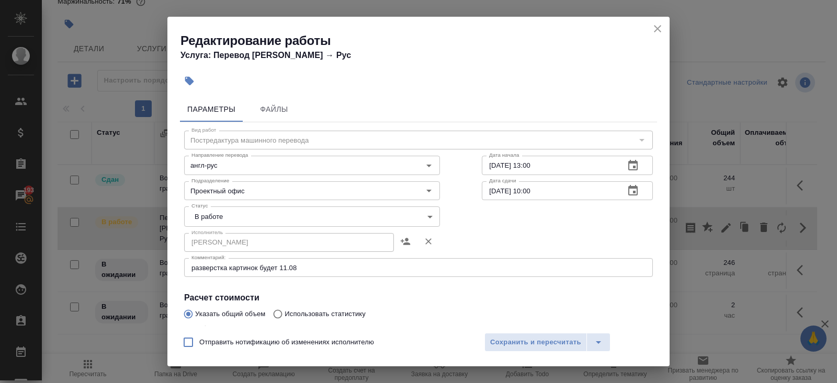
click at [206, 220] on body "🙏 .cls-1 fill:#fff; AWATERA Belyakova Yulia Клиенты Спецификации Заказы 193 Чат…" at bounding box center [418, 191] width 837 height 383
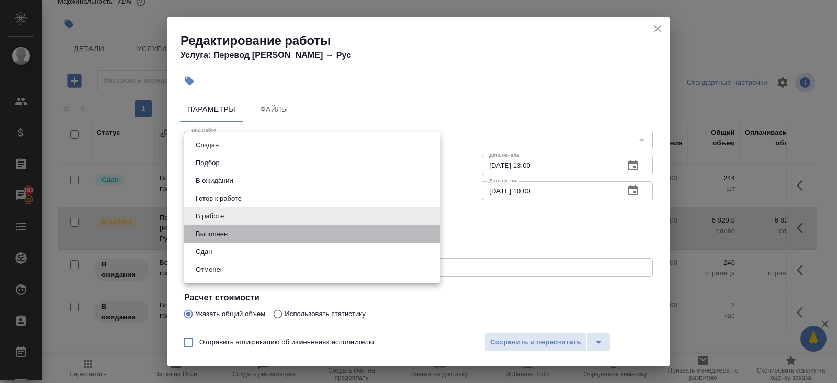
click at [208, 228] on li "Выполнен" at bounding box center [312, 234] width 256 height 18
type input "completed"
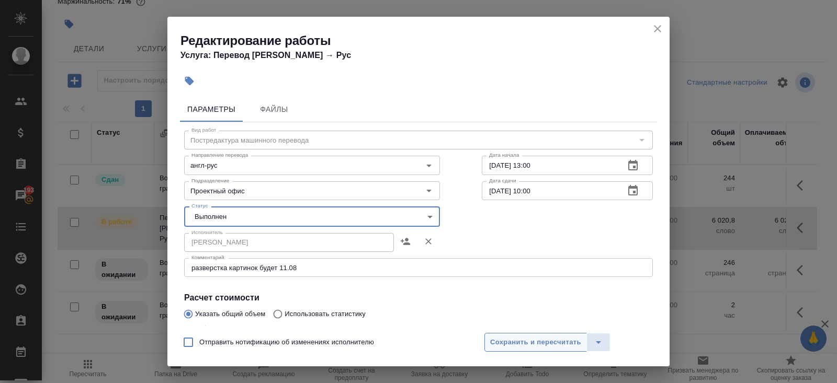
click at [515, 346] on span "Сохранить и пересчитать" at bounding box center [535, 343] width 91 height 12
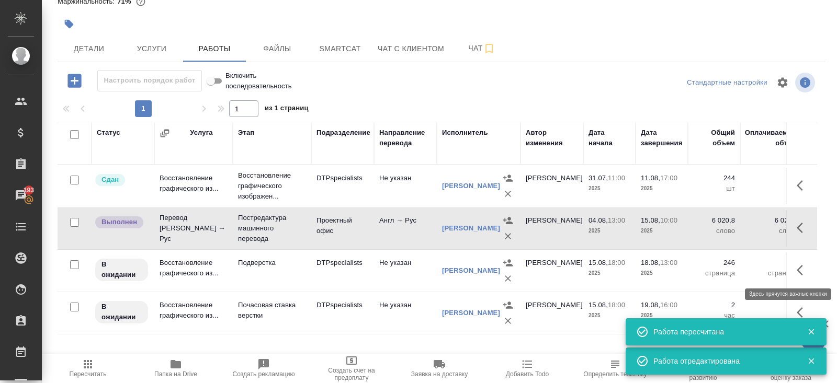
click at [801, 267] on icon "button" at bounding box center [803, 270] width 13 height 13
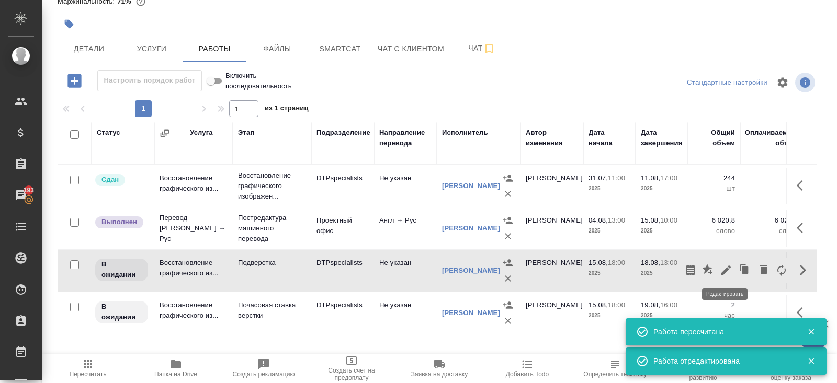
click at [727, 268] on icon "button" at bounding box center [725, 270] width 9 height 9
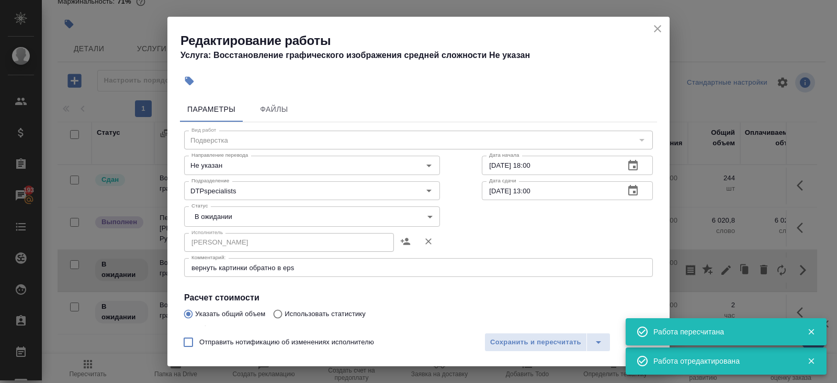
click at [319, 268] on textarea "вернуть картинки обратно в eps" at bounding box center [418, 268] width 454 height 8
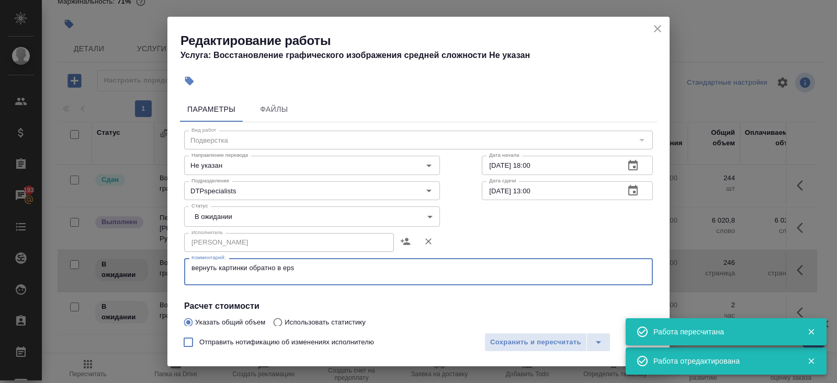
paste textarea "https://drive.awatera.com/s/md2qjzWScjdQC6t"
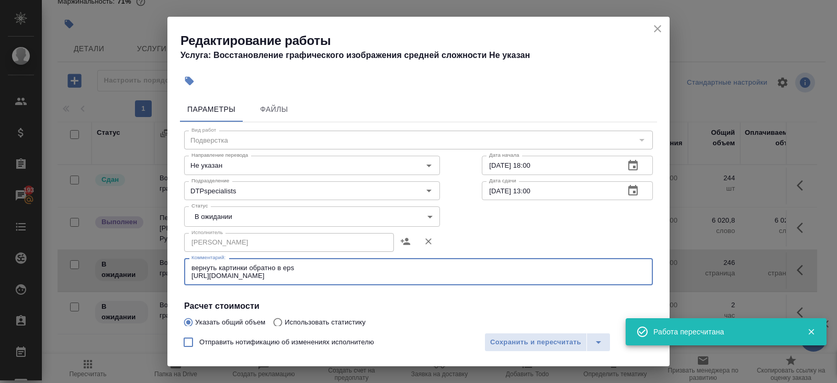
type textarea "вернуть картинки обратно в eps https://drive.awatera.com/s/md2qjzWScjdQC6t"
click at [237, 214] on body "🙏 .cls-1 fill:#fff; AWATERA Belyakova Yulia Клиенты Спецификации Заказы 193 Чат…" at bounding box center [418, 191] width 837 height 383
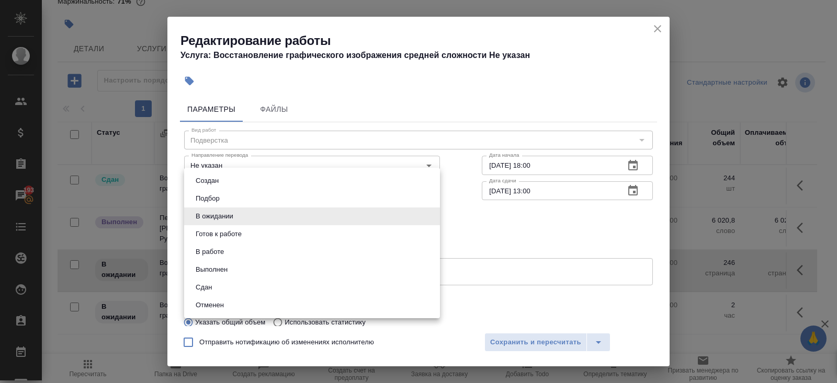
click at [232, 229] on button "Готов к работе" at bounding box center [218, 235] width 52 height 12
type input "readyForWork"
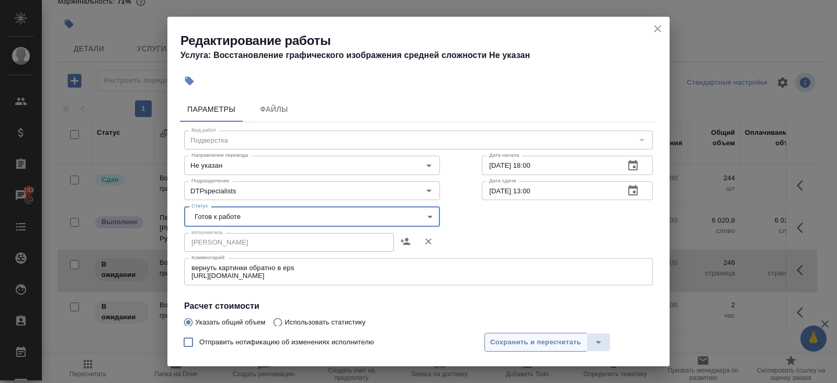
click at [505, 337] on span "Сохранить и пересчитать" at bounding box center [535, 343] width 91 height 12
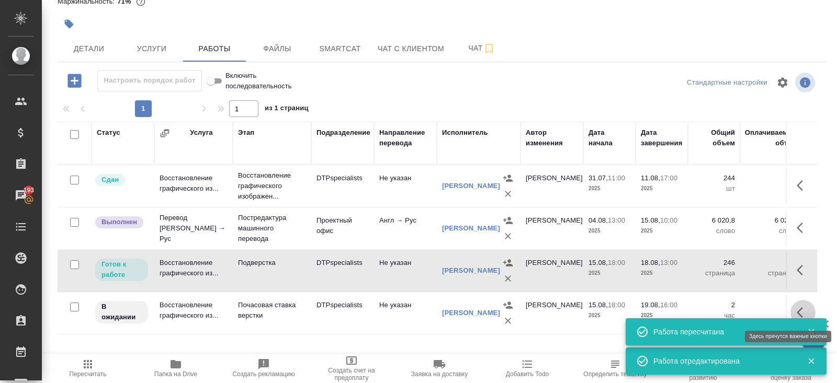
click at [802, 308] on icon "button" at bounding box center [803, 313] width 13 height 13
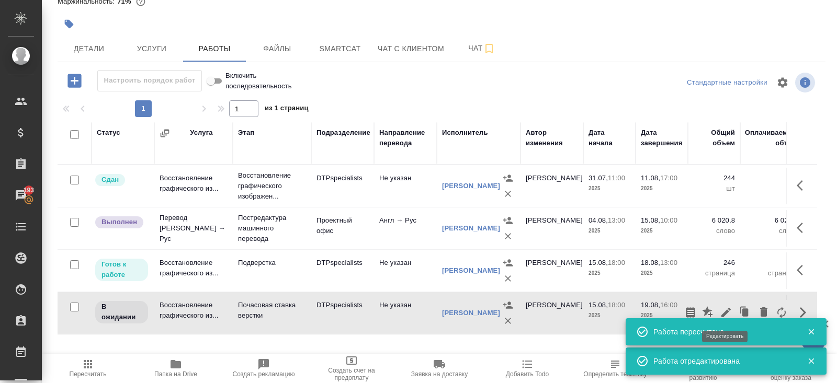
click at [732, 308] on icon "button" at bounding box center [726, 313] width 13 height 13
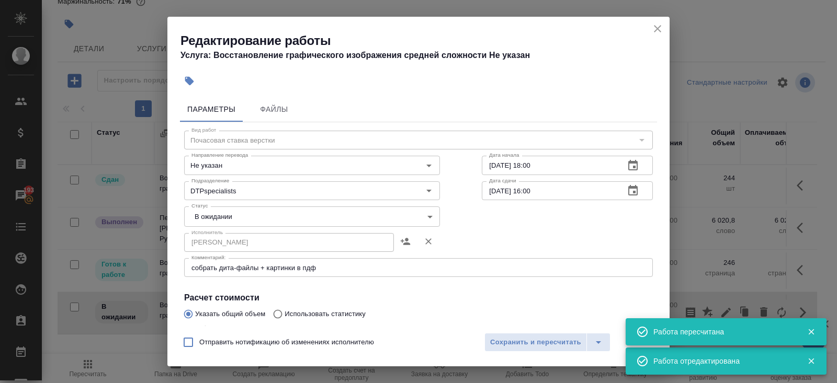
click at [345, 265] on textarea "собрать дита-файлы + картинки в пдф" at bounding box center [418, 268] width 454 height 8
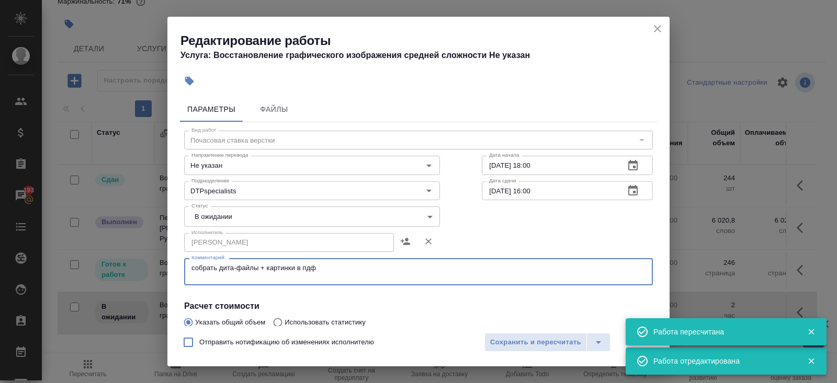
paste textarea "https://drive.awatera.com/s/md2qjzWScjdQC6t"
type textarea "собрать дита-файлы + картинки в пдф https://drive.awatera.com/s/md2qjzWScjdQC6t"
click at [213, 214] on body "🙏 .cls-1 fill:#fff; AWATERA Belyakova Yulia Клиенты Спецификации Заказы 193 Чат…" at bounding box center [418, 191] width 837 height 383
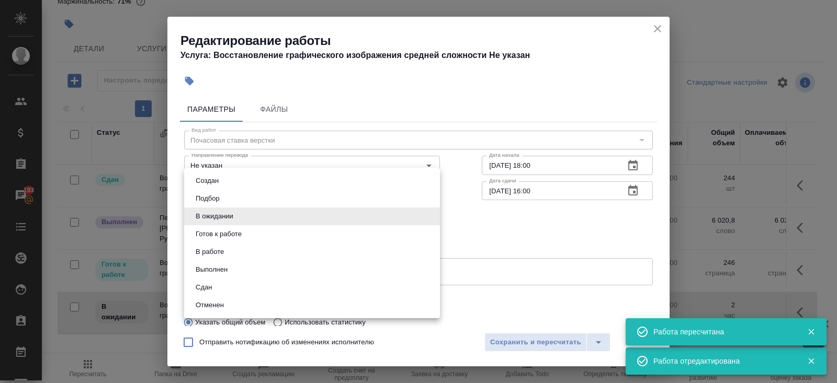
click at [218, 228] on li "Готов к работе" at bounding box center [312, 234] width 256 height 18
type input "readyForWork"
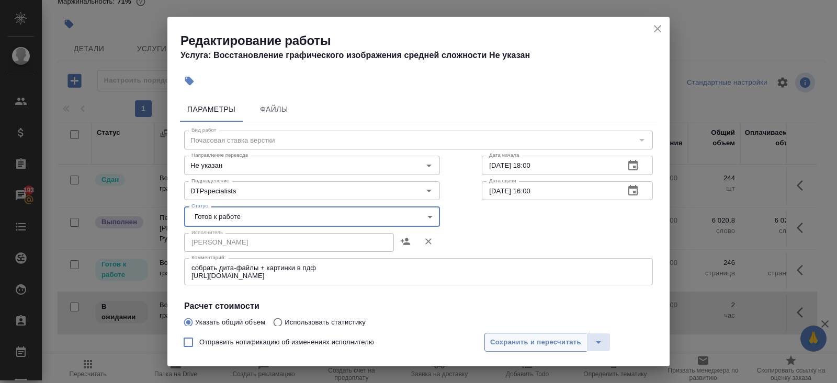
click at [499, 341] on span "Сохранить и пересчитать" at bounding box center [535, 343] width 91 height 12
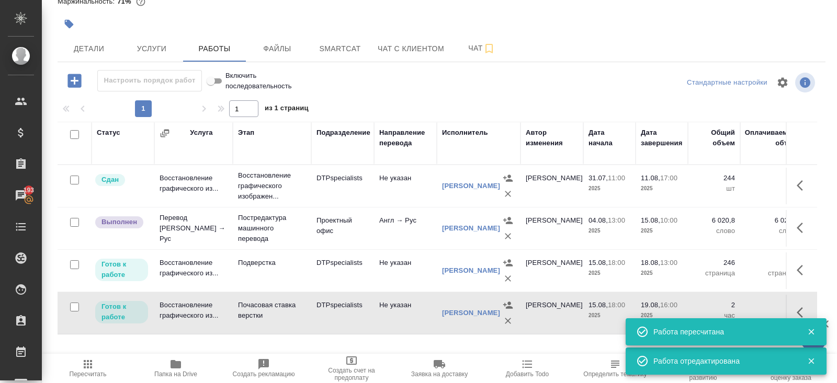
scroll to position [0, 0]
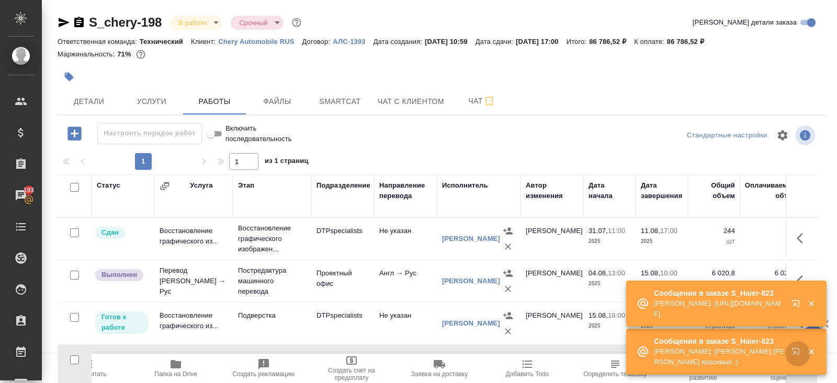
click at [793, 351] on icon "button" at bounding box center [795, 351] width 7 height 7
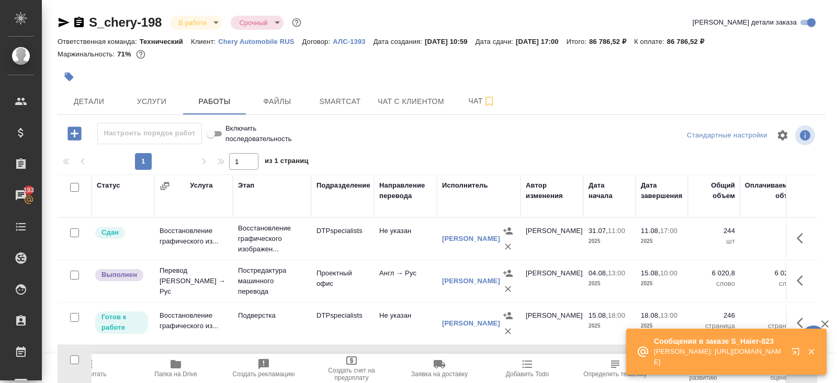
click at [98, 370] on span "Пересчитать" at bounding box center [87, 368] width 75 height 20
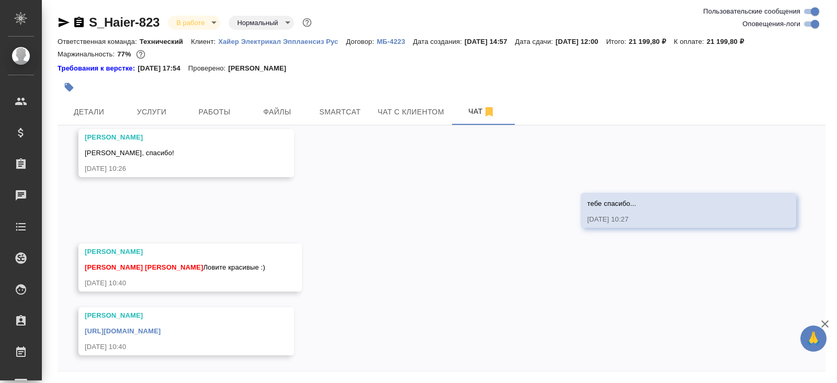
click at [61, 20] on icon "button" at bounding box center [64, 22] width 11 height 9
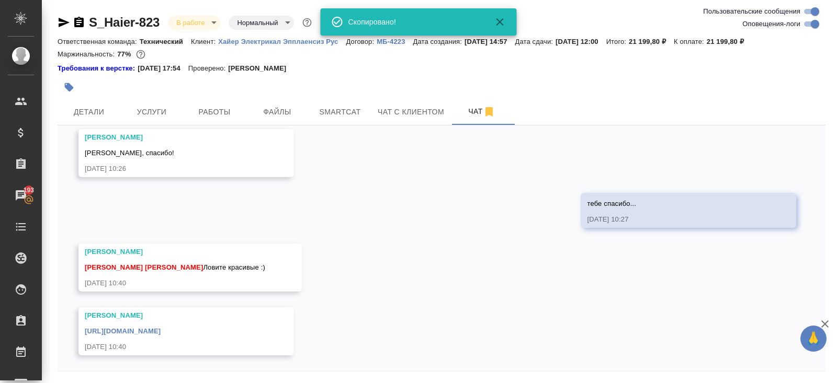
scroll to position [35, 0]
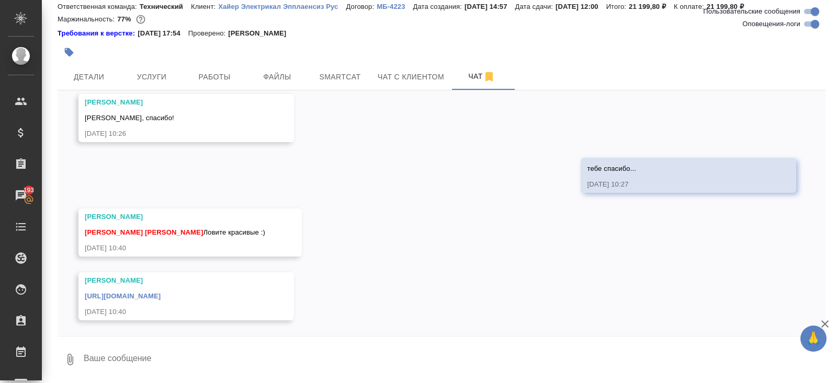
click at [161, 295] on link "[URL][DOMAIN_NAME]" at bounding box center [123, 296] width 76 height 8
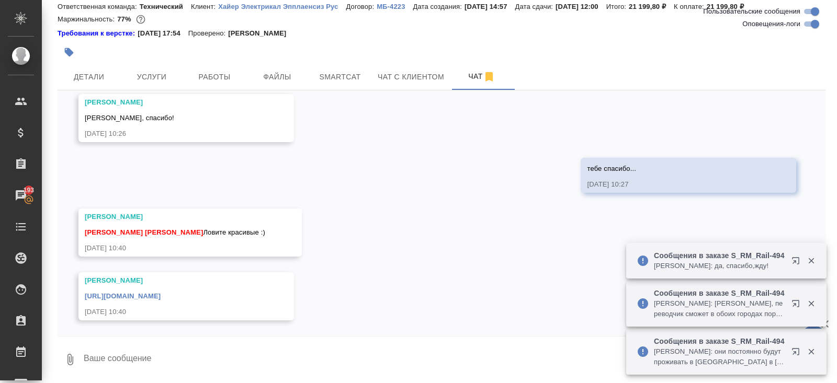
click at [150, 369] on textarea at bounding box center [454, 360] width 743 height 36
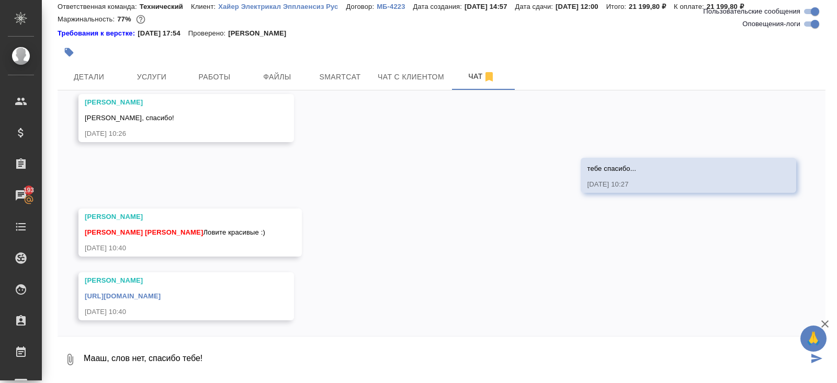
type textarea "Мааш, слов нет, спасибо тебе!"
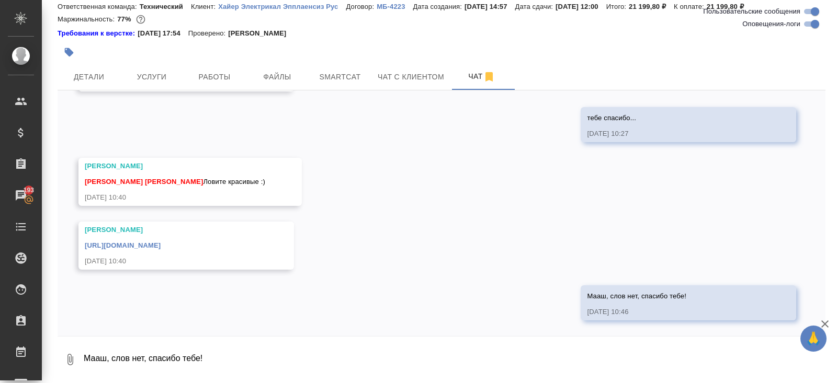
scroll to position [0, 0]
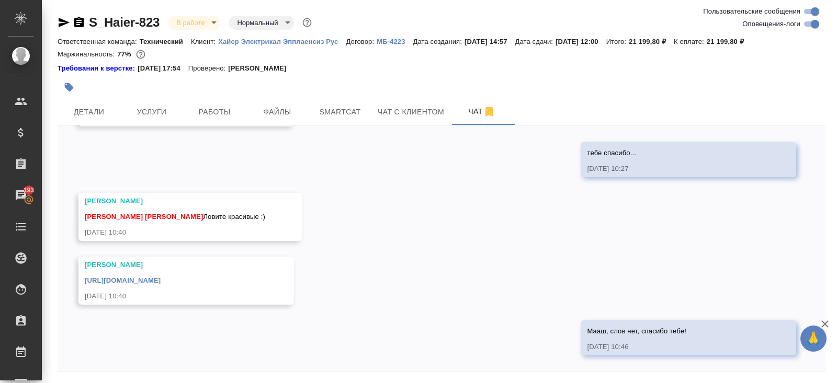
click at [62, 20] on icon "button" at bounding box center [64, 22] width 11 height 9
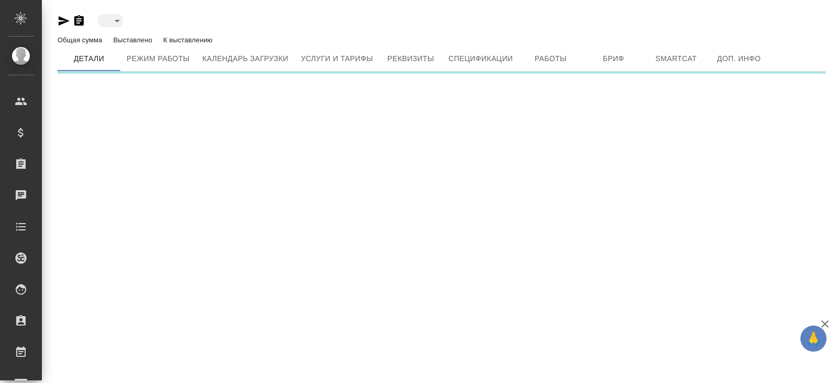
type input "active"
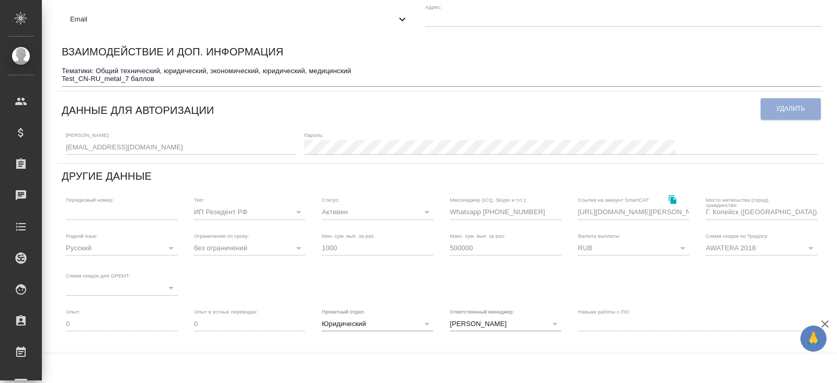
scroll to position [175, 0]
click at [52, 149] on div "[PERSON_NAME] active Общая сумма 171 тыс. RUB Выставлено 166 тыс. RUB К выставл…" at bounding box center [441, 180] width 779 height 710
